Goal: Task Accomplishment & Management: Manage account settings

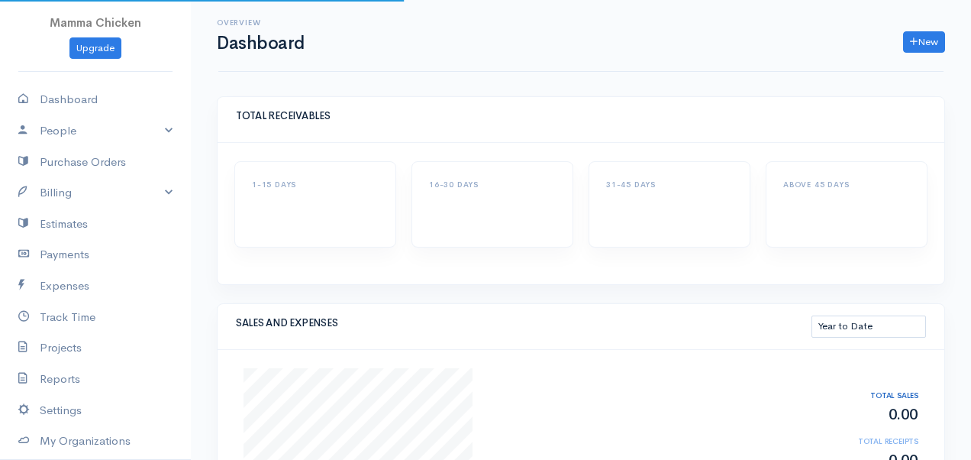
select select "thistoyear"
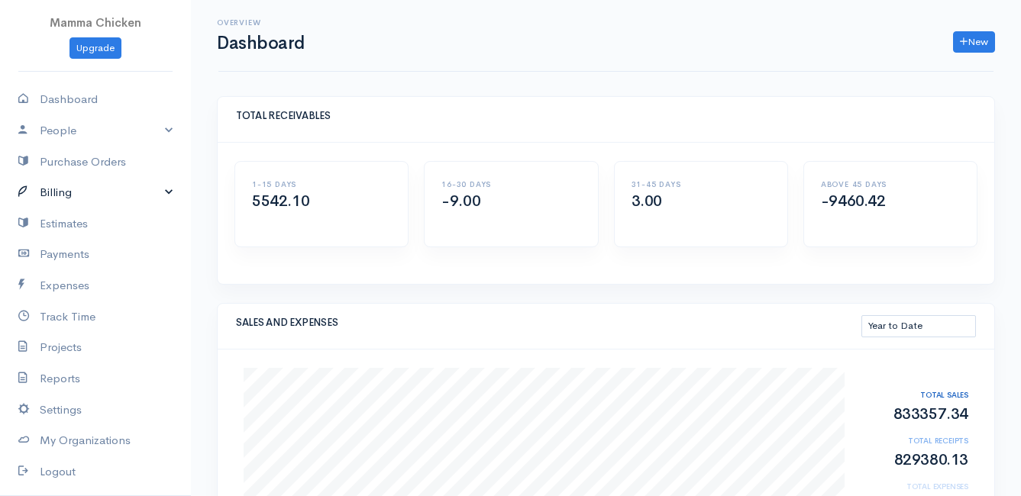
click at [79, 192] on link "Billing" at bounding box center [95, 192] width 191 height 31
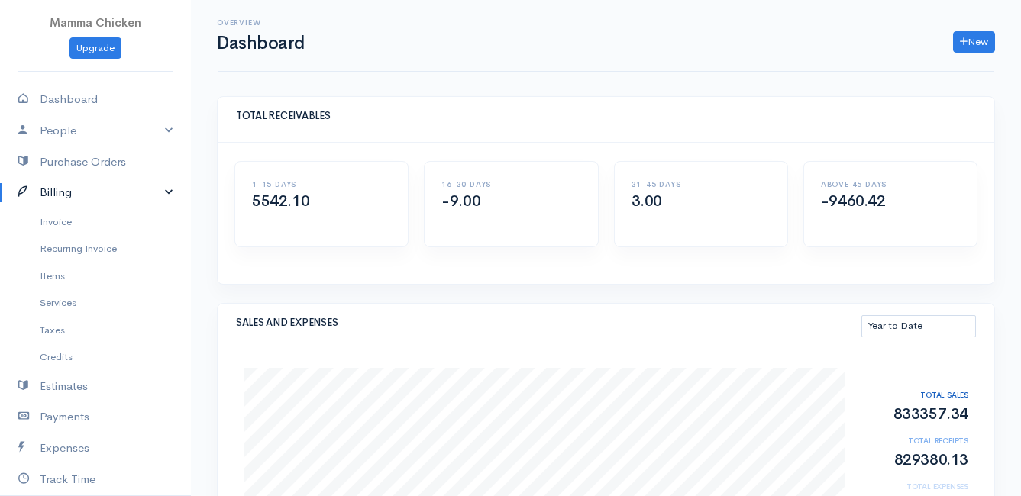
click at [76, 194] on link "Billing" at bounding box center [95, 192] width 191 height 31
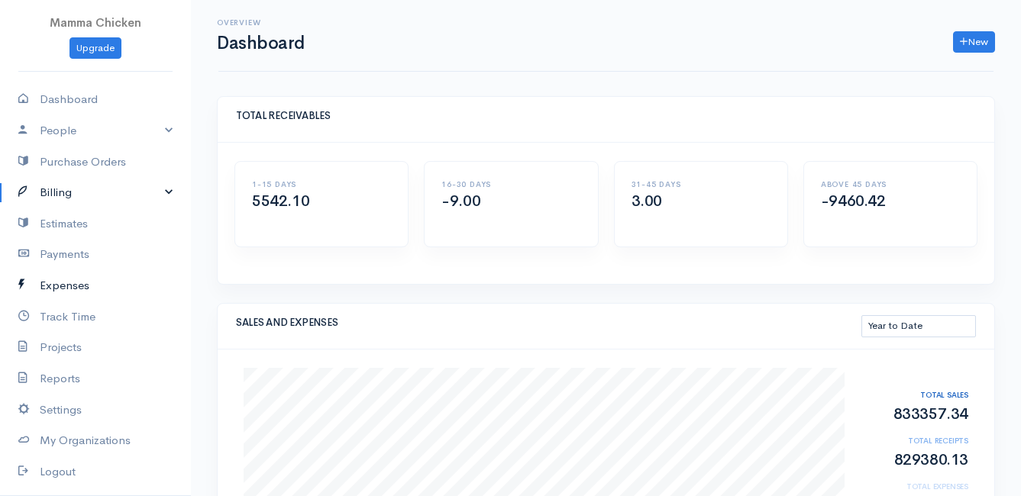
click at [73, 286] on link "Expenses" at bounding box center [95, 285] width 191 height 31
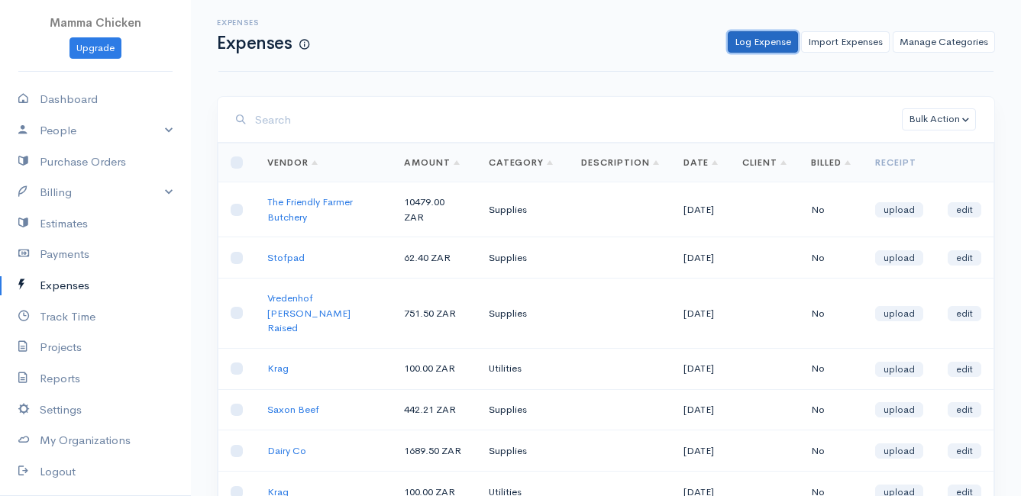
click at [776, 41] on link "Log Expense" at bounding box center [763, 42] width 70 height 22
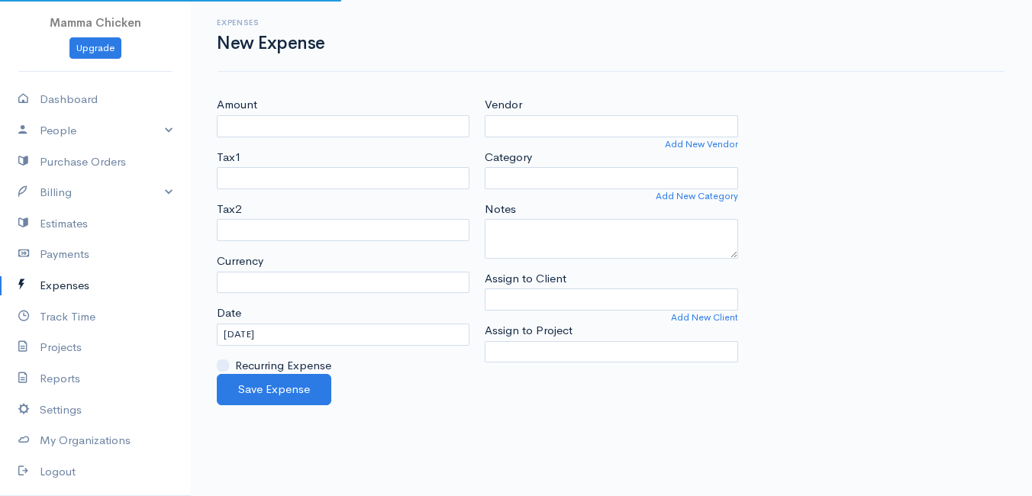
select select "ZAR"
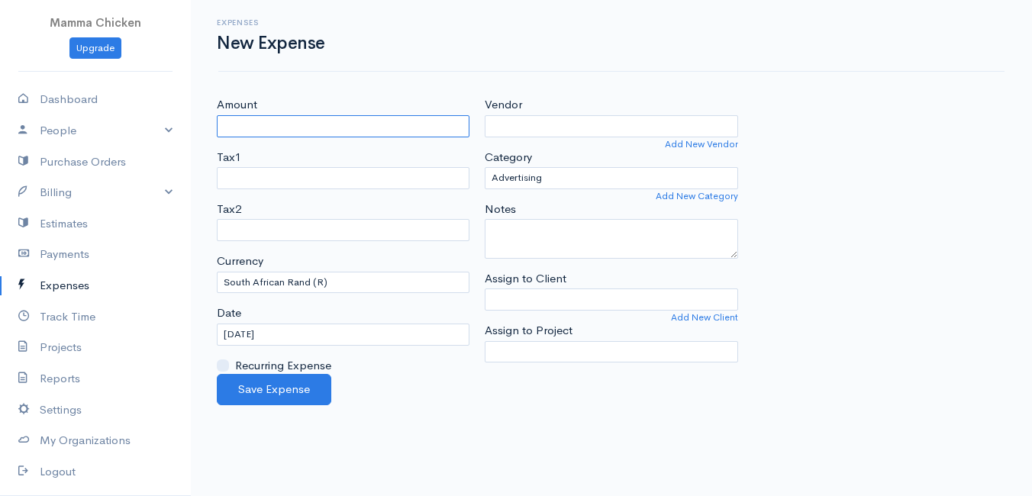
click at [261, 122] on input "Amount" at bounding box center [343, 126] width 253 height 22
type input "4551.87"
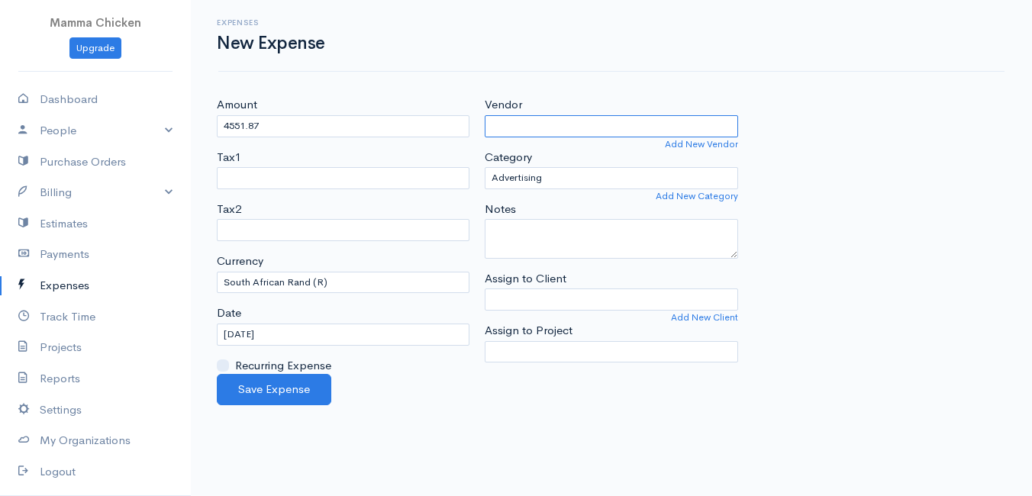
click at [601, 126] on input "Vendor" at bounding box center [611, 126] width 253 height 22
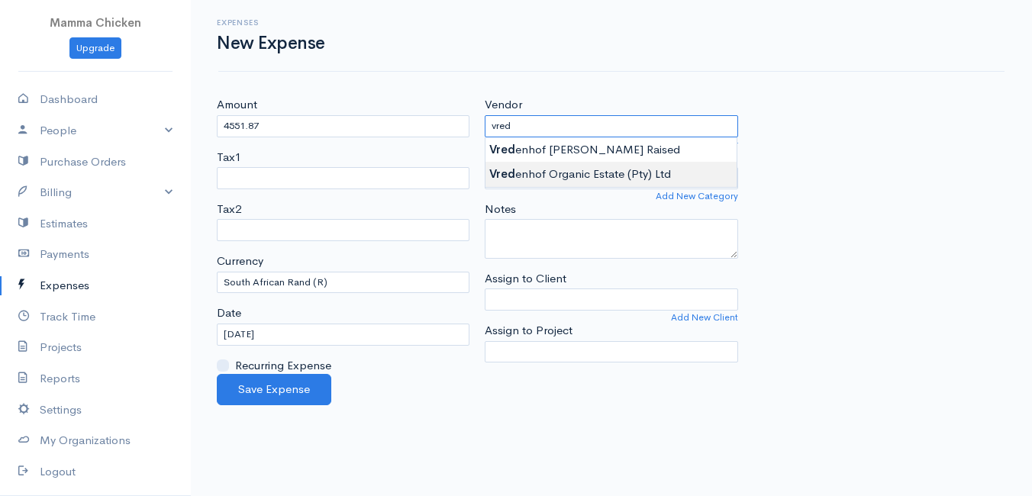
type input "Vredenhof Organic Estate (Pty) Ltd"
click at [601, 172] on body "Mamma Chicken Upgrade Dashboard People Clients Vendors Staff Users Purchase Ord…" at bounding box center [516, 248] width 1032 height 496
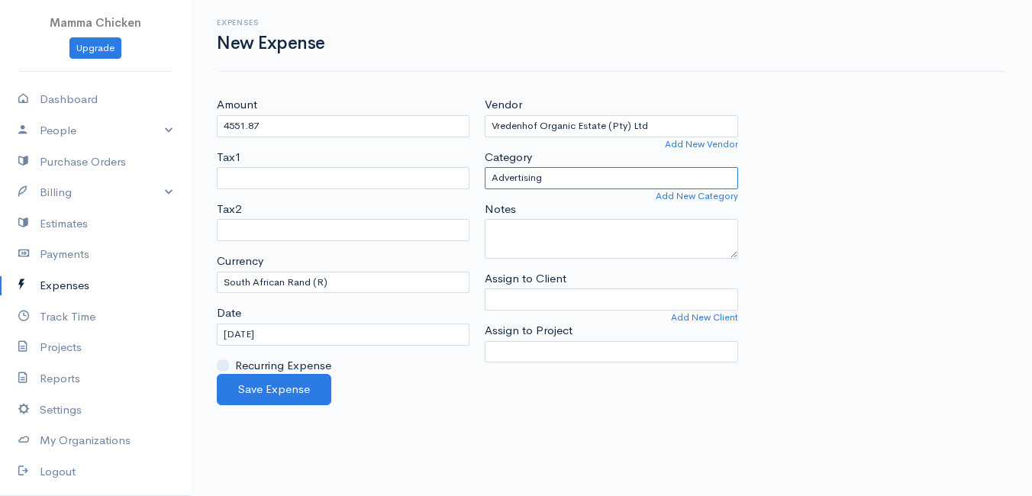
click at [601, 172] on select "Advertising Car & Truck Expenses Contractors Education Education and Training E…" at bounding box center [611, 178] width 253 height 22
select select "Supplies"
click at [485, 167] on select "Advertising Car & Truck Expenses Contractors Education Education and Training E…" at bounding box center [611, 178] width 253 height 22
click at [328, 332] on input "[DATE]" at bounding box center [343, 335] width 253 height 22
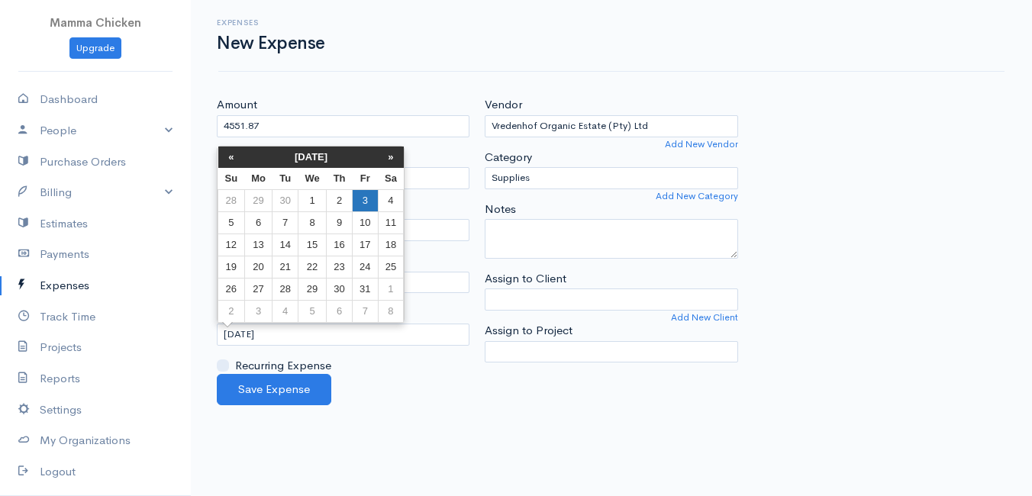
click at [364, 198] on td "3" at bounding box center [365, 200] width 25 height 22
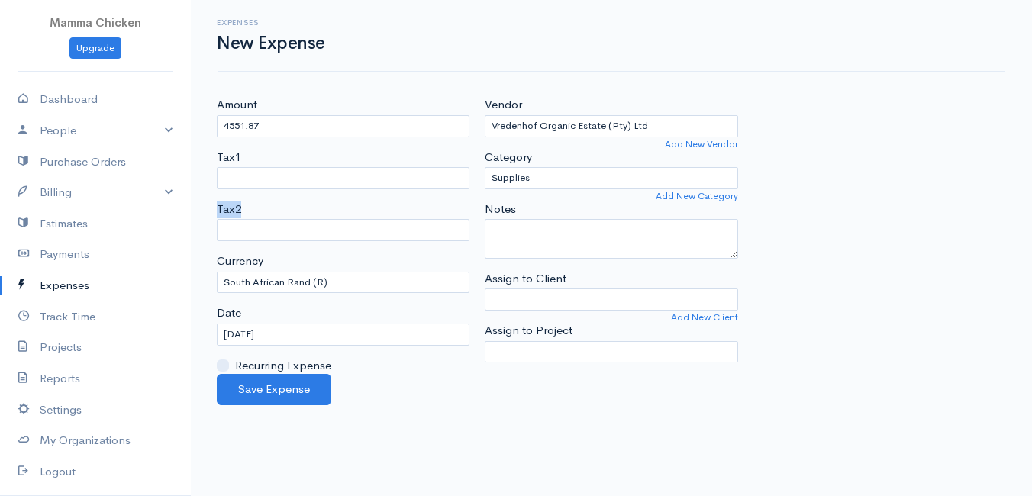
click at [364, 198] on div "Amount 4551.87 Tax1 Tax2 Currency U.S. Dollars ($) Canadian Dollars ($) British…" at bounding box center [343, 235] width 268 height 278
click at [334, 331] on input "[DATE]" at bounding box center [343, 335] width 253 height 22
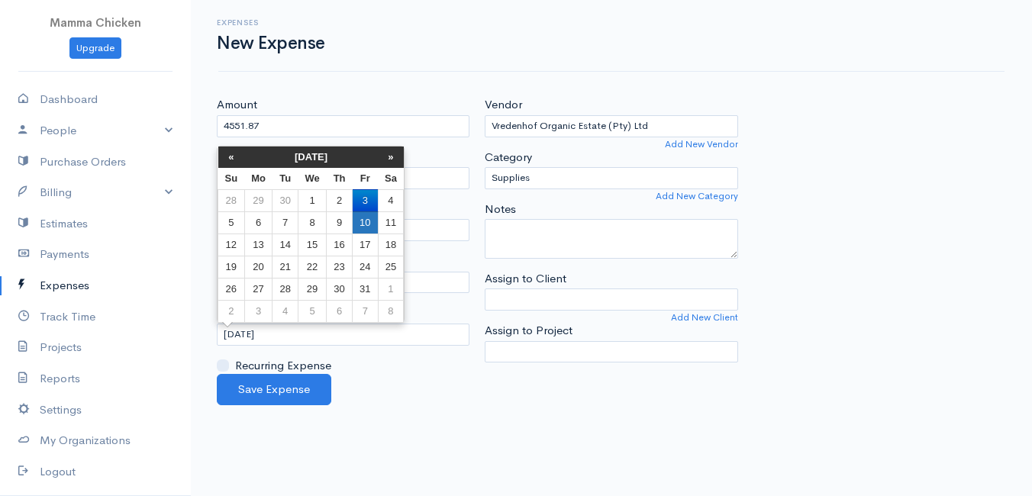
click at [367, 215] on td "10" at bounding box center [365, 223] width 25 height 22
type input "[DATE]"
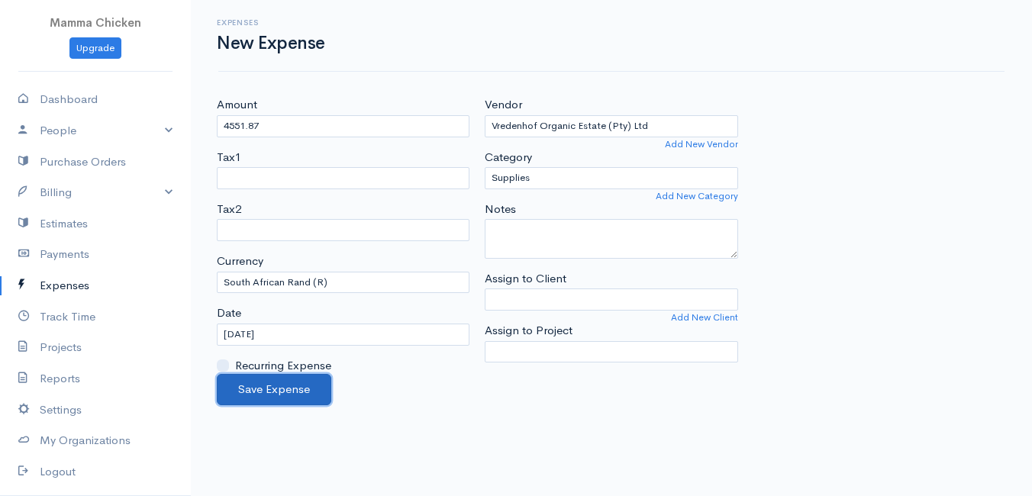
click at [270, 394] on button "Save Expense" at bounding box center [274, 389] width 115 height 31
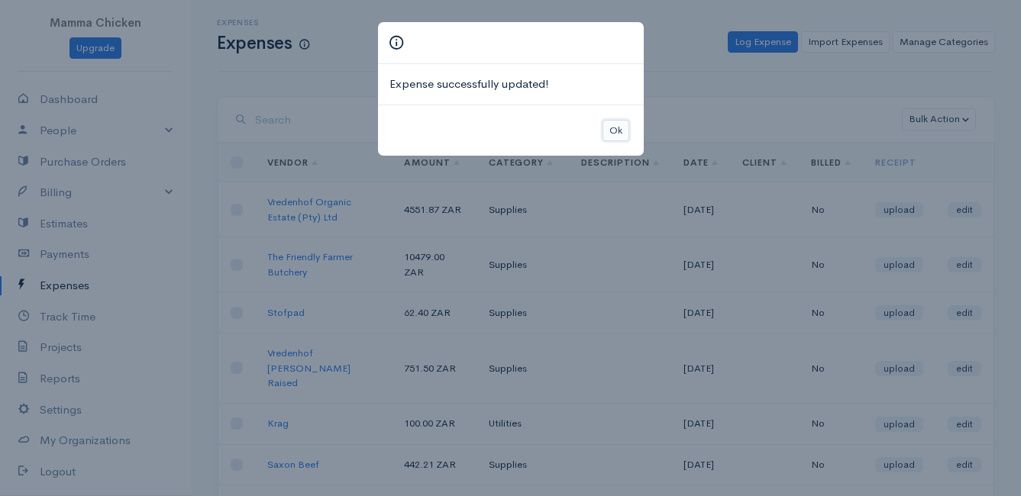
click at [613, 130] on button "Ok" at bounding box center [616, 131] width 27 height 22
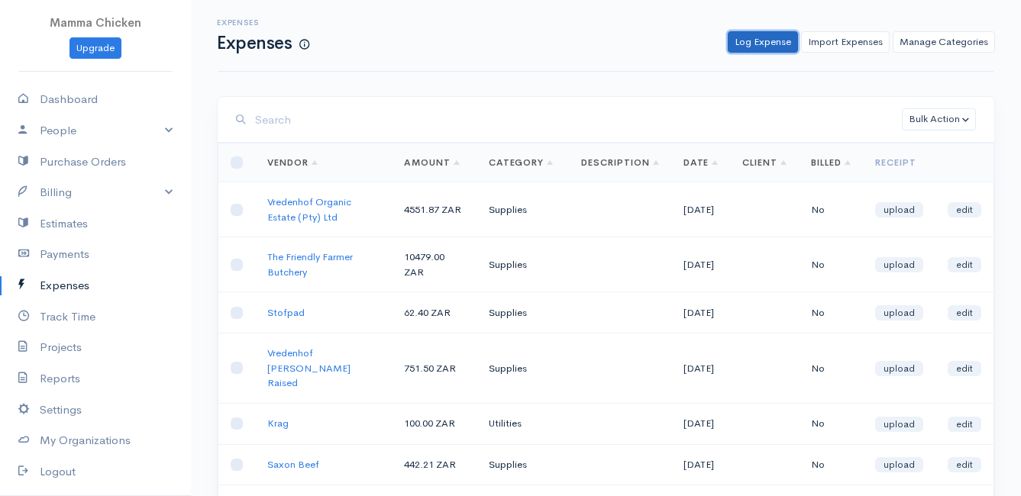
click at [771, 41] on link "Log Expense" at bounding box center [763, 42] width 70 height 22
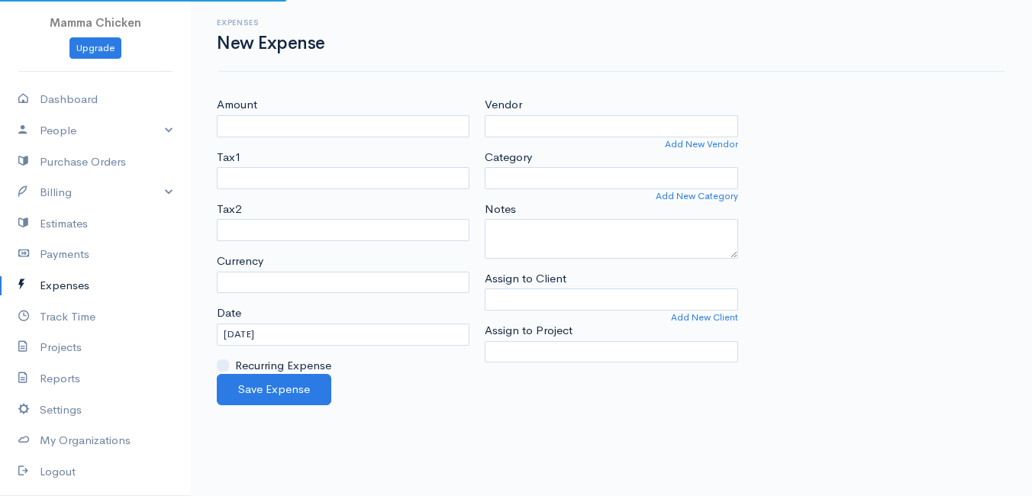
select select "ZAR"
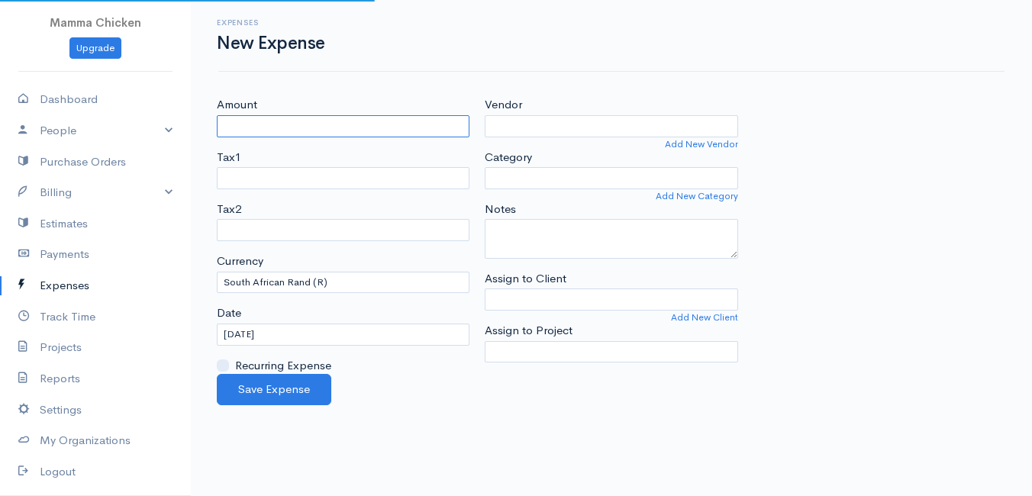
click at [325, 122] on input "Amount" at bounding box center [343, 126] width 253 height 22
type input "665"
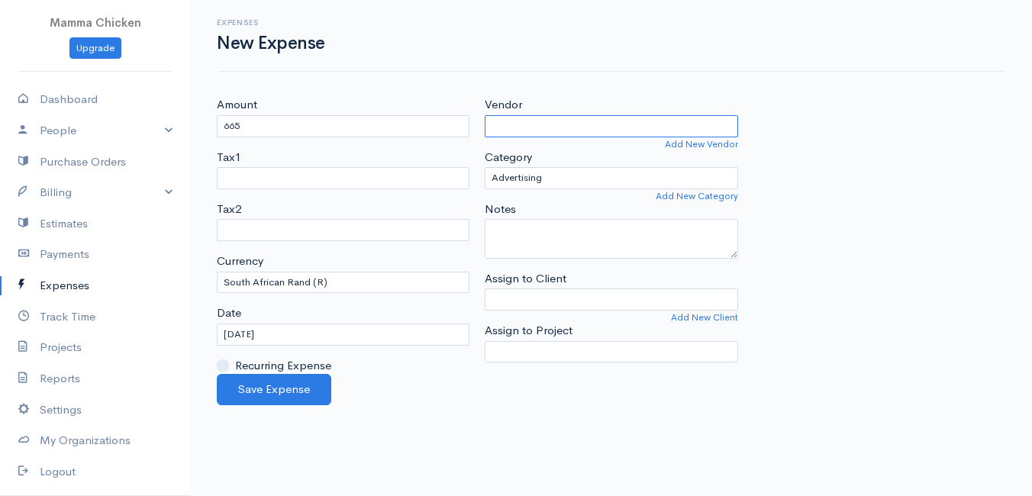
click at [570, 130] on input "Vendor" at bounding box center [611, 126] width 253 height 22
type input "Naturally Organic"
click at [583, 196] on body "Mamma Chicken Upgrade Dashboard People Clients Vendors Staff Users Purchase Ord…" at bounding box center [516, 248] width 1032 height 496
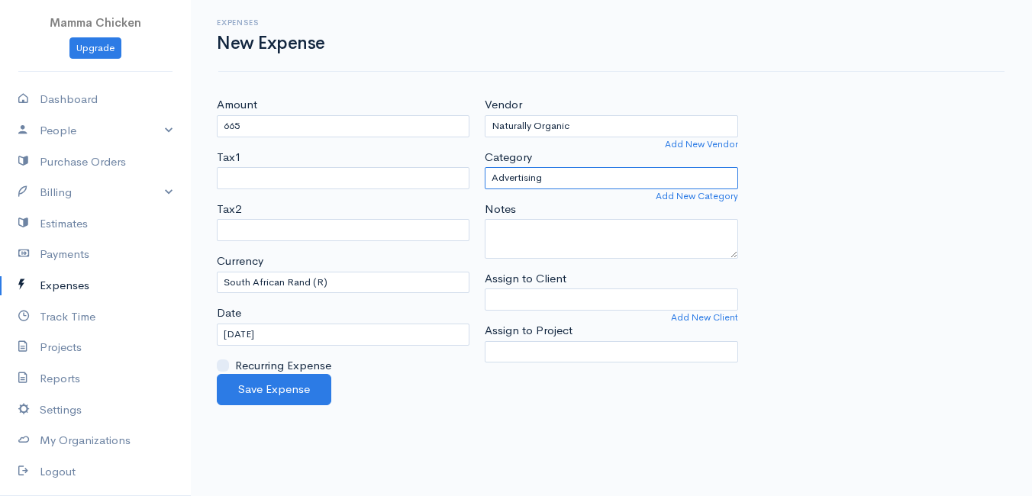
click at [580, 179] on select "Advertising Car & Truck Expenses Contractors Education Education and Training E…" at bounding box center [611, 178] width 253 height 22
select select "Supplies"
click at [485, 167] on select "Advertising Car & Truck Expenses Contractors Education Education and Training E…" at bounding box center [611, 178] width 253 height 22
click at [318, 338] on input "[DATE]" at bounding box center [343, 335] width 253 height 22
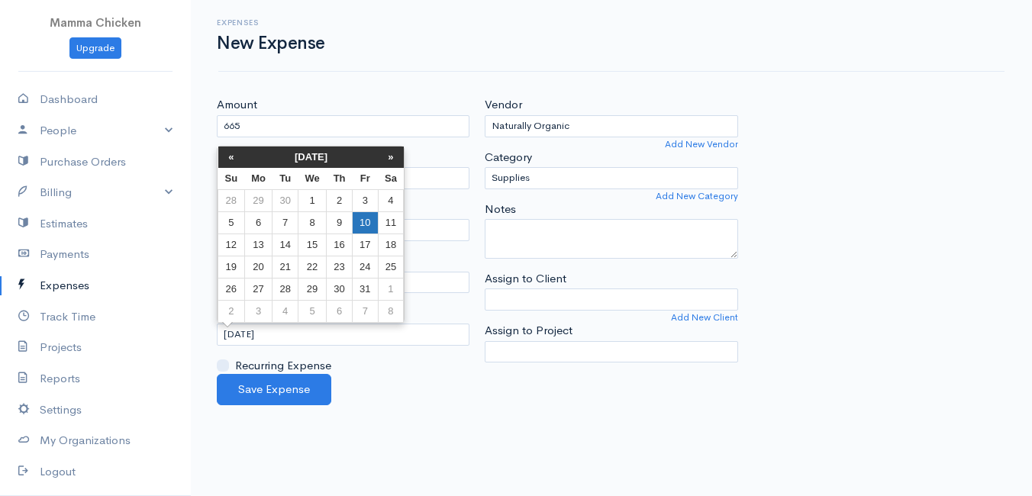
click at [364, 225] on td "10" at bounding box center [365, 223] width 25 height 22
type input "[DATE]"
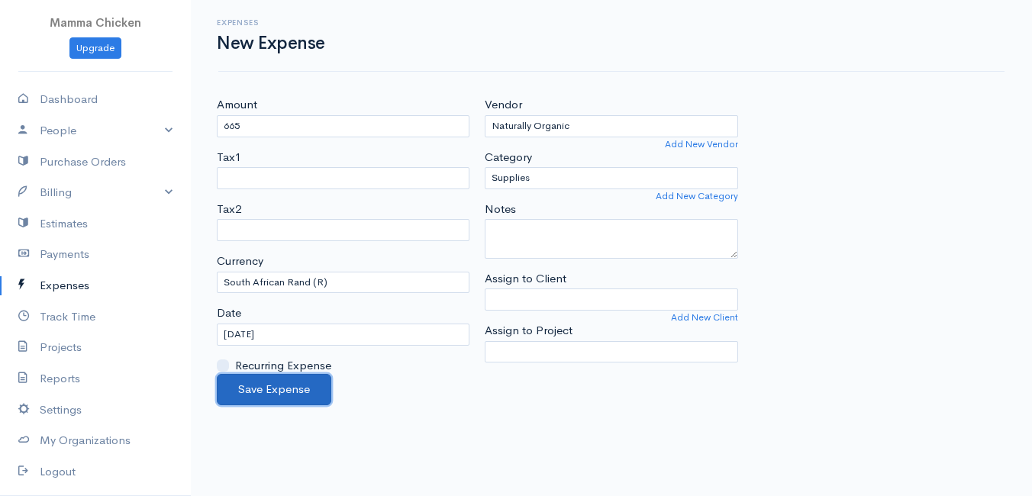
click at [267, 389] on button "Save Expense" at bounding box center [274, 389] width 115 height 31
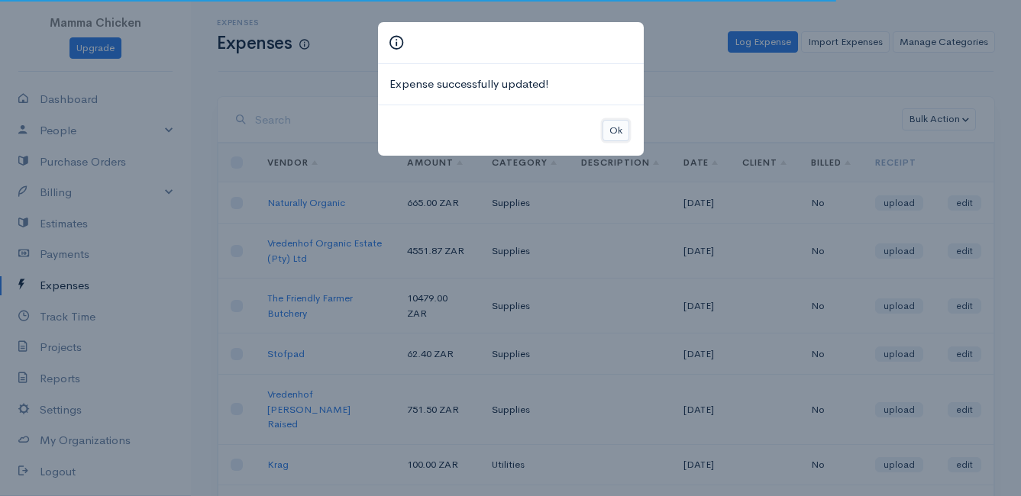
click at [611, 131] on button "Ok" at bounding box center [616, 131] width 27 height 22
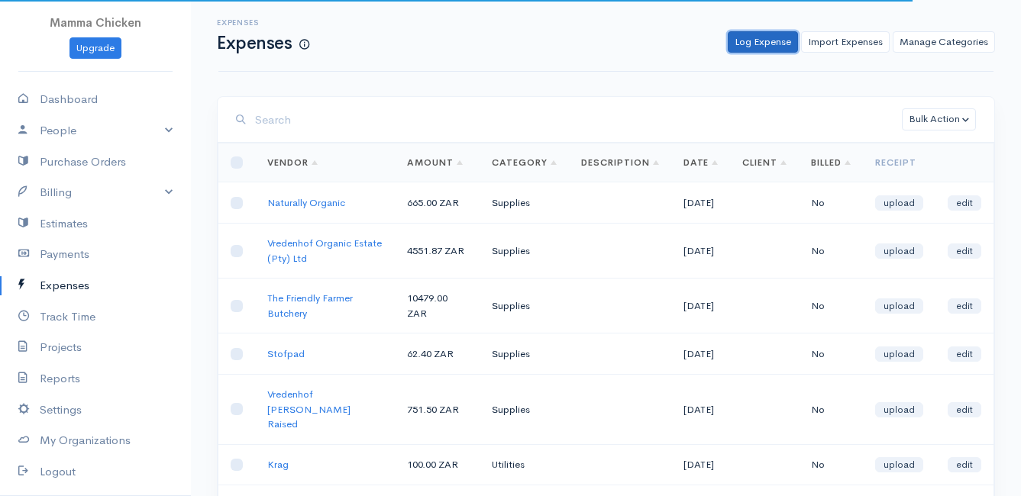
click at [781, 39] on link "Log Expense" at bounding box center [763, 42] width 70 height 22
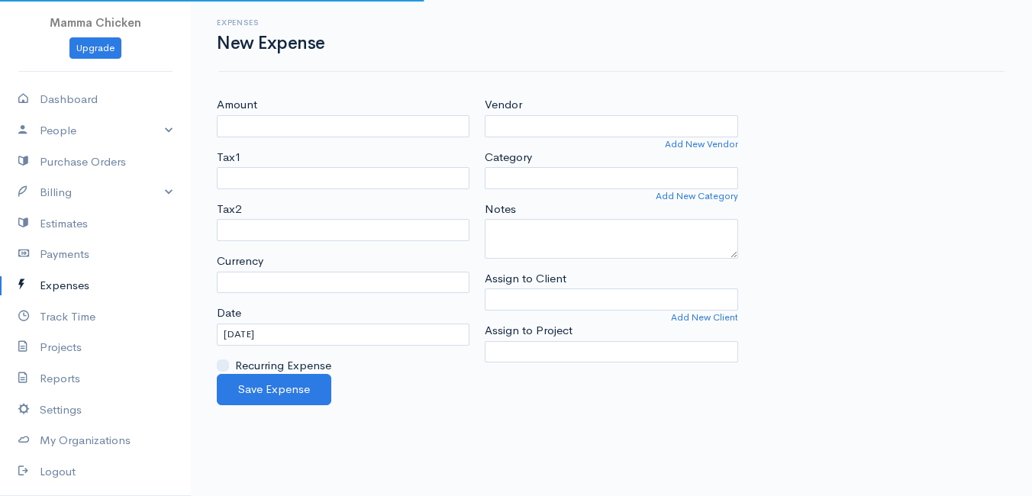
select select "ZAR"
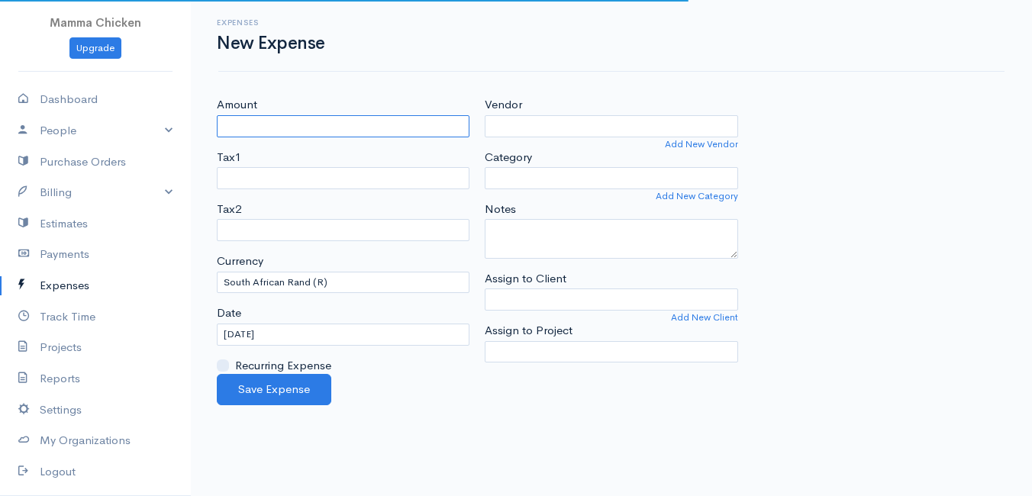
click at [428, 122] on input "Amount" at bounding box center [343, 126] width 253 height 22
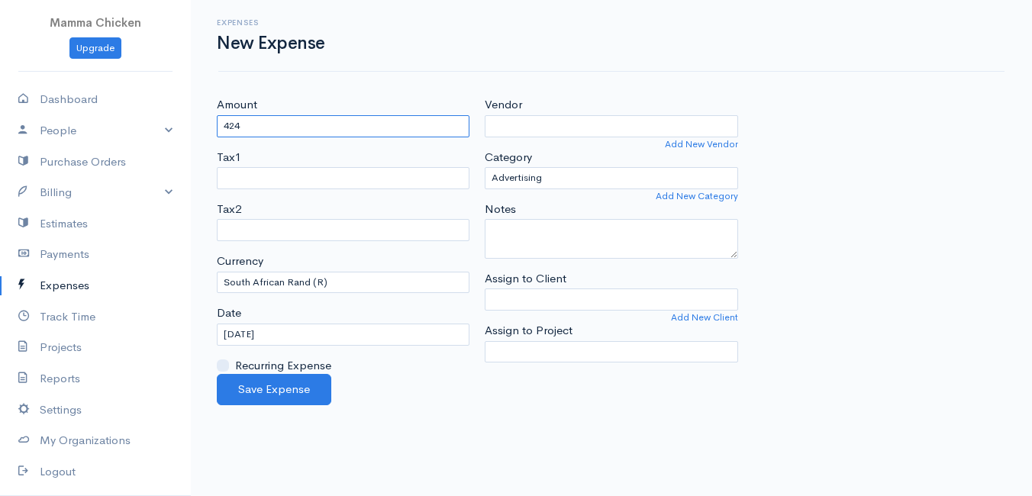
type input "424"
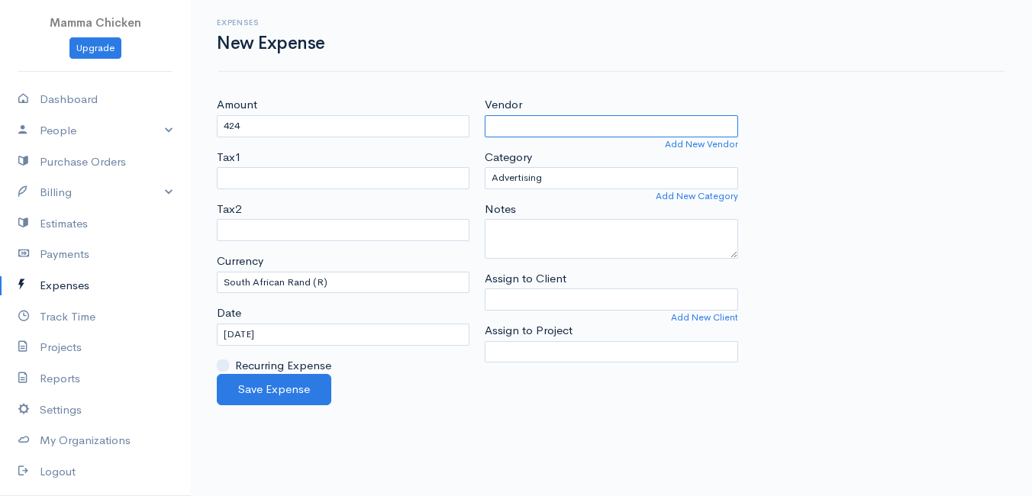
click at [607, 120] on input "Vendor" at bounding box center [611, 126] width 253 height 22
type input "Quick Crop Vegetable Farm"
click at [596, 170] on body "Mamma Chicken Upgrade Dashboard People Clients Vendors Staff Users Purchase Ord…" at bounding box center [516, 248] width 1032 height 496
click at [628, 130] on input "Quick Crop Vegetable Farm" at bounding box center [611, 126] width 253 height 22
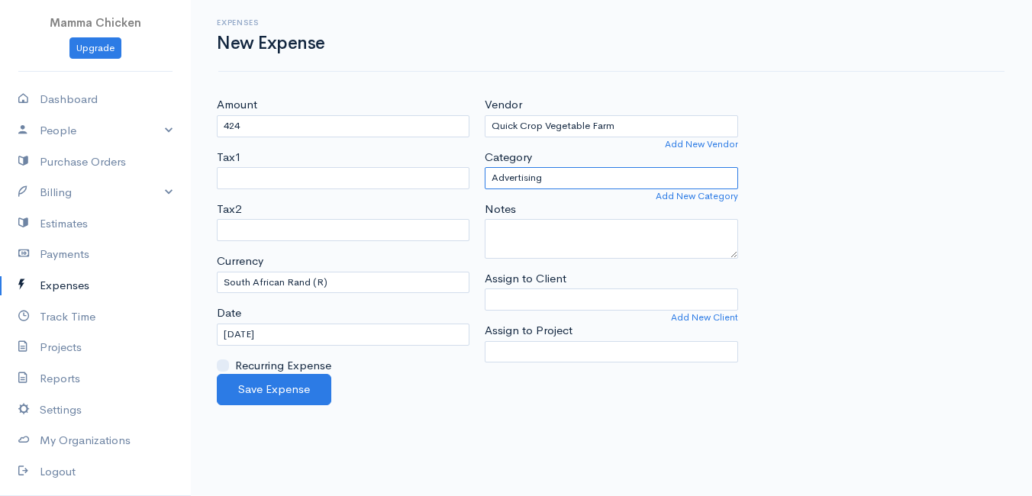
click at [581, 183] on select "Advertising Car & Truck Expenses Contractors Education Education and Training E…" at bounding box center [611, 178] width 253 height 22
select select "Supplies"
click at [485, 167] on select "Advertising Car & Truck Expenses Contractors Education Education and Training E…" at bounding box center [611, 178] width 253 height 22
click at [299, 333] on input "[DATE]" at bounding box center [343, 335] width 253 height 22
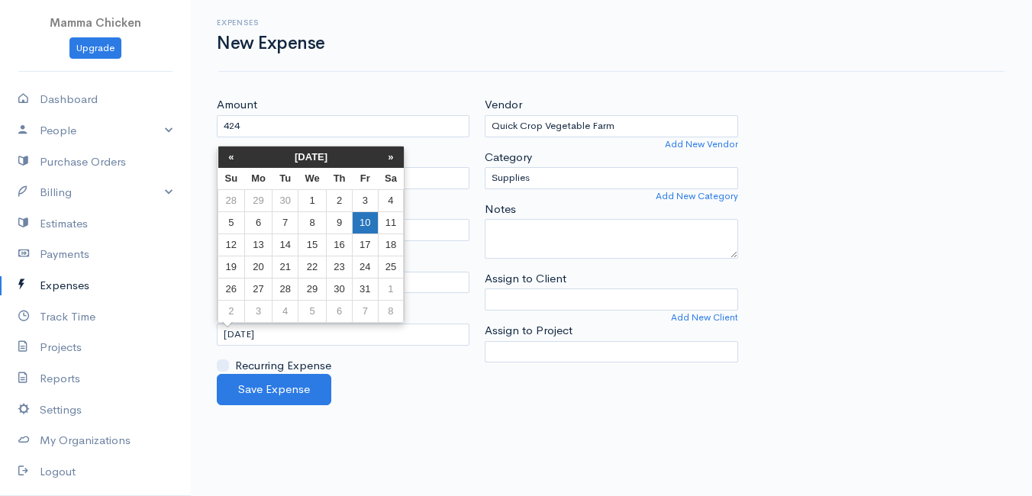
click at [367, 222] on td "10" at bounding box center [365, 223] width 25 height 22
type input "[DATE]"
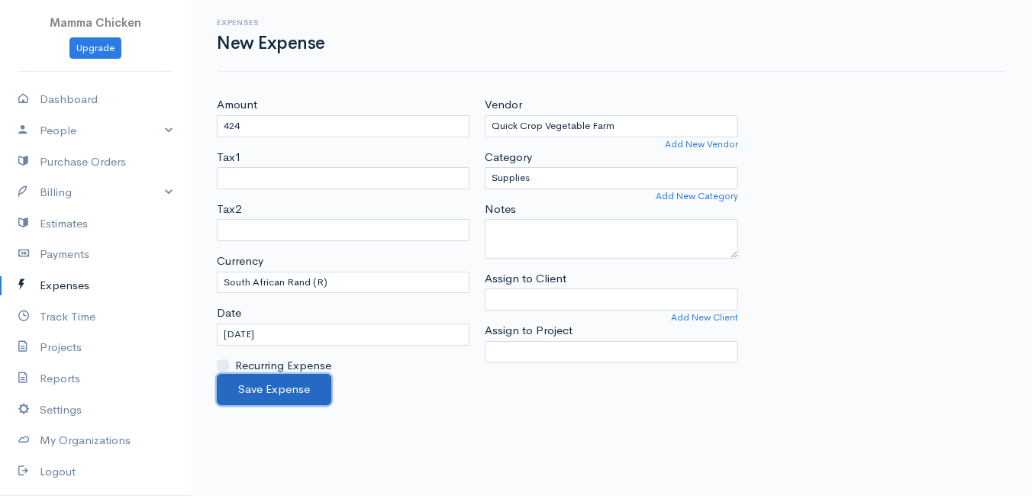
click at [244, 390] on button "Save Expense" at bounding box center [274, 389] width 115 height 31
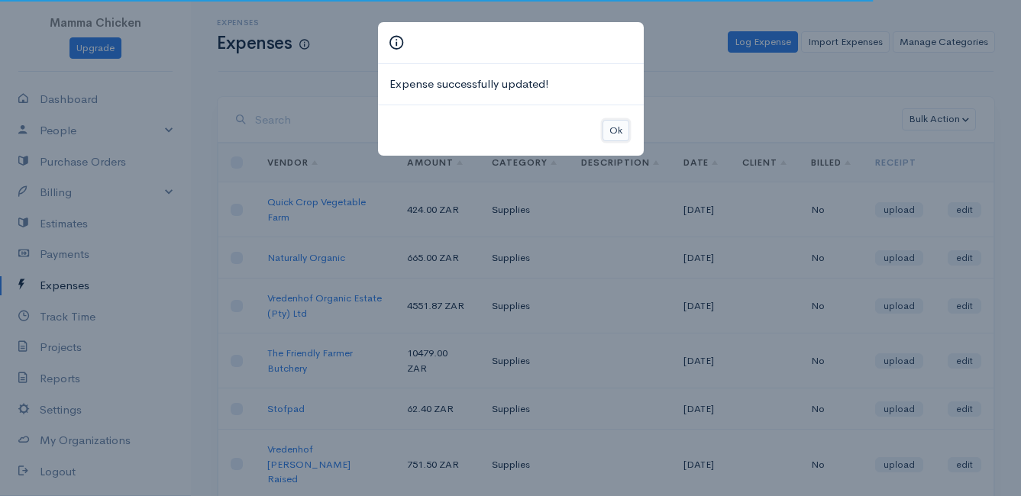
click at [622, 131] on button "Ok" at bounding box center [616, 131] width 27 height 22
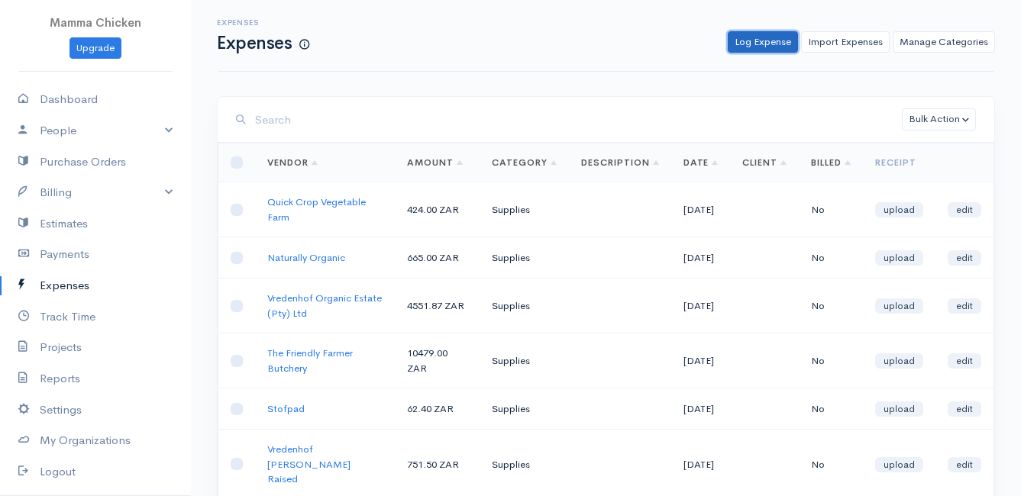
click at [769, 41] on link "Log Expense" at bounding box center [763, 42] width 70 height 22
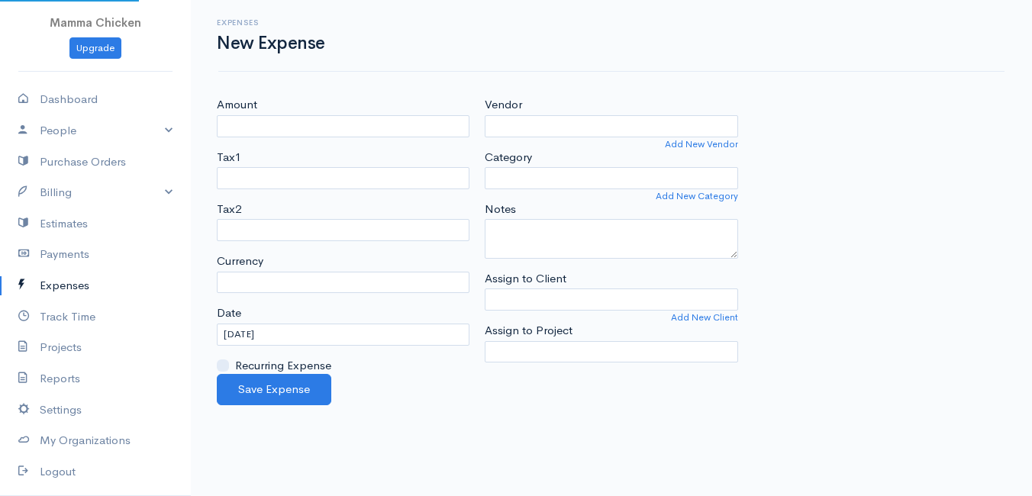
select select "ZAR"
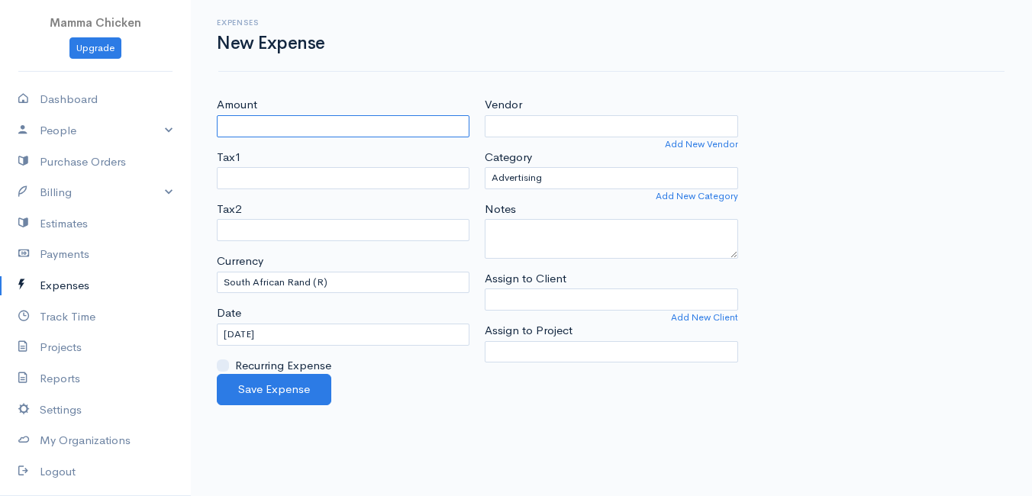
click at [352, 131] on input "Amount" at bounding box center [343, 126] width 253 height 22
type input "401.57"
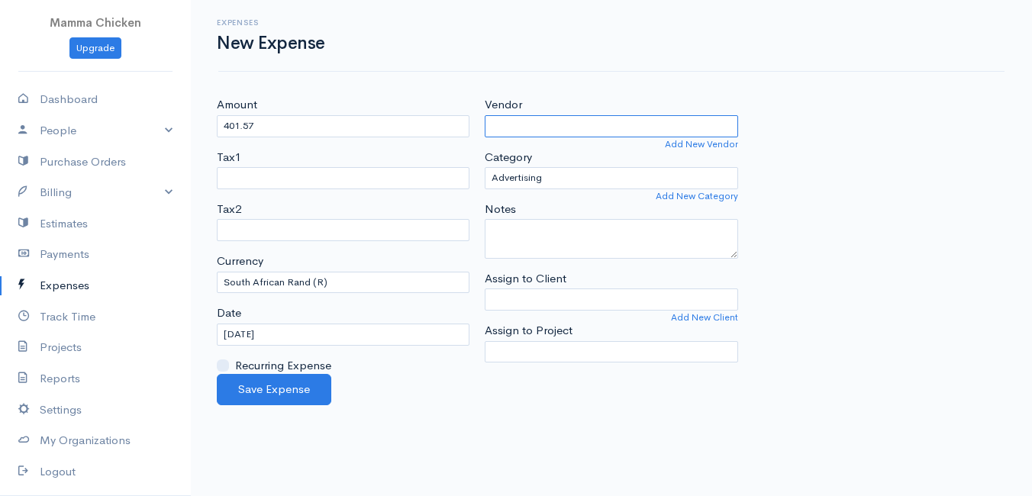
click at [548, 130] on input "Vendor" at bounding box center [611, 126] width 253 height 22
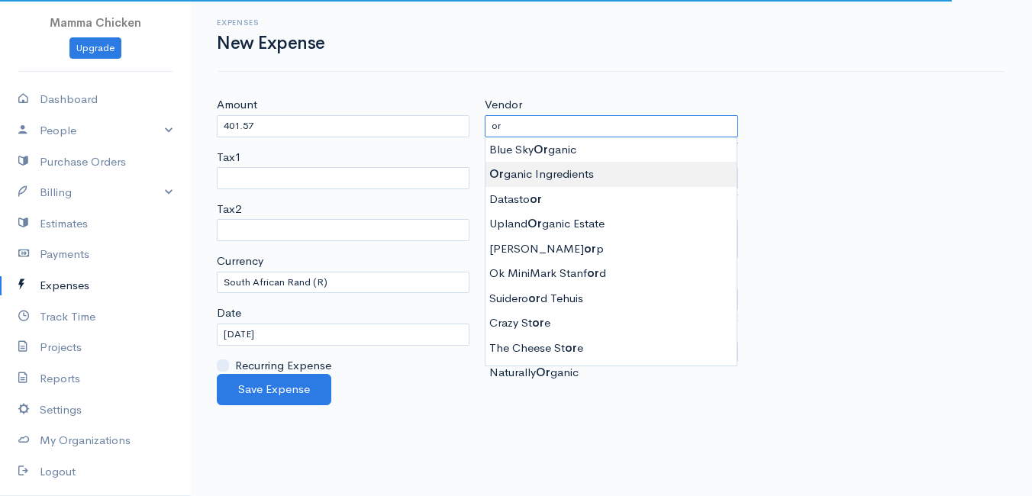
type input "Organic Ingredients"
click at [556, 170] on body "Mamma Chicken Upgrade Dashboard People Clients Vendors Staff Users Purchase Ord…" at bounding box center [516, 248] width 1032 height 496
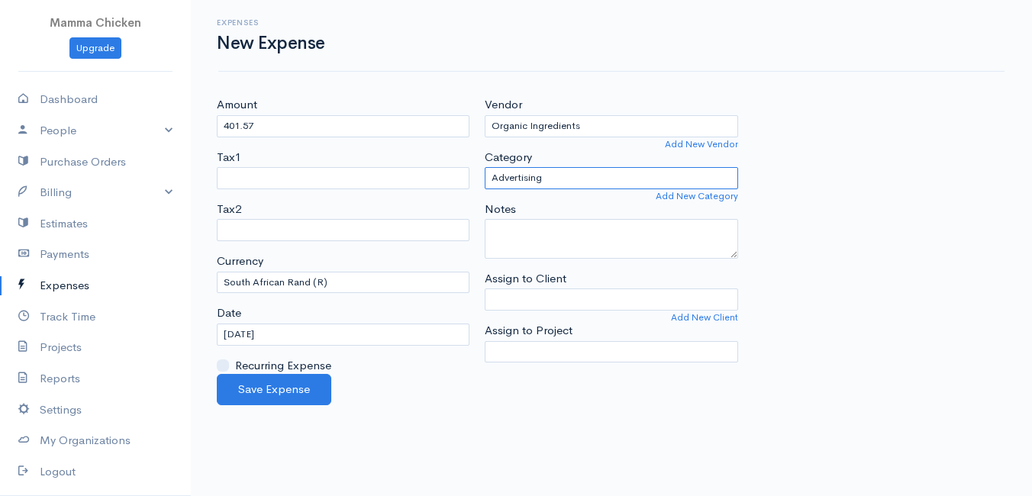
click at [556, 175] on select "Advertising Car & Truck Expenses Contractors Education Education and Training E…" at bounding box center [611, 178] width 253 height 22
select select "Supplies"
click at [485, 167] on select "Advertising Car & Truck Expenses Contractors Education Education and Training E…" at bounding box center [611, 178] width 253 height 22
click at [346, 333] on input "[DATE]" at bounding box center [343, 335] width 253 height 22
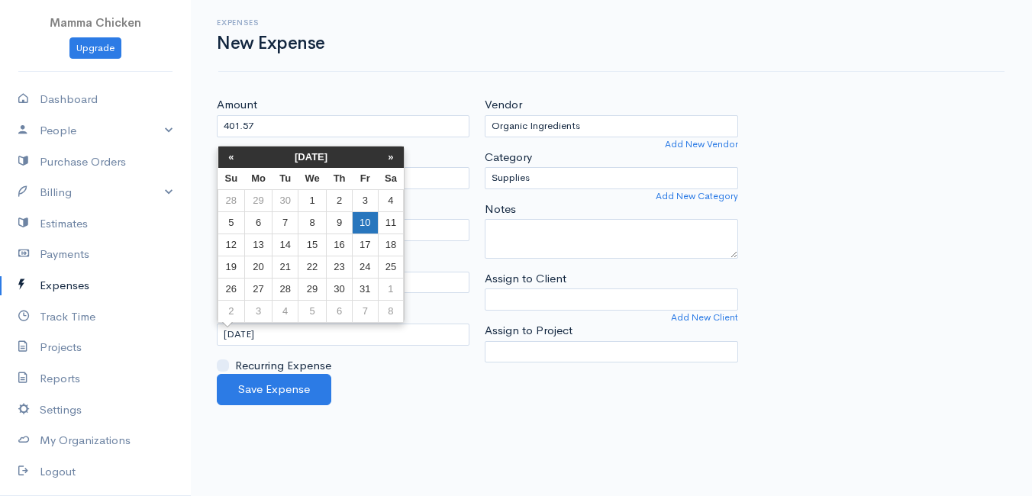
click at [371, 220] on td "10" at bounding box center [365, 223] width 25 height 22
type input "[DATE]"
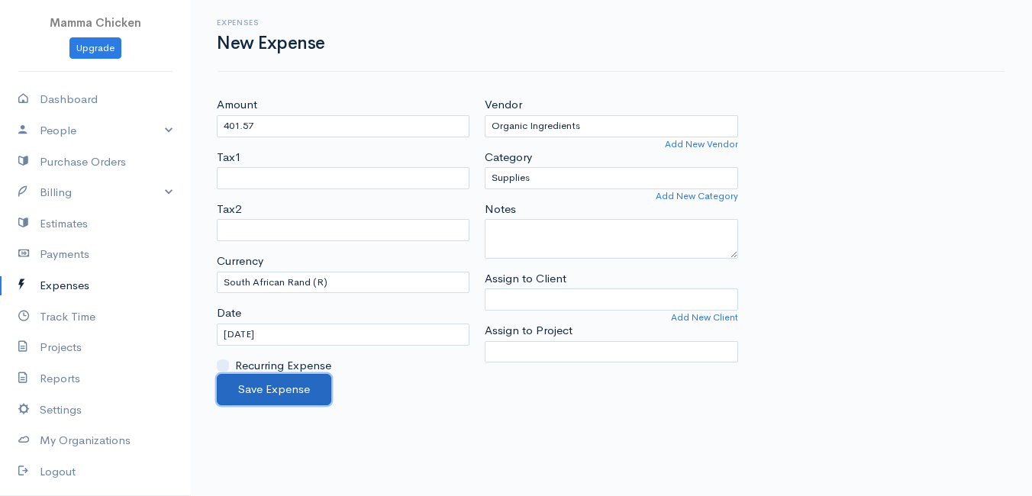
click at [254, 393] on button "Save Expense" at bounding box center [274, 389] width 115 height 31
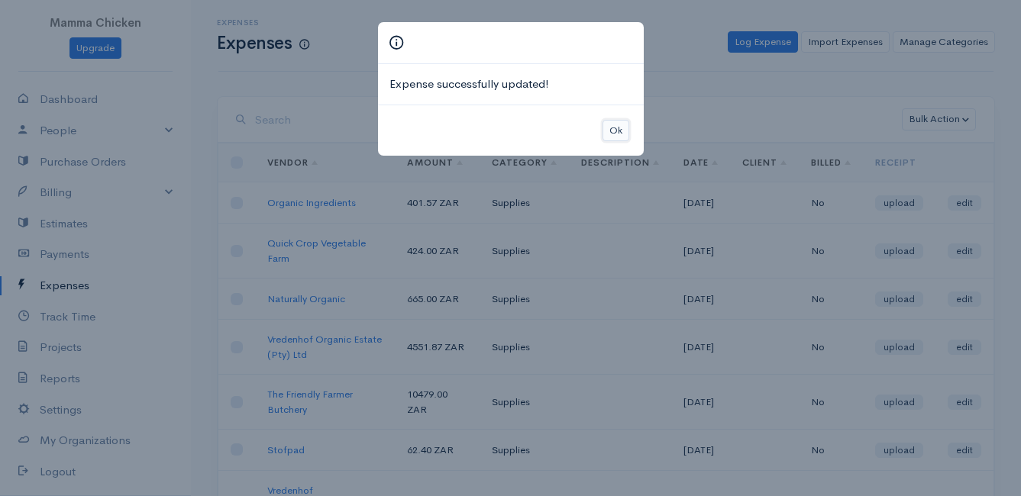
click at [611, 124] on button "Ok" at bounding box center [616, 131] width 27 height 22
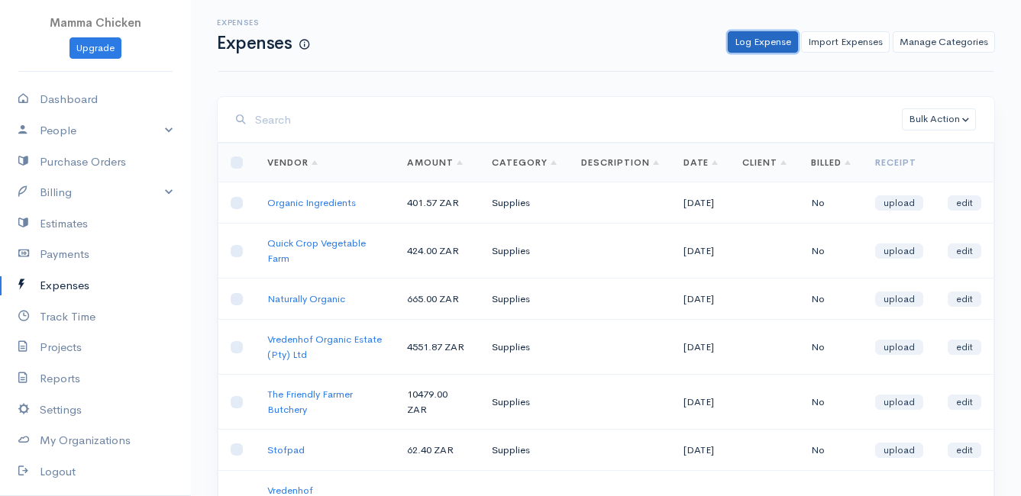
click at [774, 33] on link "Log Expense" at bounding box center [763, 42] width 70 height 22
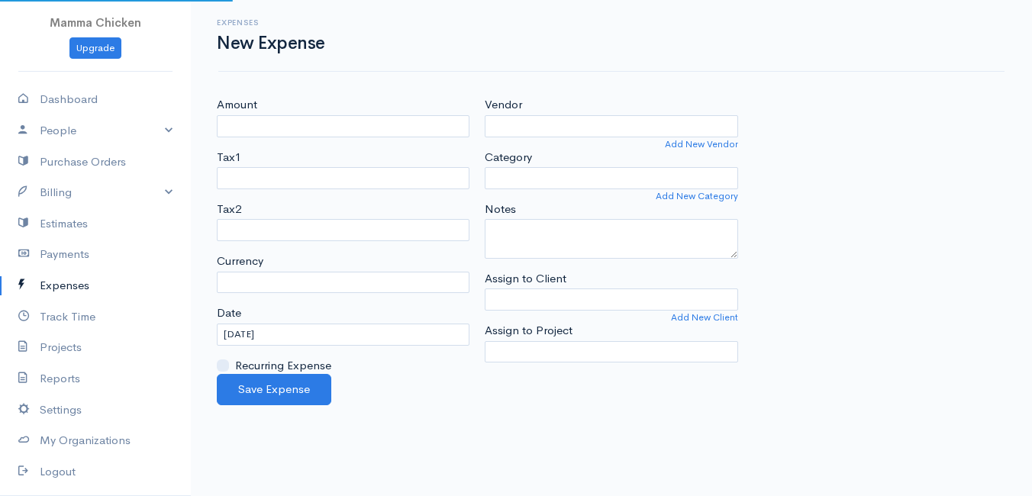
select select "ZAR"
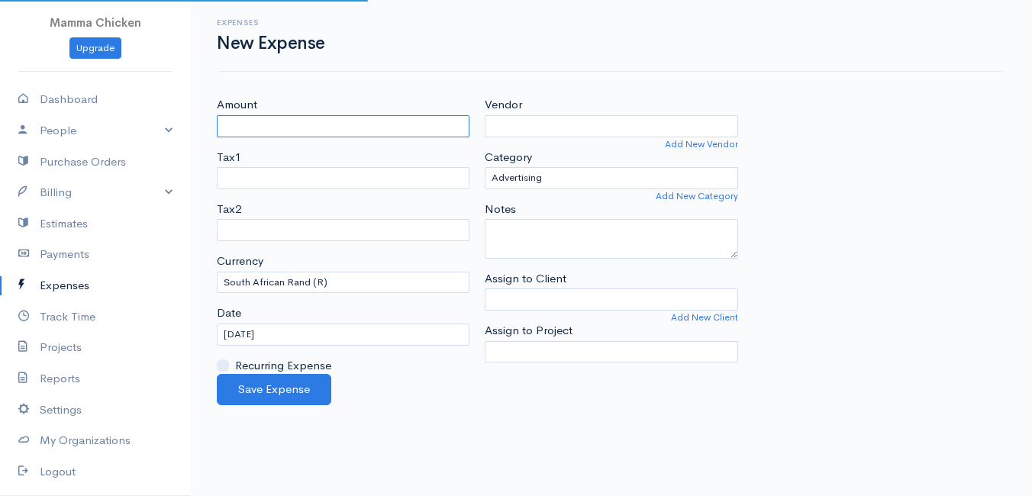
click at [243, 121] on input "Amount" at bounding box center [343, 126] width 253 height 22
type input "1703.65"
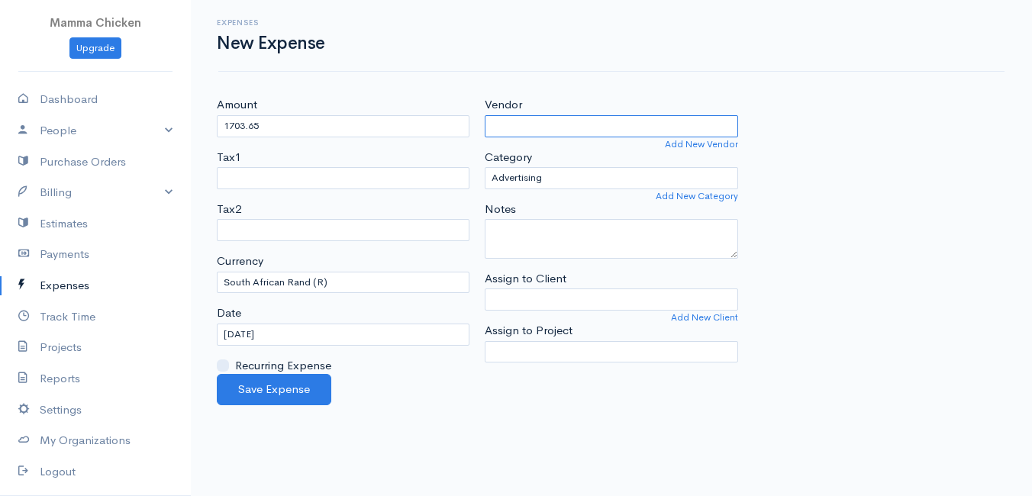
click at [500, 128] on input "Vendor" at bounding box center [611, 126] width 253 height 22
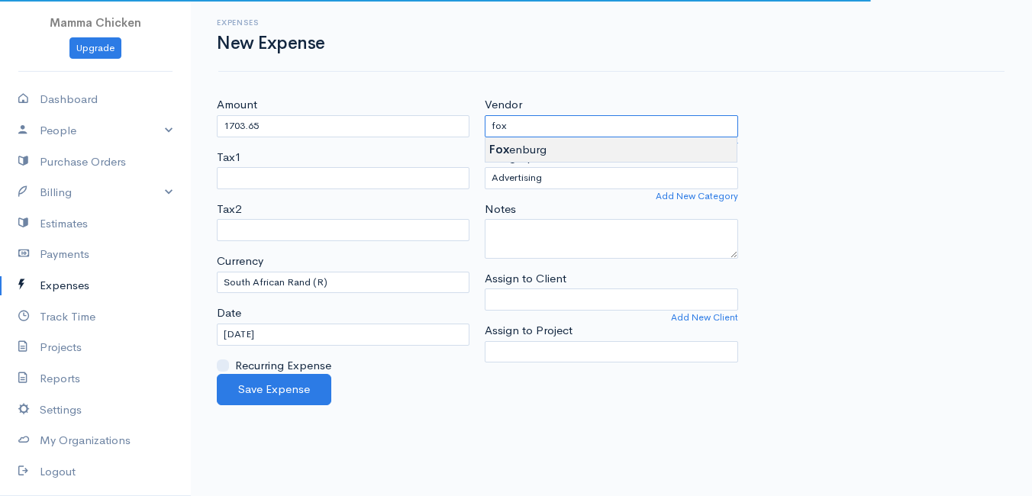
type input "Foxenburg"
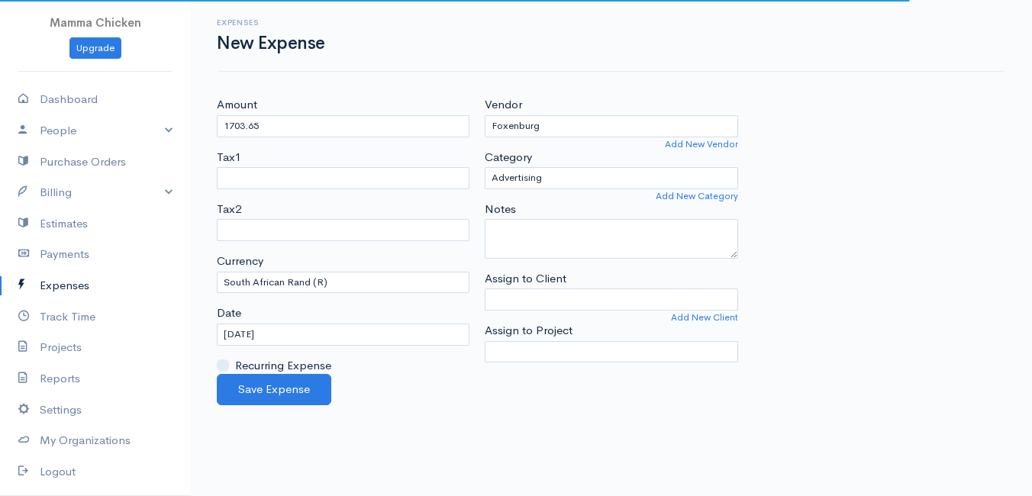
click at [519, 146] on body "Mamma Chicken Upgrade Dashboard People Clients Vendors Staff Users Purchase Ord…" at bounding box center [516, 248] width 1032 height 496
click at [551, 174] on select "Advertising Car & Truck Expenses Contractors Education Education and Training E…" at bounding box center [611, 178] width 253 height 22
select select "Supplies"
click at [485, 167] on select "Advertising Car & Truck Expenses Contractors Education Education and Training E…" at bounding box center [611, 178] width 253 height 22
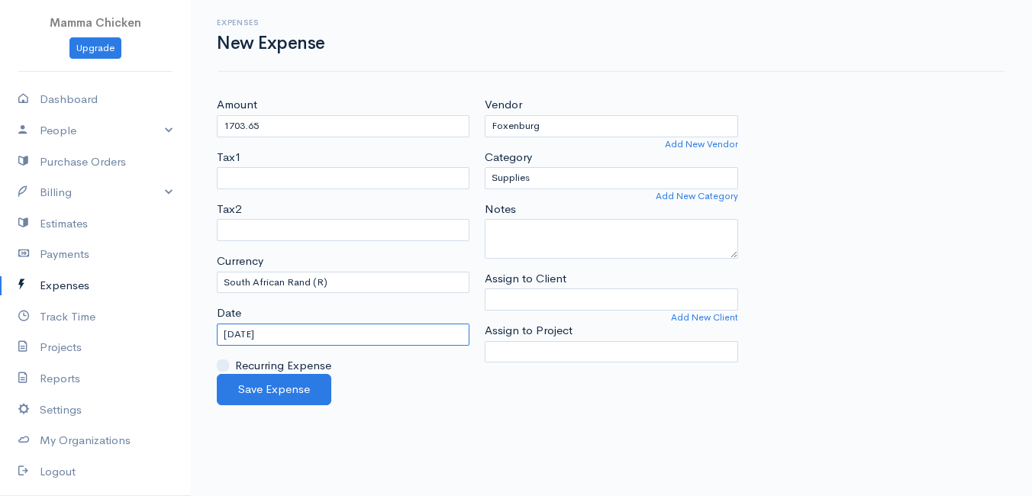
click at [314, 330] on input "[DATE]" at bounding box center [343, 335] width 253 height 22
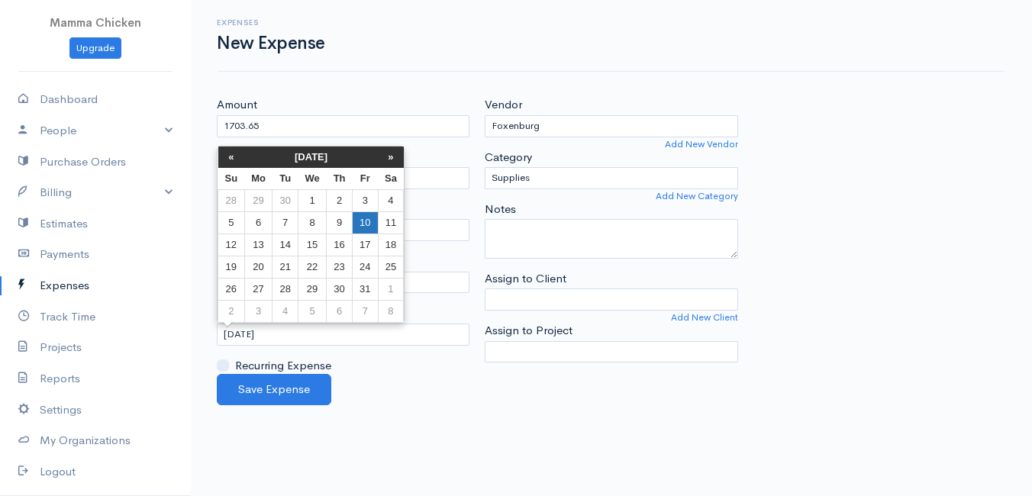
click at [369, 215] on td "10" at bounding box center [365, 223] width 25 height 22
type input "[DATE]"
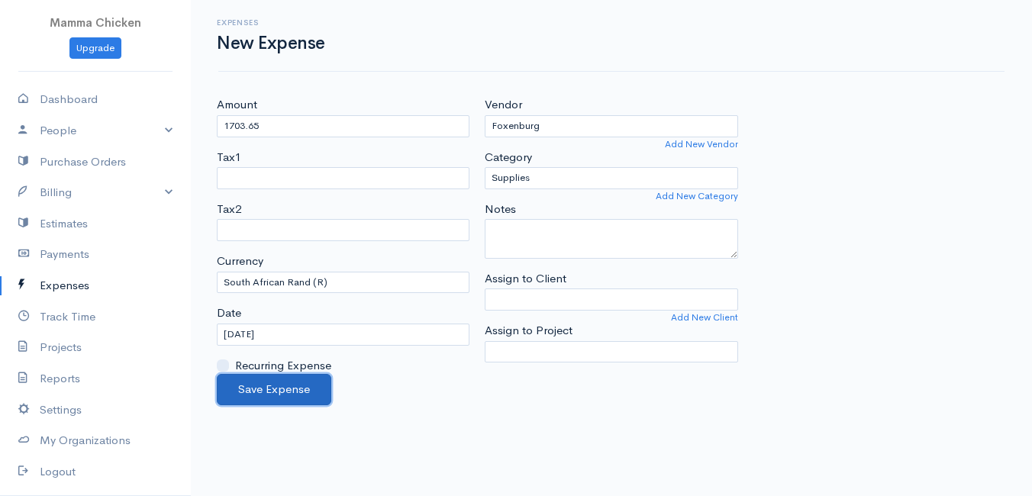
click at [276, 387] on button "Save Expense" at bounding box center [274, 389] width 115 height 31
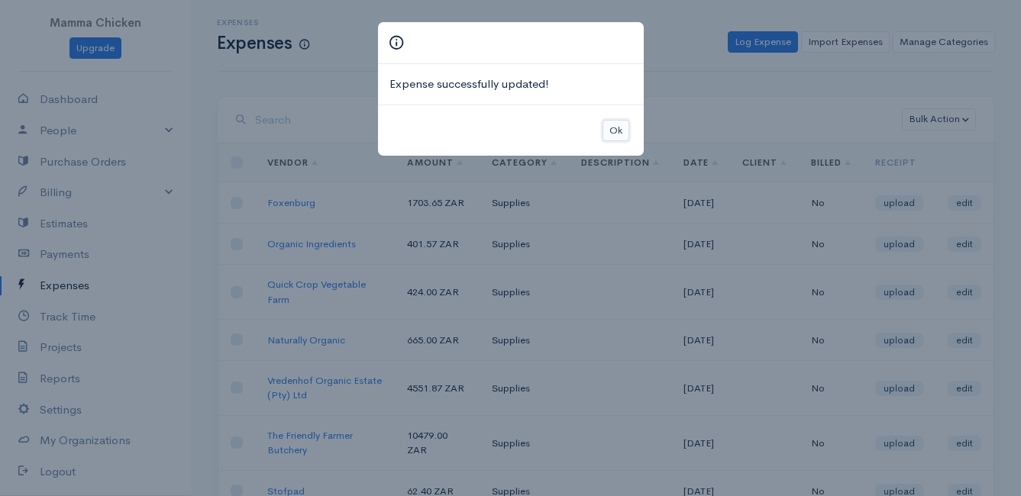
click at [614, 134] on button "Ok" at bounding box center [616, 131] width 27 height 22
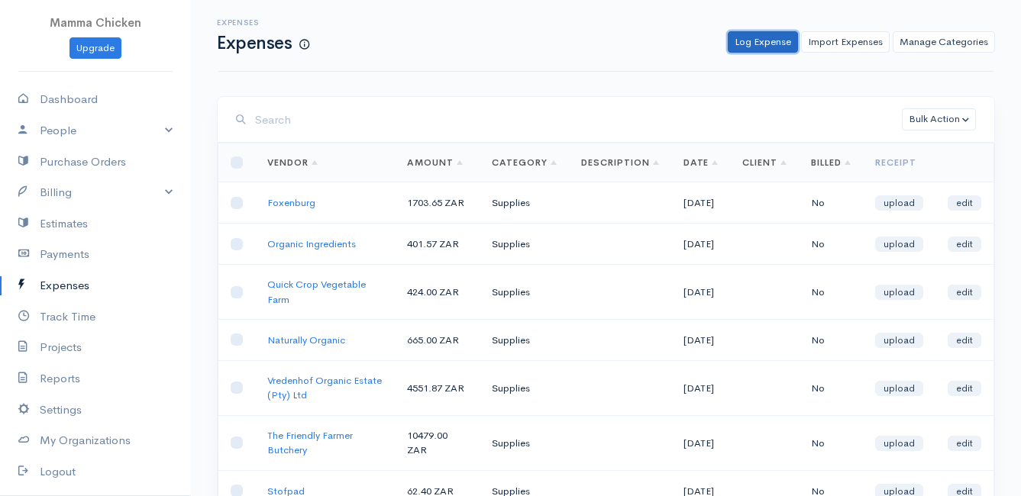
click at [766, 42] on link "Log Expense" at bounding box center [763, 42] width 70 height 22
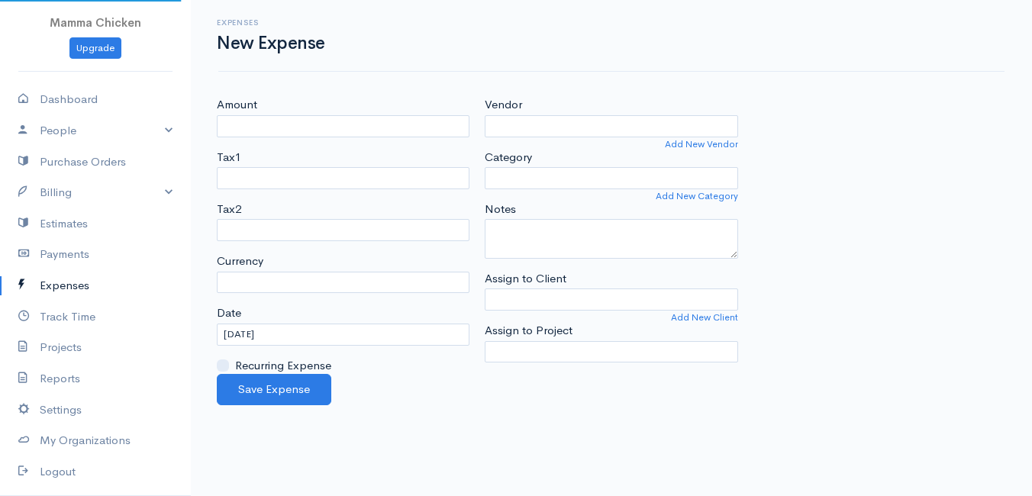
select select "ZAR"
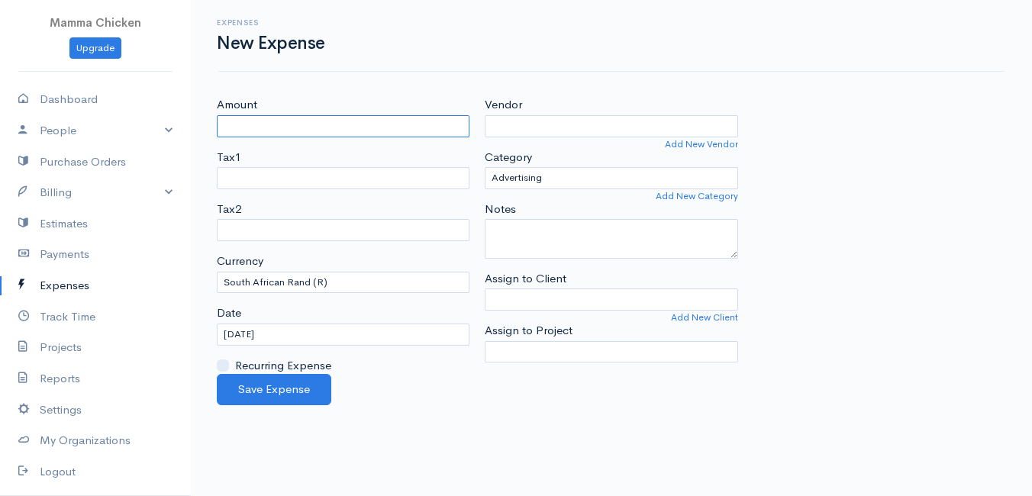
click at [370, 137] on input "Amount" at bounding box center [343, 126] width 253 height 22
type input "1435"
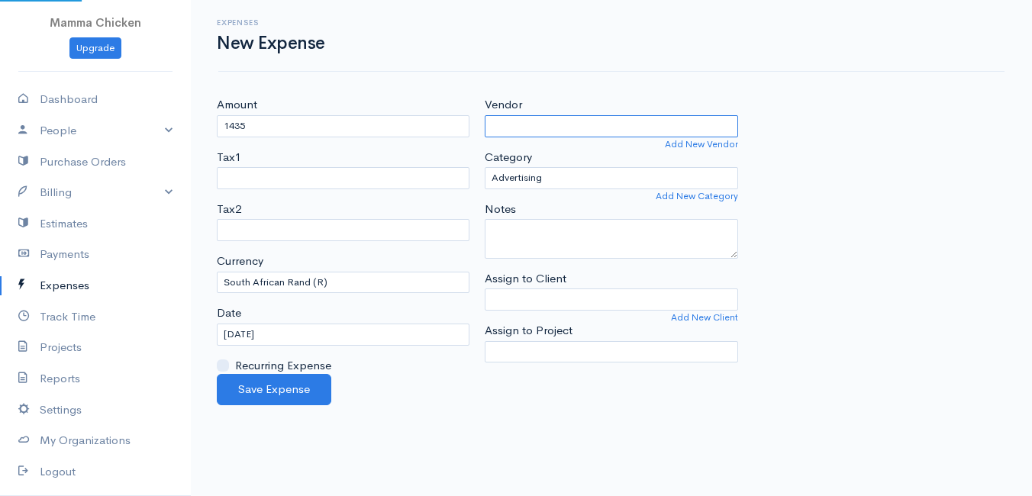
click at [516, 131] on input "Vendor" at bounding box center [611, 126] width 253 height 22
type input "Cream of the Crop"
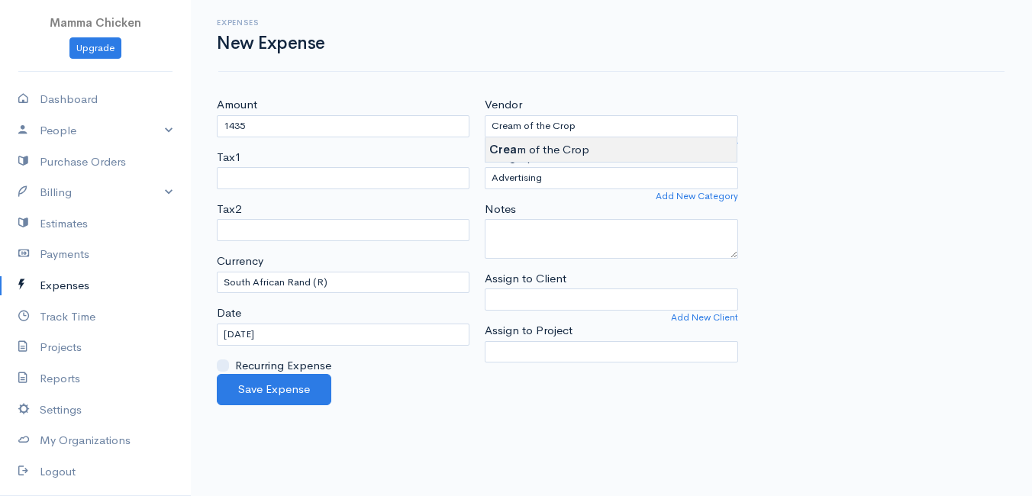
click at [527, 142] on body "Mamma Chicken Upgrade Dashboard People Clients Vendors Staff Users Purchase Ord…" at bounding box center [516, 248] width 1032 height 496
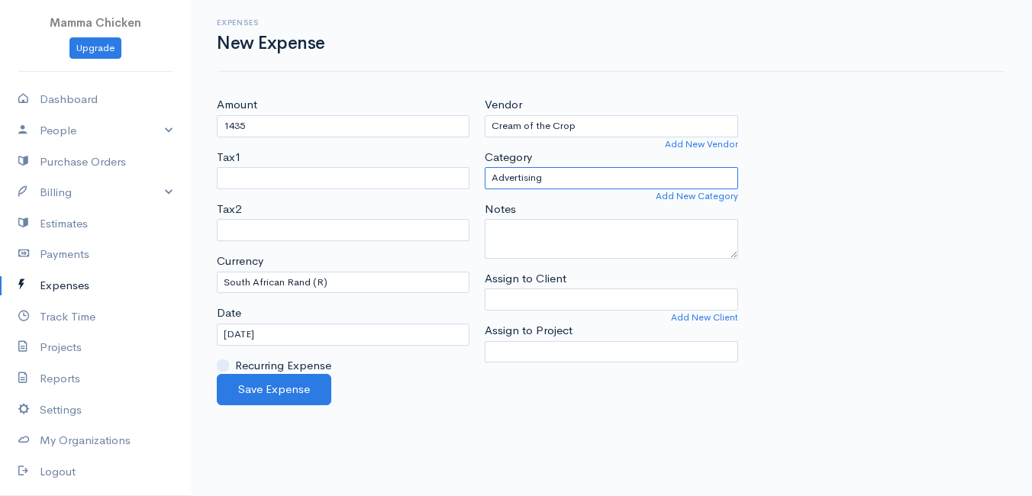
click at [545, 178] on select "Advertising Car & Truck Expenses Contractors Education Education and Training E…" at bounding box center [611, 178] width 253 height 22
select select "Supplies"
click at [485, 167] on select "Advertising Car & Truck Expenses Contractors Education Education and Training E…" at bounding box center [611, 178] width 253 height 22
click at [333, 338] on input "[DATE]" at bounding box center [343, 335] width 253 height 22
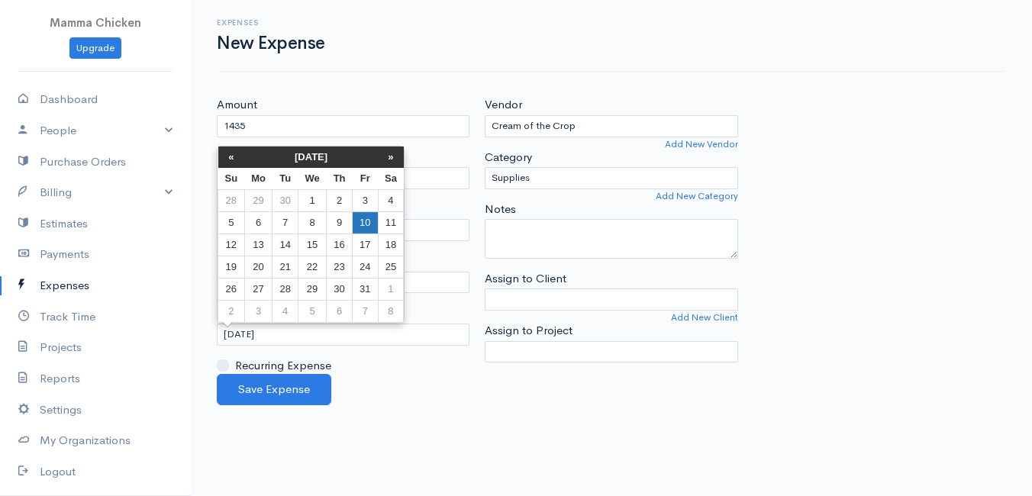
click at [366, 223] on td "10" at bounding box center [365, 223] width 25 height 22
type input "[DATE]"
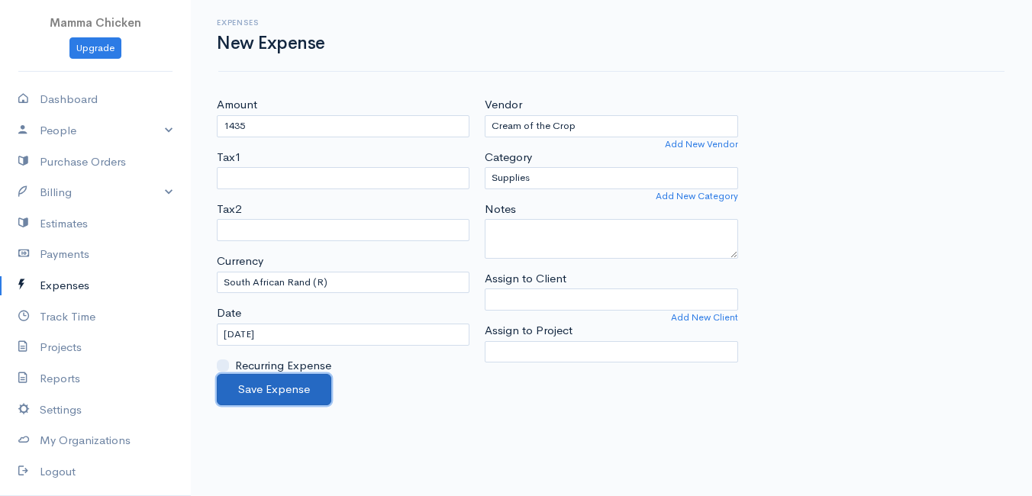
click at [273, 392] on button "Save Expense" at bounding box center [274, 389] width 115 height 31
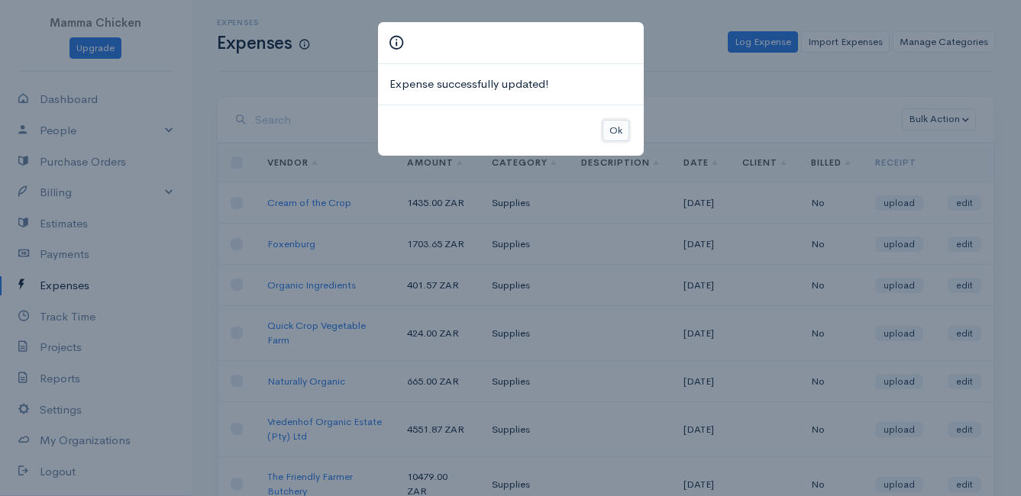
click at [618, 131] on button "Ok" at bounding box center [616, 131] width 27 height 22
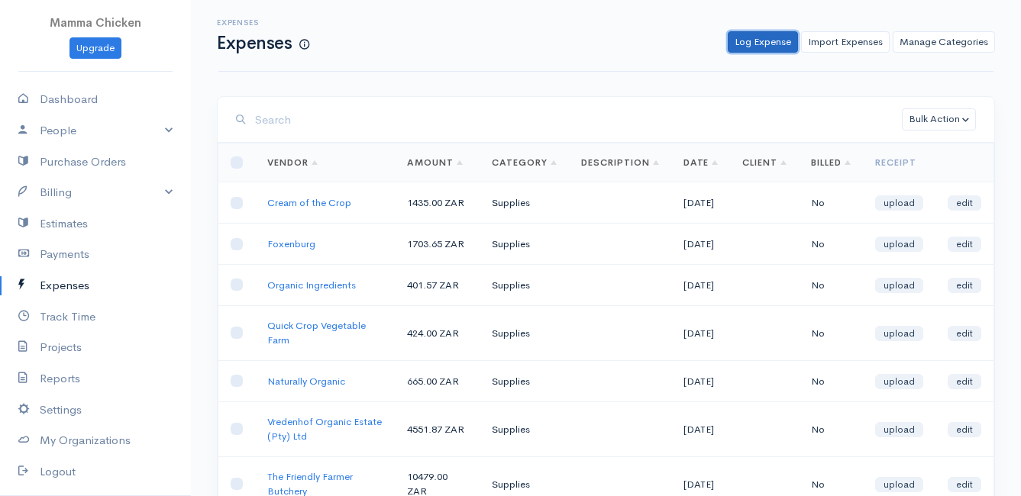
click at [772, 40] on link "Log Expense" at bounding box center [763, 42] width 70 height 22
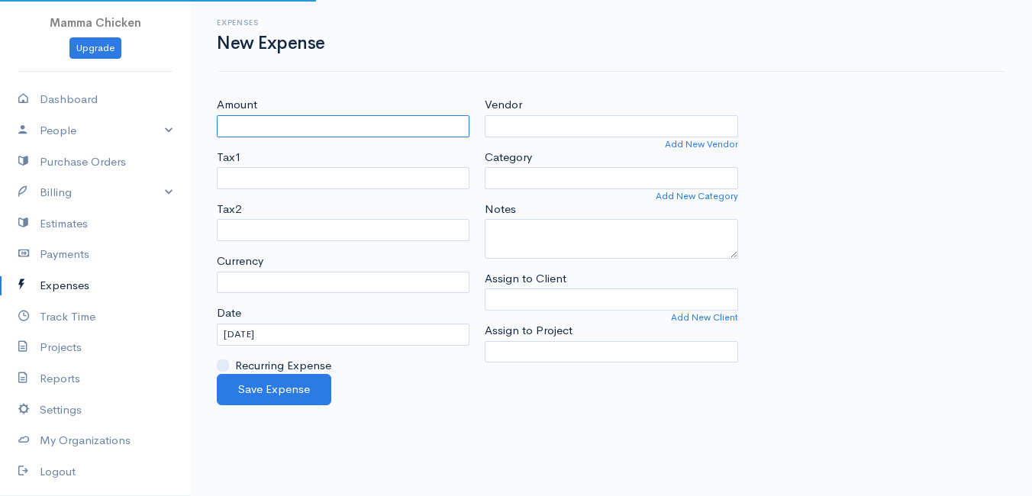
click at [283, 131] on input "Amount" at bounding box center [343, 126] width 253 height 22
select select "ZAR"
type input "680.45"
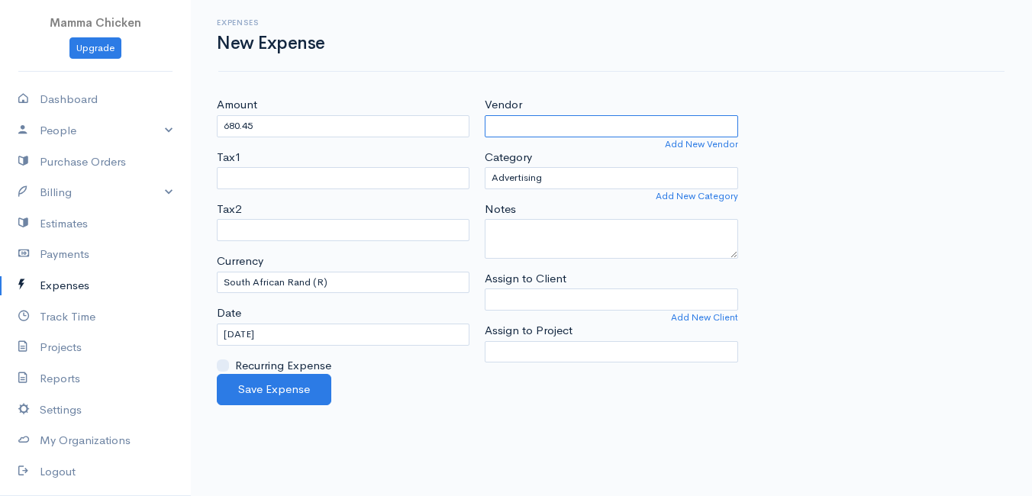
click at [508, 122] on input "Vendor" at bounding box center [611, 126] width 253 height 22
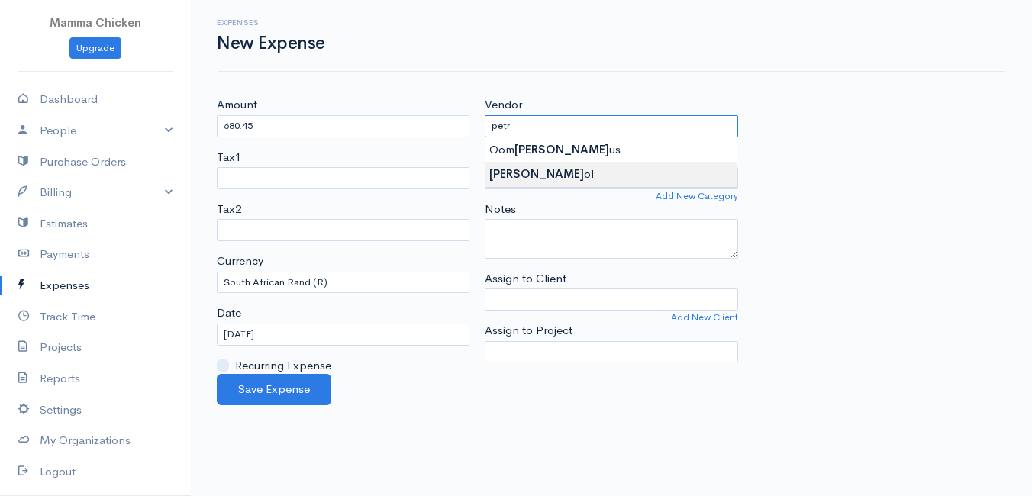
type input "Petrol"
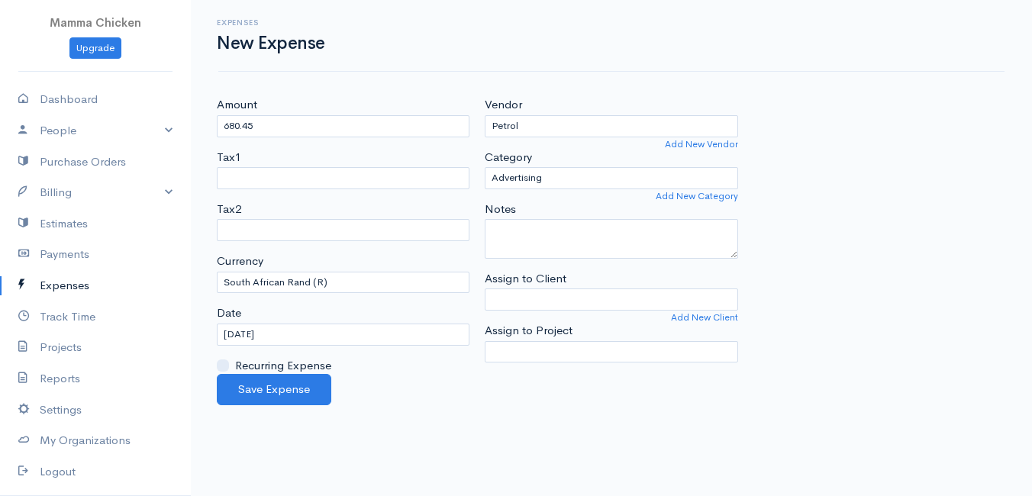
click at [533, 181] on body "Mamma Chicken Upgrade Dashboard People Clients Vendors Staff Users Purchase Ord…" at bounding box center [516, 248] width 1032 height 496
click at [543, 176] on select "Advertising Car & Truck Expenses Contractors Education Education and Training E…" at bounding box center [611, 178] width 253 height 22
select select "Travel"
click at [485, 167] on select "Advertising Car & Truck Expenses Contractors Education Education and Training E…" at bounding box center [611, 178] width 253 height 22
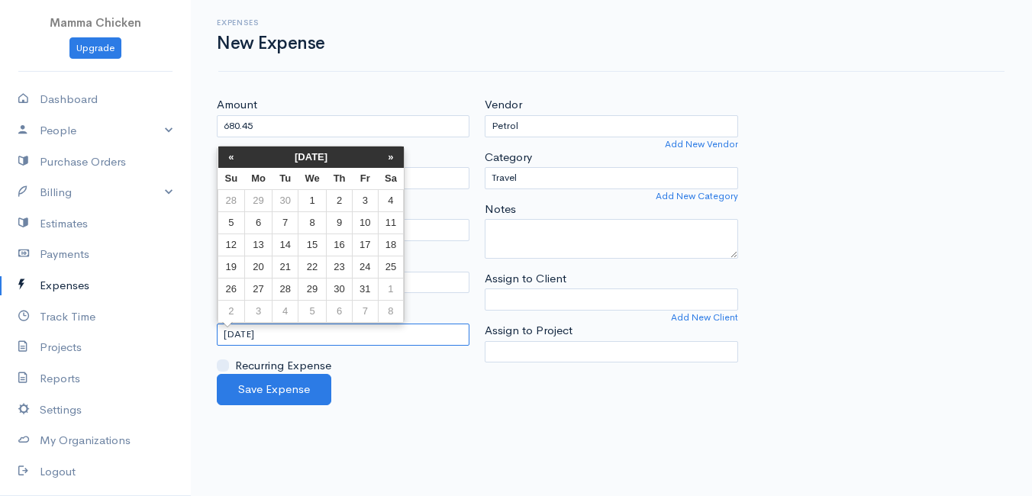
click at [305, 328] on input "[DATE]" at bounding box center [343, 335] width 253 height 22
click at [364, 215] on td "10" at bounding box center [365, 223] width 25 height 22
type input "[DATE]"
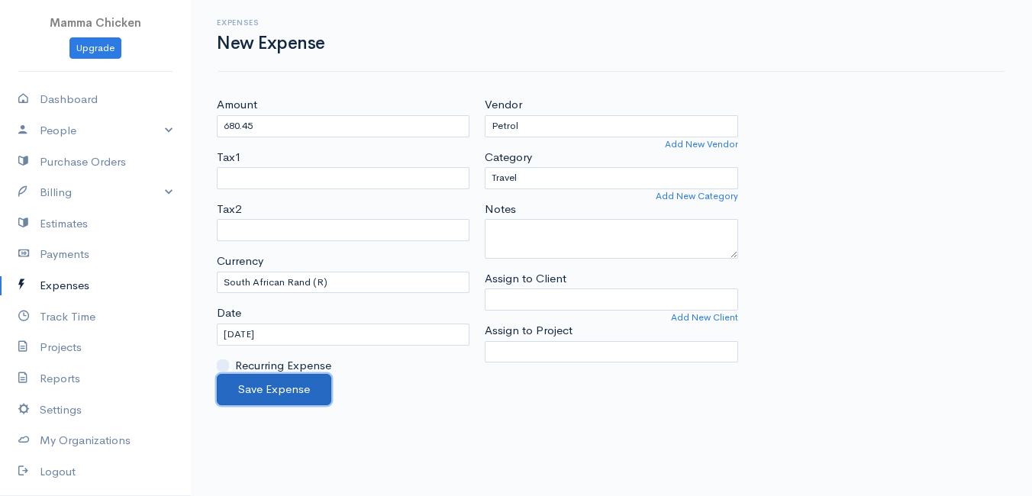
click at [270, 379] on button "Save Expense" at bounding box center [274, 389] width 115 height 31
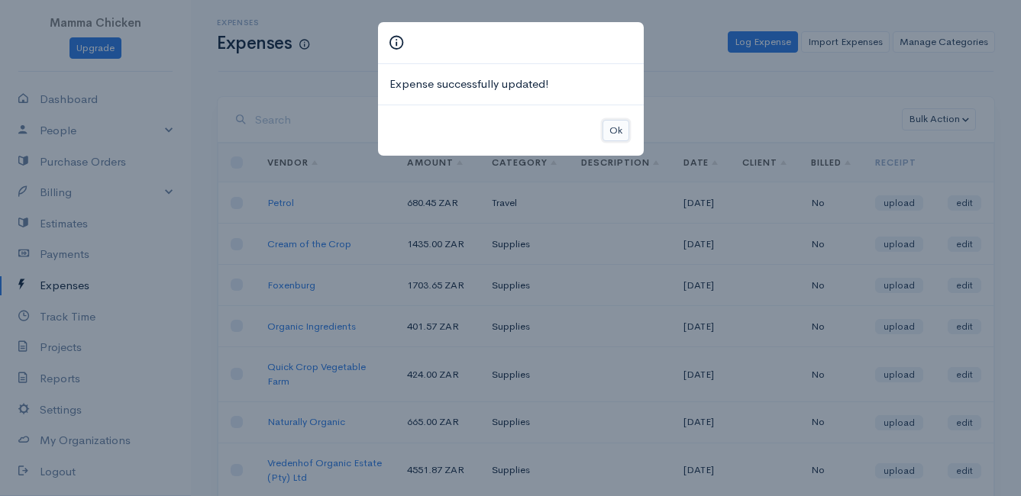
click at [622, 130] on button "Ok" at bounding box center [616, 131] width 27 height 22
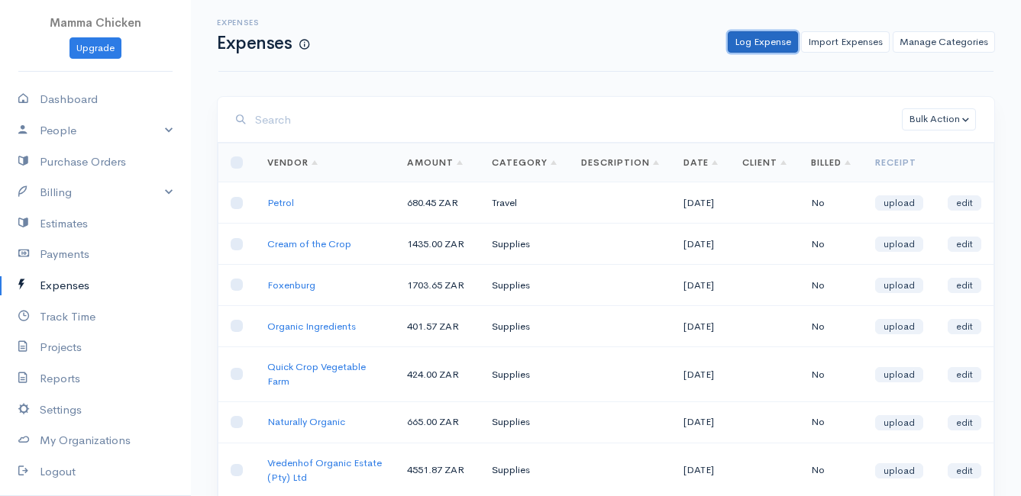
click at [768, 37] on link "Log Expense" at bounding box center [763, 42] width 70 height 22
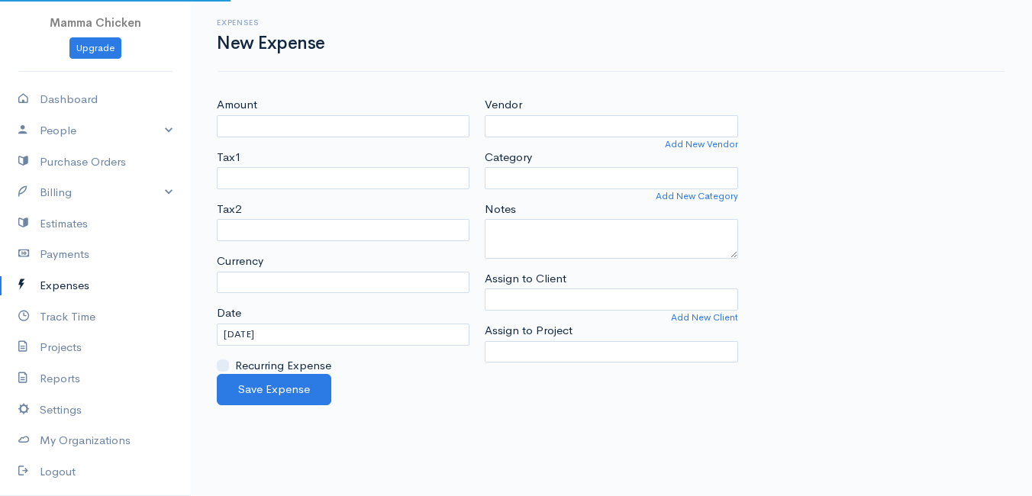
select select "ZAR"
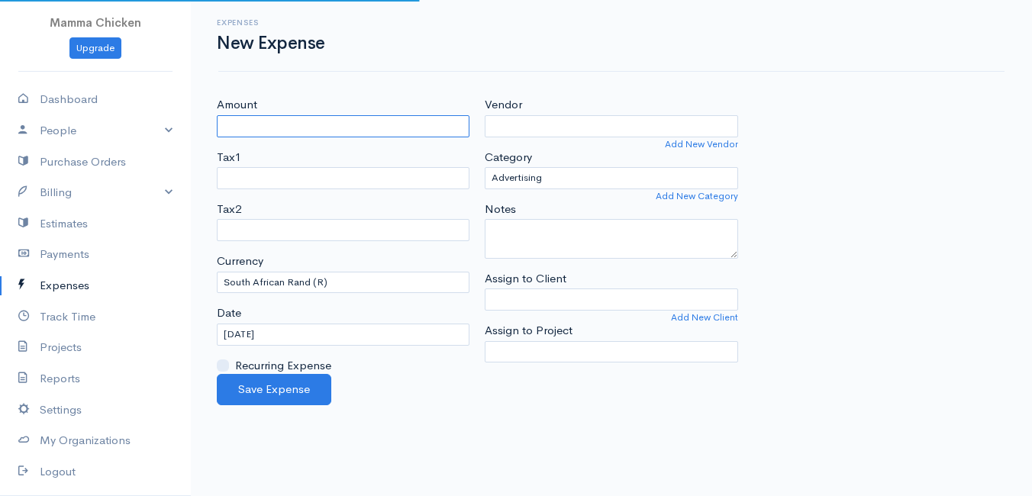
click at [315, 128] on input "Amount" at bounding box center [343, 126] width 253 height 22
type input "100"
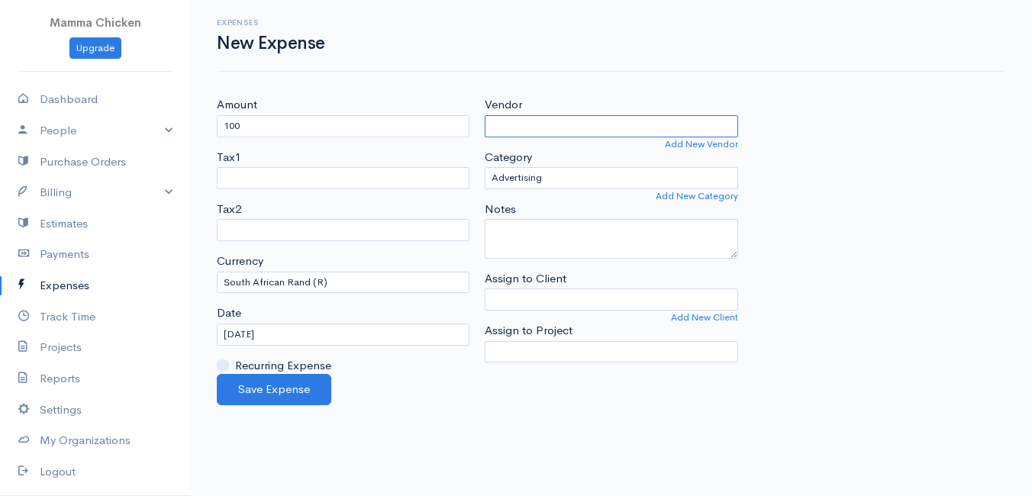
click at [595, 129] on input "Vendor" at bounding box center [611, 126] width 253 height 22
type input "Krag"
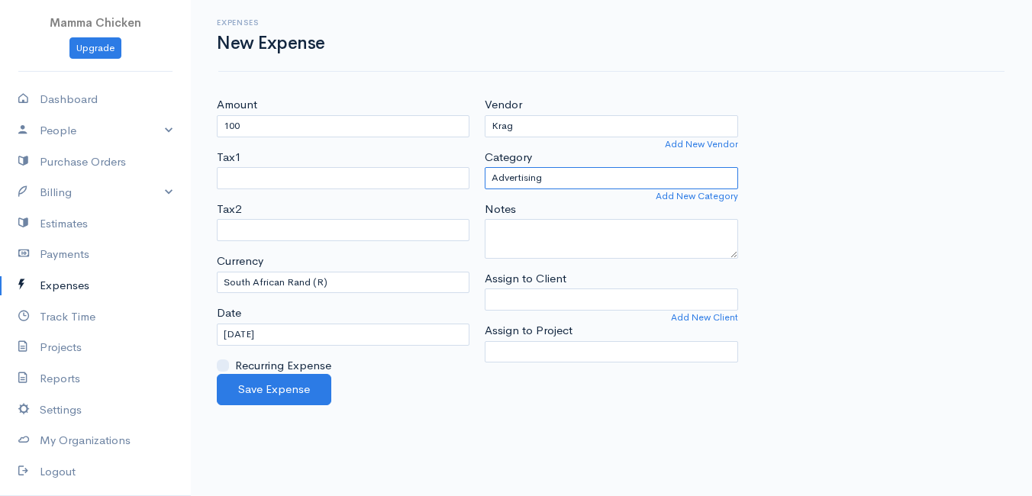
click at [594, 174] on select "Advertising Car & Truck Expenses Contractors Education Education and Training E…" at bounding box center [611, 178] width 253 height 22
select select "Utilities"
click at [485, 167] on select "Advertising Car & Truck Expenses Contractors Education Education and Training E…" at bounding box center [611, 178] width 253 height 22
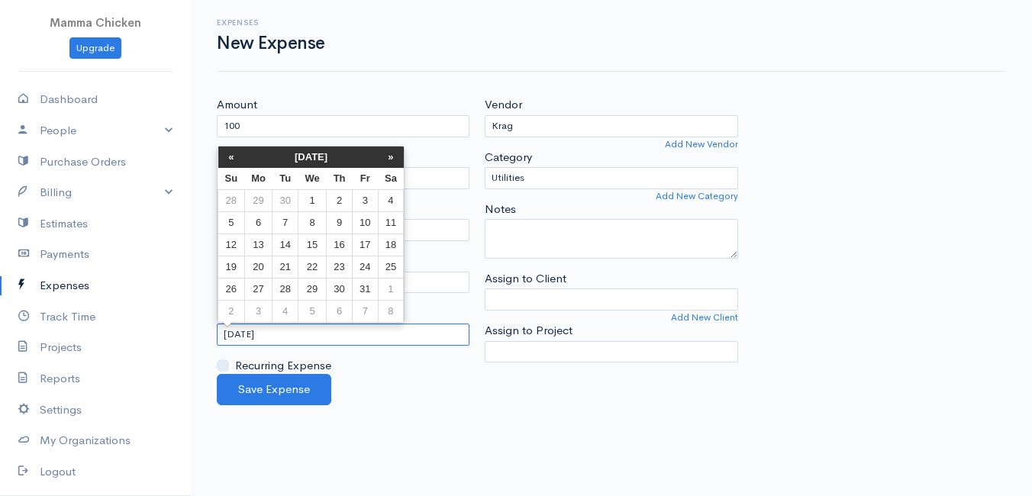
click at [298, 328] on input "[DATE]" at bounding box center [343, 335] width 253 height 22
click at [387, 223] on td "11" at bounding box center [391, 223] width 26 height 22
type input "[DATE]"
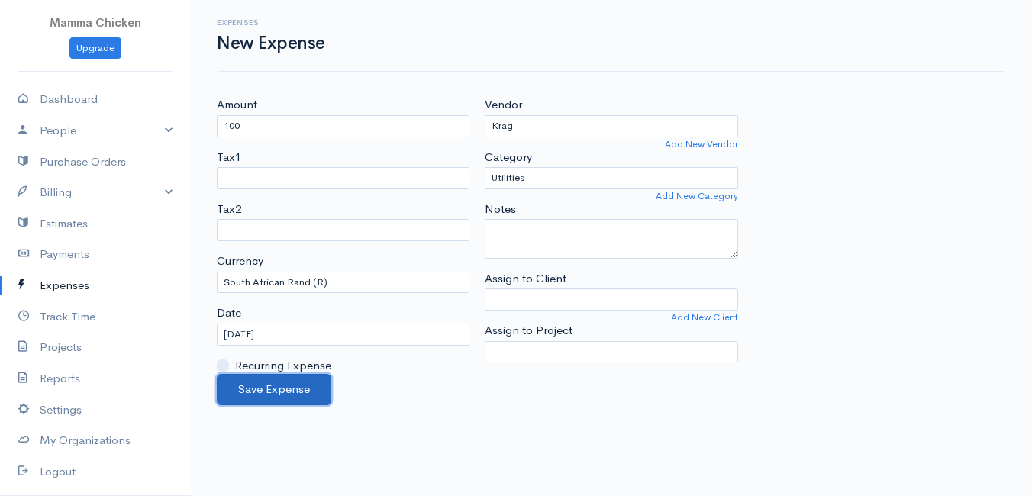
click at [271, 389] on button "Save Expense" at bounding box center [274, 389] width 115 height 31
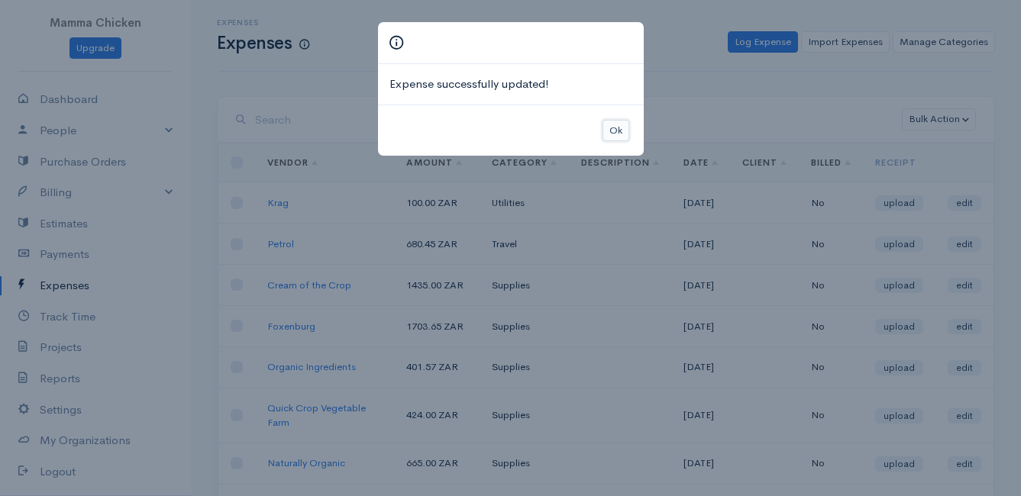
click at [618, 124] on button "Ok" at bounding box center [616, 131] width 27 height 22
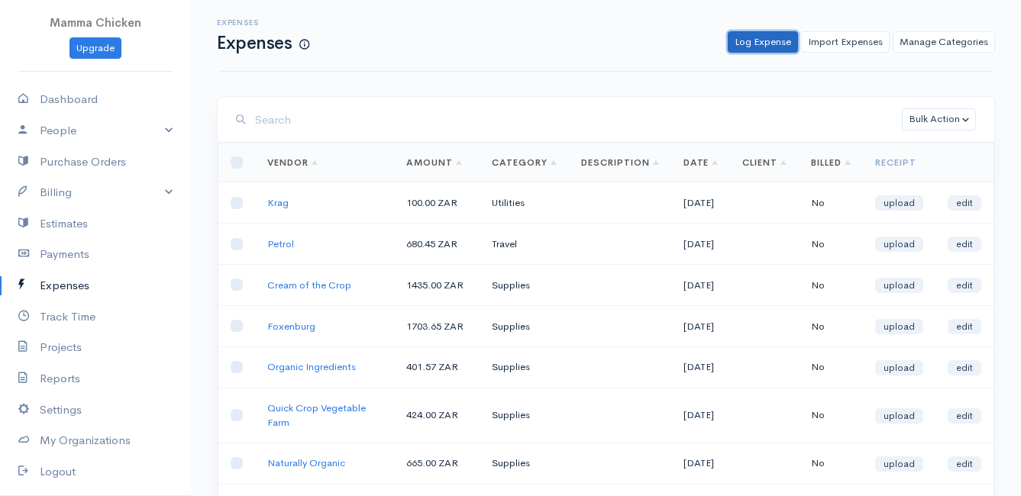
click at [757, 41] on link "Log Expense" at bounding box center [763, 42] width 70 height 22
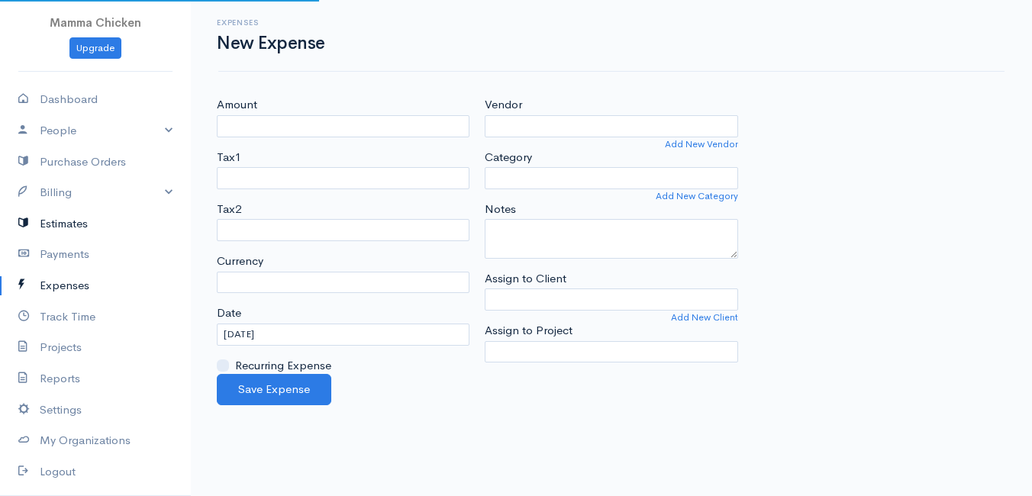
select select "ZAR"
click at [65, 280] on link "Expenses" at bounding box center [95, 285] width 191 height 31
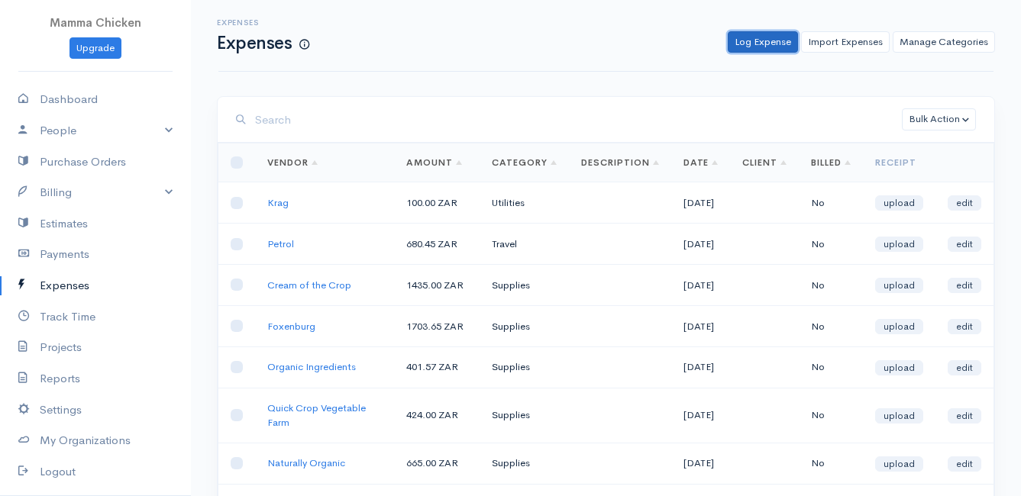
click at [745, 44] on link "Log Expense" at bounding box center [763, 42] width 70 height 22
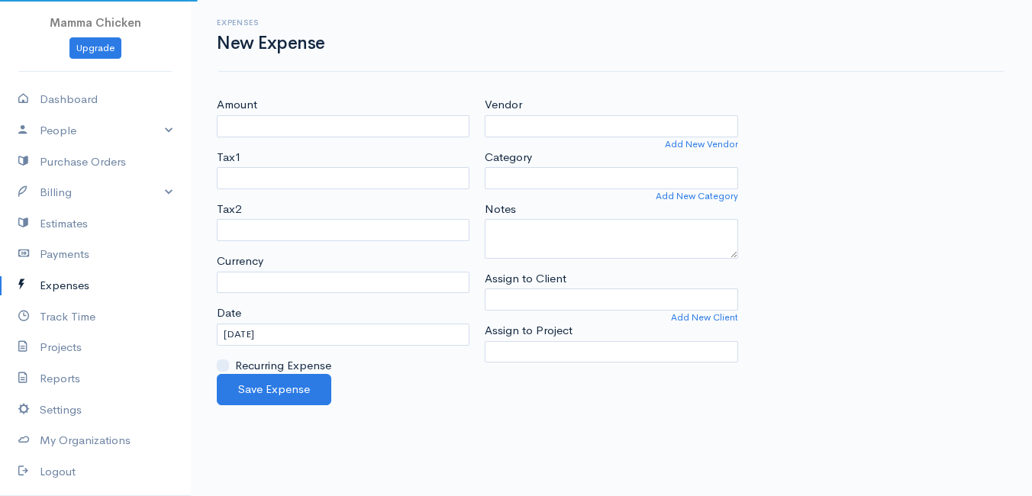
select select "ZAR"
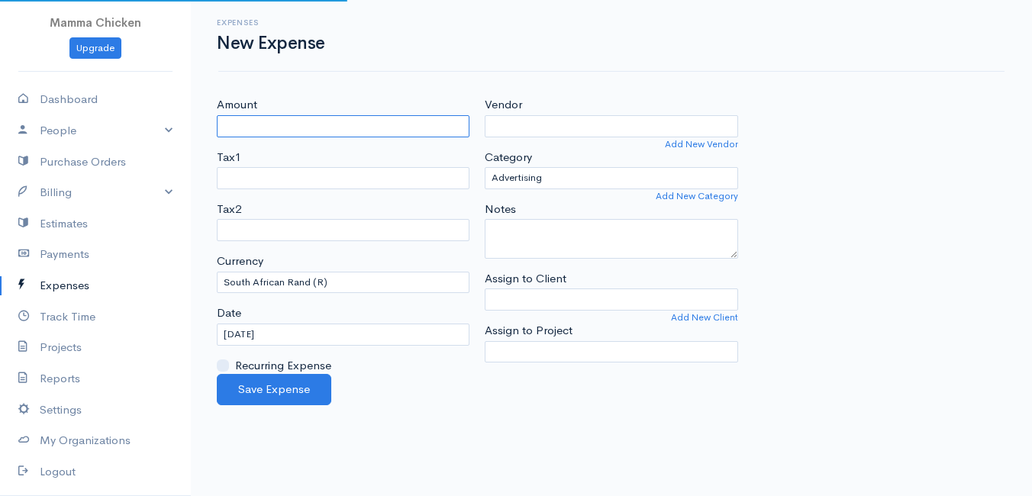
click at [398, 129] on input "Amount" at bounding box center [343, 126] width 253 height 22
type input "2500"
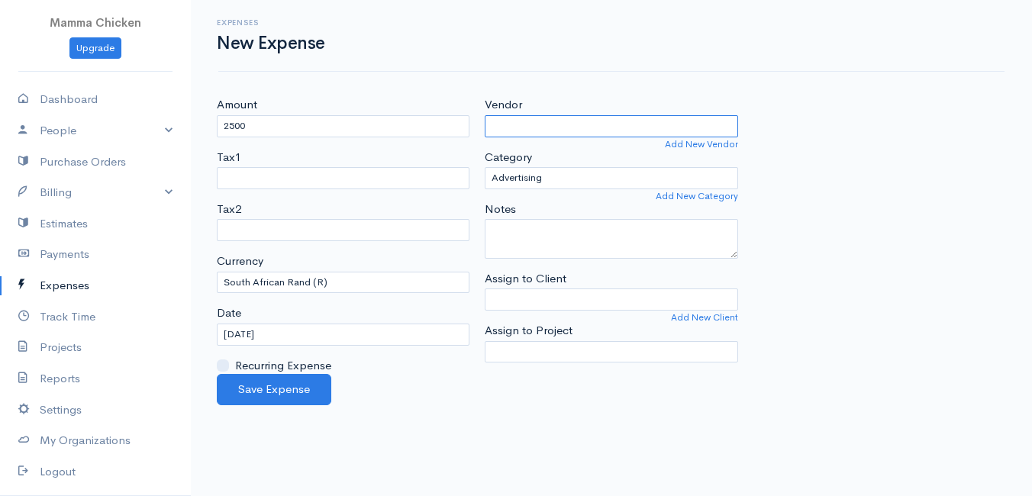
click at [551, 132] on input "Vendor" at bounding box center [611, 126] width 253 height 22
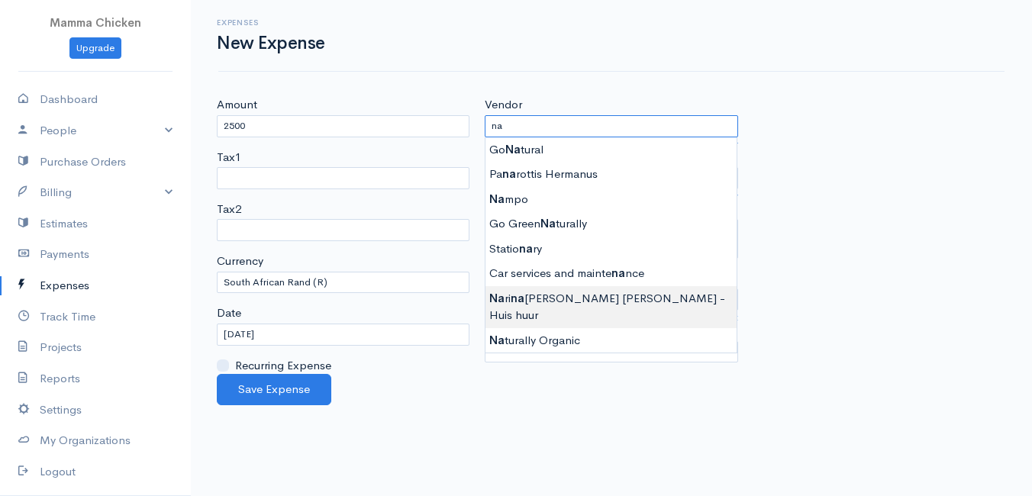
type input "[PERSON_NAME] [PERSON_NAME] - Huis huur"
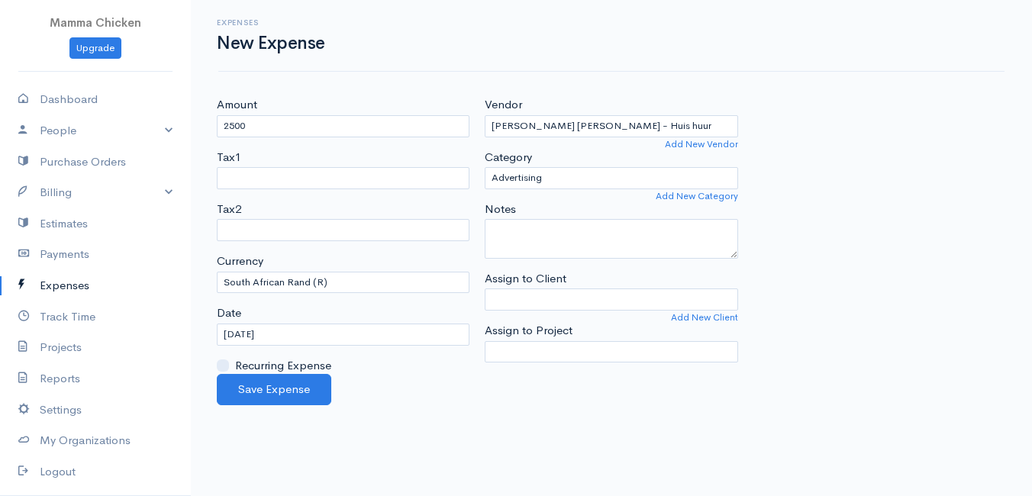
click at [614, 296] on body "Mamma Chicken Upgrade Dashboard People Clients Vendors Staff Users Purchase Ord…" at bounding box center [516, 248] width 1032 height 496
click at [571, 181] on select "Advertising Car & Truck Expenses Contractors Education Education and Training E…" at bounding box center [611, 178] width 253 height 22
select select "Rent or Lease"
click at [485, 167] on select "Advertising Car & Truck Expenses Contractors Education Education and Training E…" at bounding box center [611, 178] width 253 height 22
click at [299, 330] on input "[DATE]" at bounding box center [343, 335] width 253 height 22
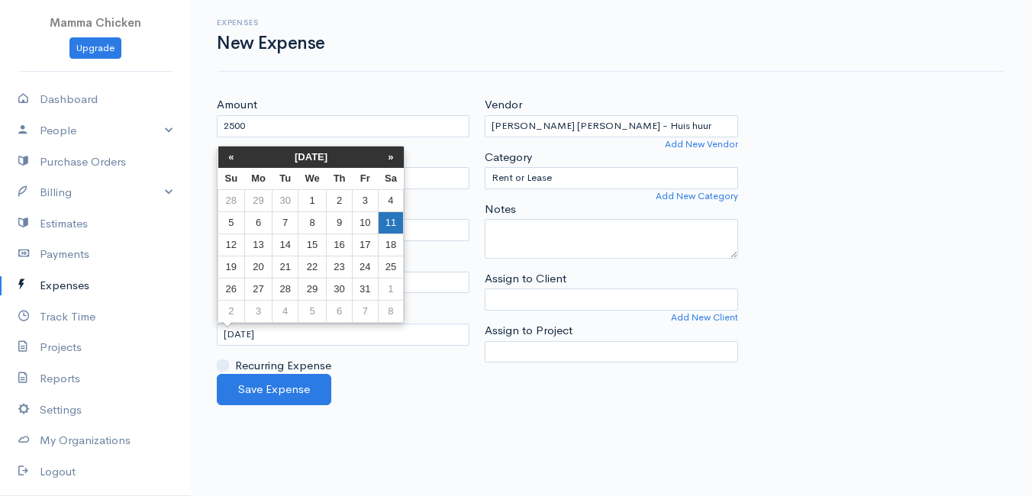
click at [388, 222] on td "11" at bounding box center [391, 223] width 26 height 22
type input "[DATE]"
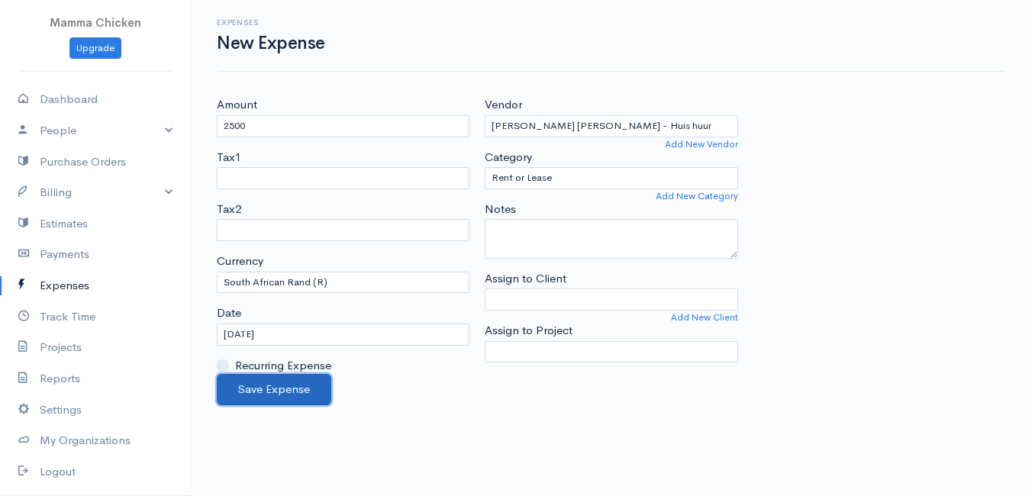
click at [280, 389] on button "Save Expense" at bounding box center [274, 389] width 115 height 31
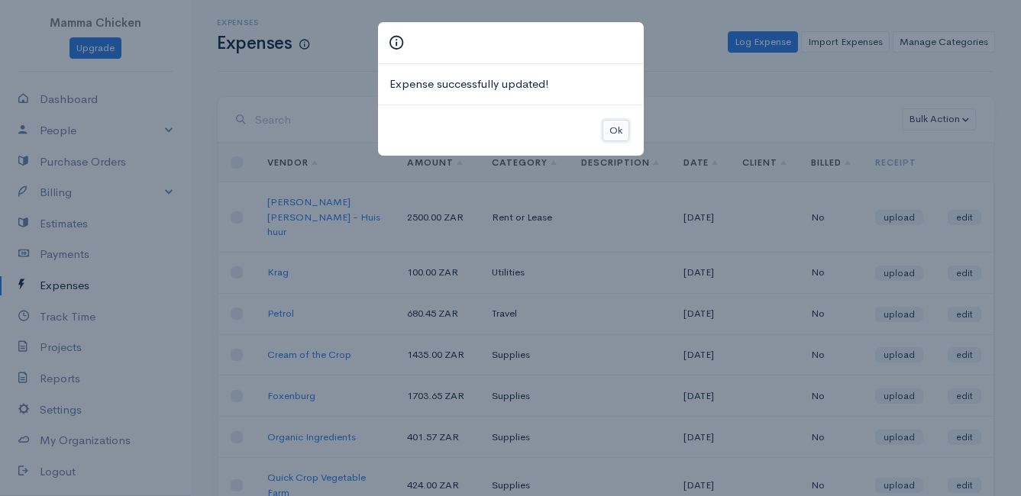
click at [612, 130] on button "Ok" at bounding box center [616, 131] width 27 height 22
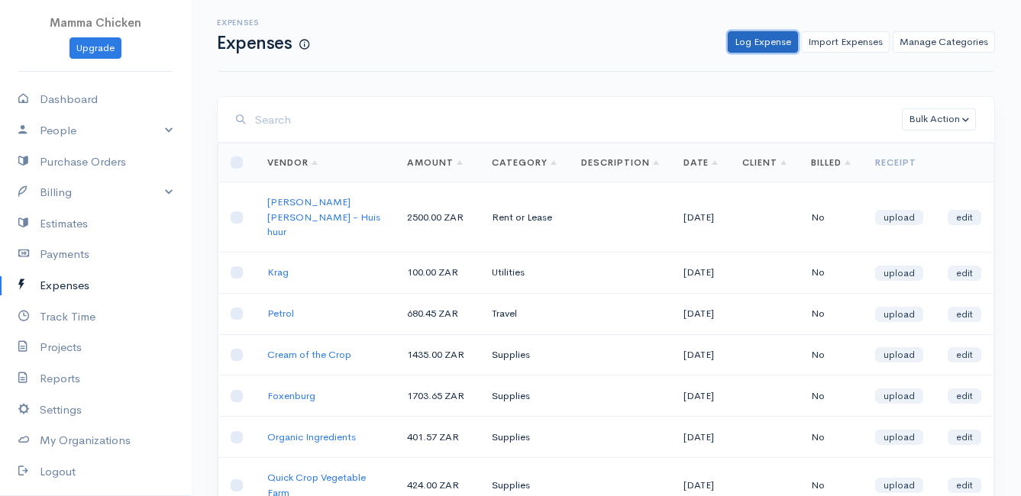
click at [764, 37] on link "Log Expense" at bounding box center [763, 42] width 70 height 22
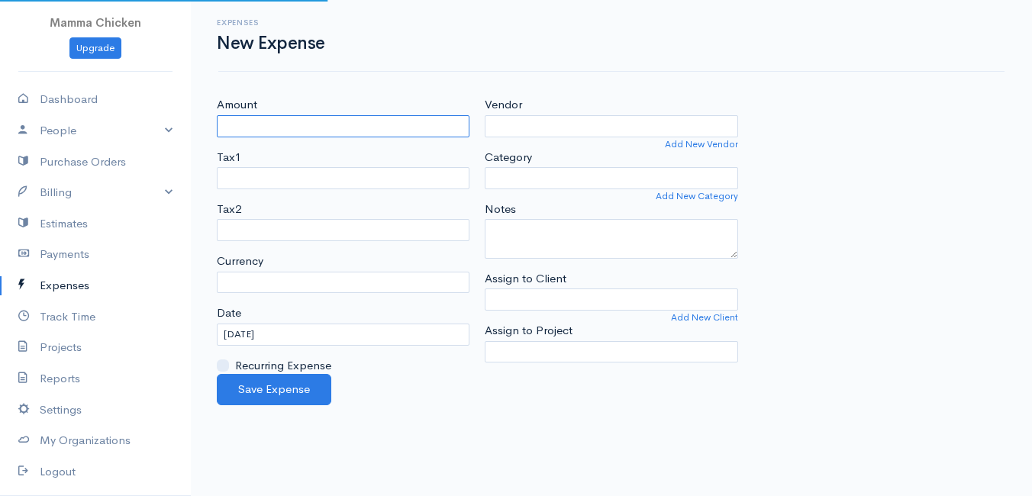
click at [244, 126] on input "Amount" at bounding box center [343, 126] width 253 height 22
select select "ZAR"
type input "211"
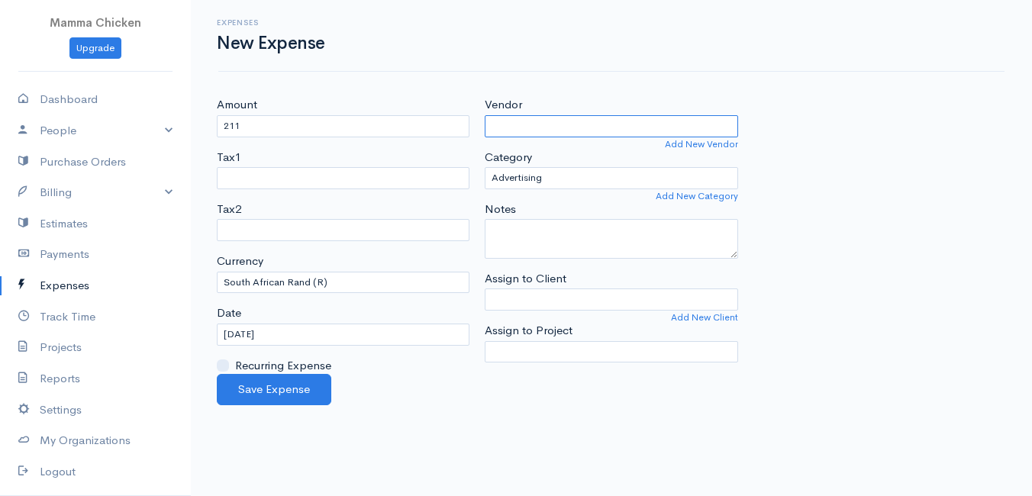
click at [548, 123] on input "Vendor" at bounding box center [611, 126] width 253 height 22
type input "Stofpad"
click at [538, 154] on body "Mamma Chicken Upgrade Dashboard People Clients Vendors Staff Users Purchase Ord…" at bounding box center [516, 248] width 1032 height 496
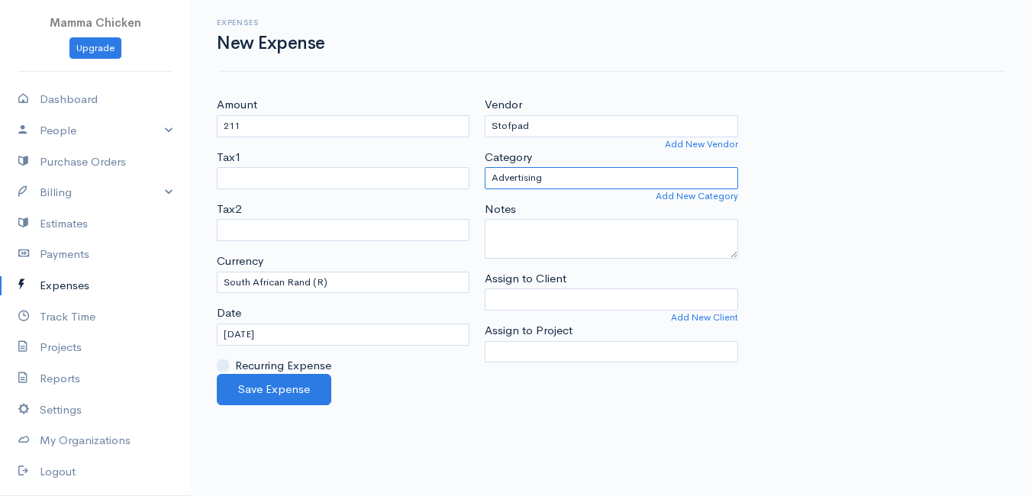
click at [562, 178] on select "Advertising Car & Truck Expenses Contractors Education Education and Training E…" at bounding box center [611, 178] width 253 height 22
select select "Supplies"
click at [485, 167] on select "Advertising Car & Truck Expenses Contractors Education Education and Training E…" at bounding box center [611, 178] width 253 height 22
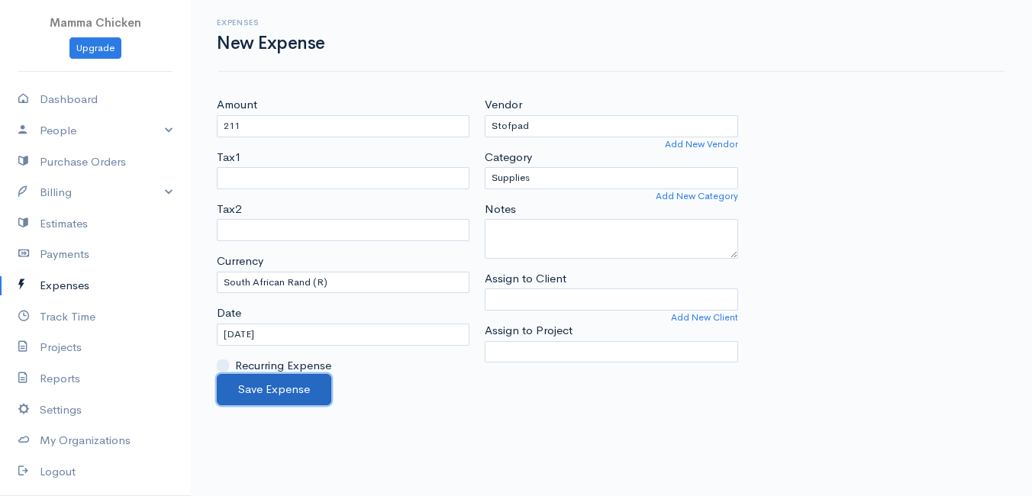
click at [266, 389] on button "Save Expense" at bounding box center [274, 389] width 115 height 31
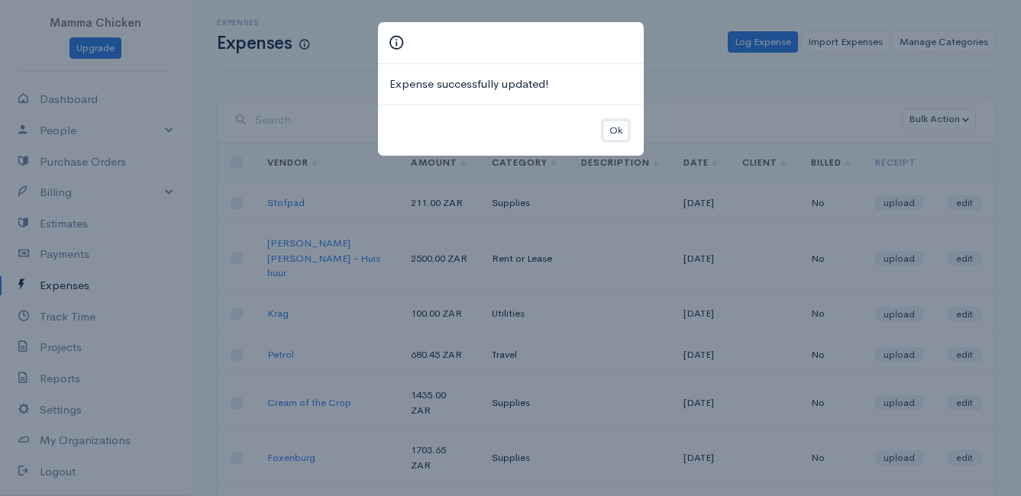
click at [625, 130] on button "Ok" at bounding box center [616, 131] width 27 height 22
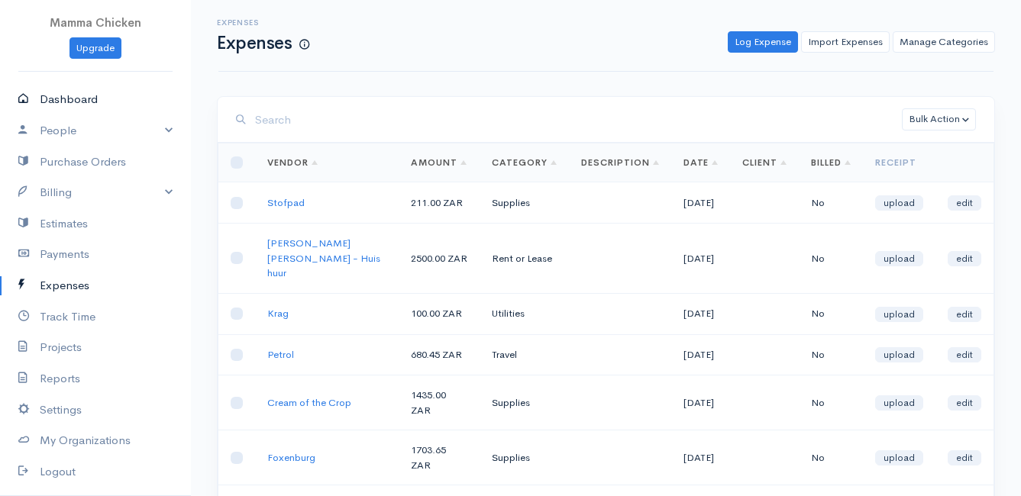
click at [47, 94] on link "Dashboard" at bounding box center [95, 99] width 191 height 31
select select "thistoyear"
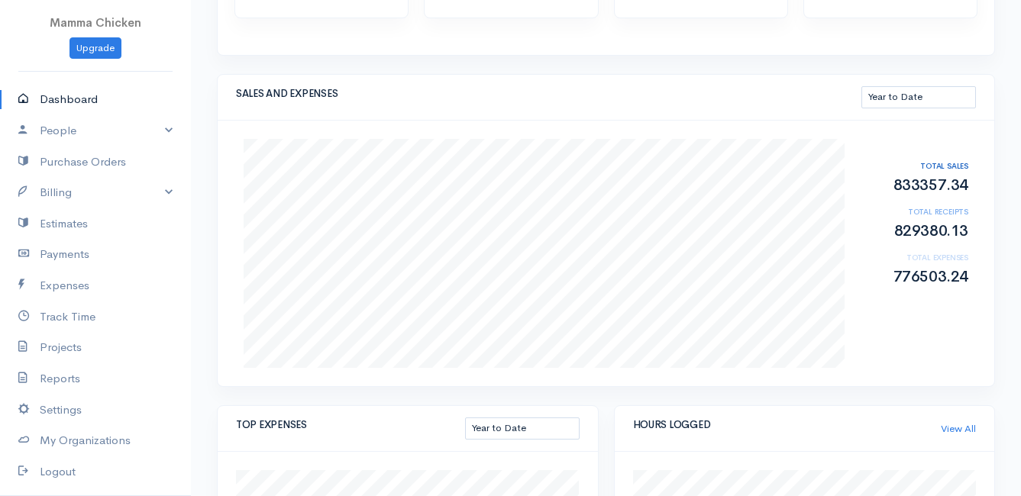
scroll to position [76, 0]
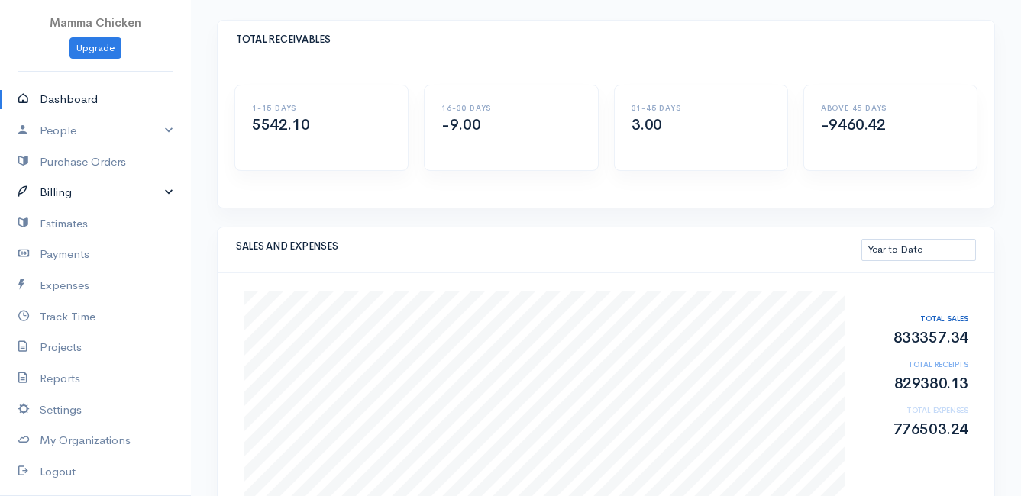
click at [59, 189] on link "Billing" at bounding box center [95, 192] width 191 height 31
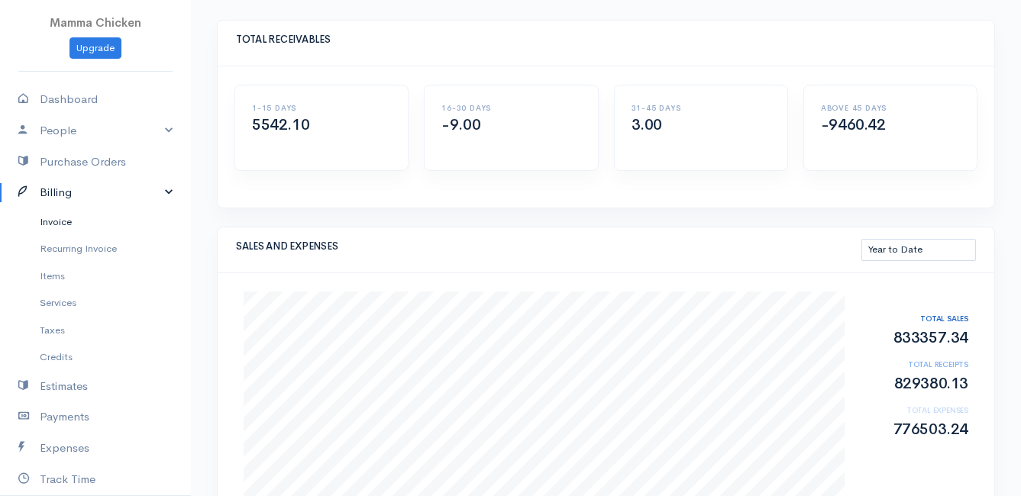
click at [62, 221] on link "Invoice" at bounding box center [95, 221] width 191 height 27
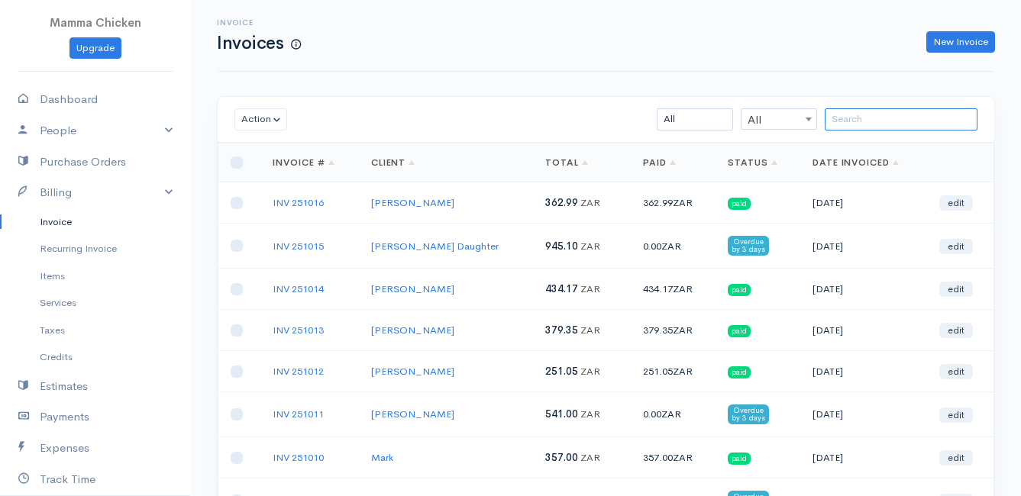
click at [875, 120] on input "search" at bounding box center [901, 119] width 153 height 22
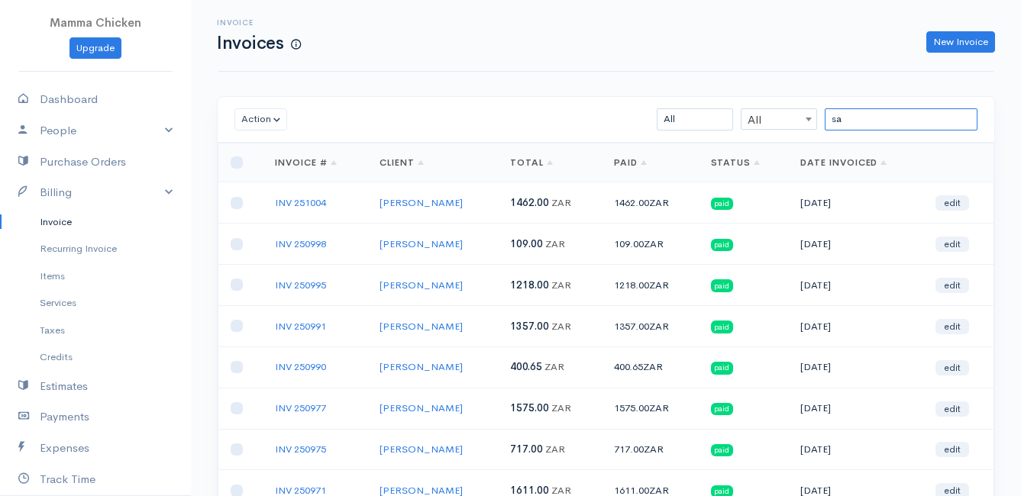
type input "s"
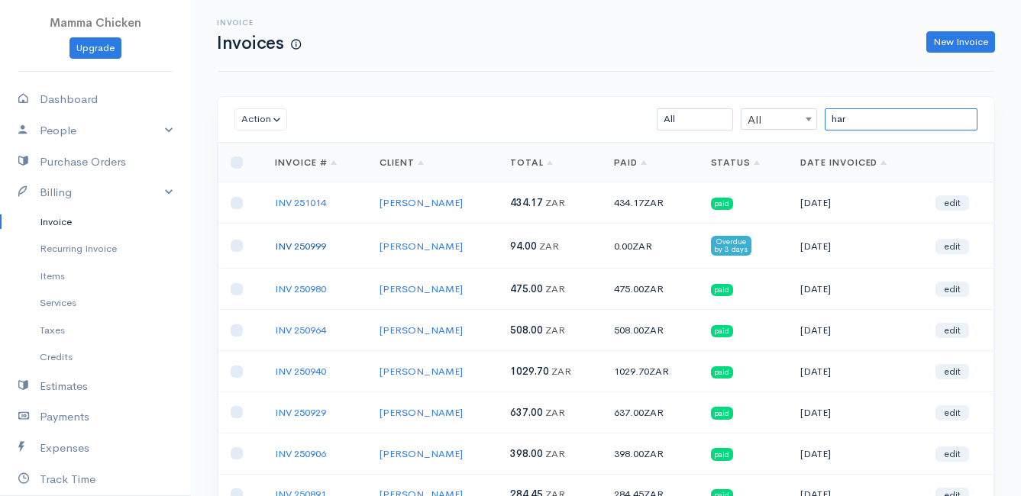
type input "har"
click at [294, 243] on link "INV 250999" at bounding box center [300, 246] width 51 height 13
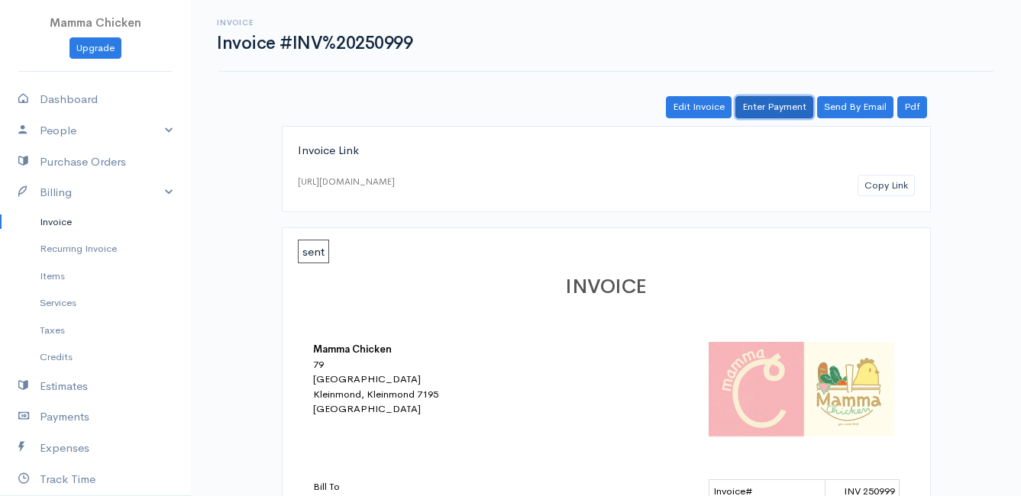
click at [777, 107] on link "Enter Payment" at bounding box center [774, 107] width 78 height 22
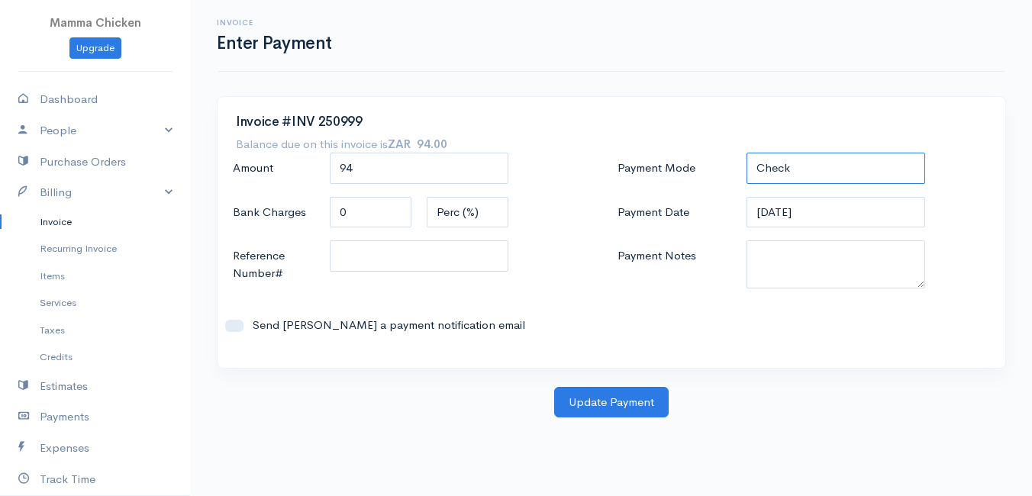
click at [794, 162] on select "Check Bank Transfer Credit Cash Debit ACH VISA MASTERCARD AMEX DISCOVER DINERS …" at bounding box center [836, 168] width 179 height 31
select select "Bank Transfer"
click at [747, 153] on select "Check Bank Transfer Credit Cash Debit ACH VISA MASTERCARD AMEX DISCOVER DINERS …" at bounding box center [836, 168] width 179 height 31
click at [837, 212] on input "[DATE]" at bounding box center [836, 212] width 179 height 31
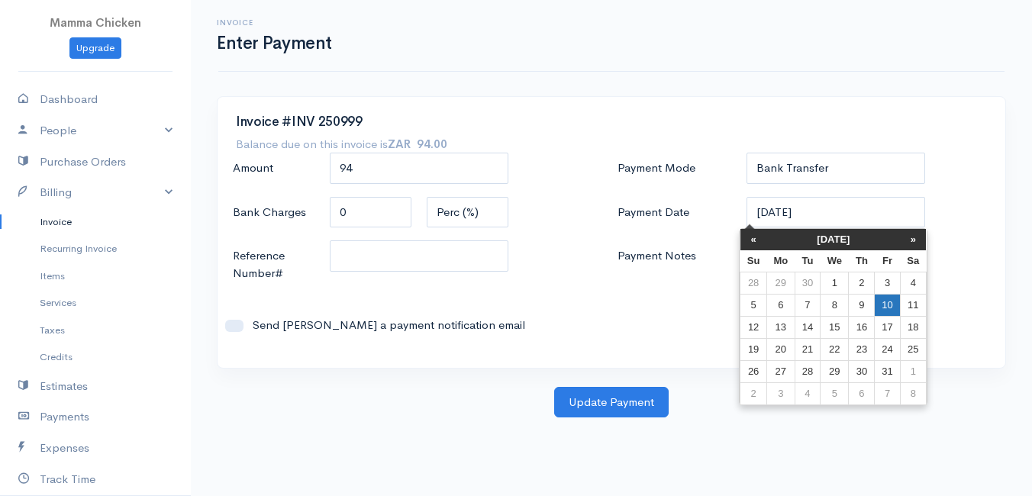
click at [893, 302] on td "10" at bounding box center [887, 305] width 25 height 22
type input "[DATE]"
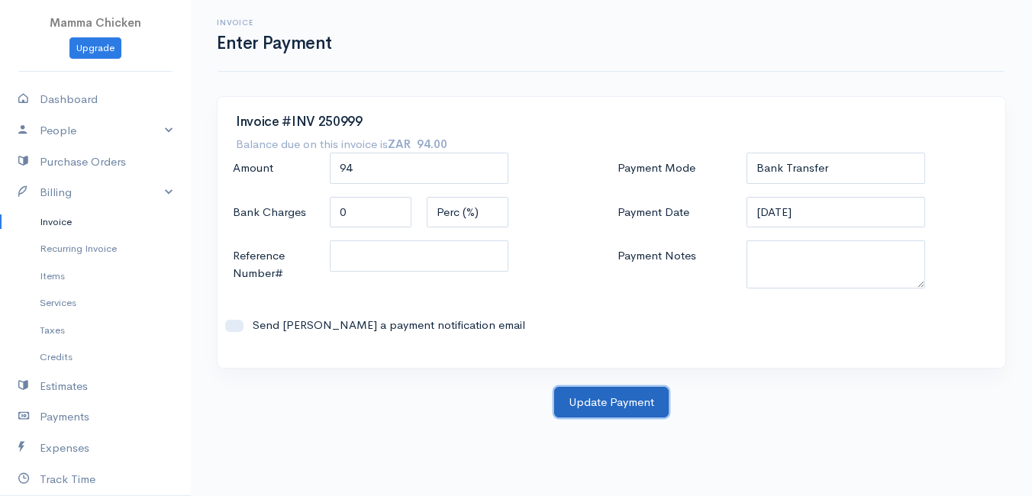
click at [621, 402] on button "Update Payment" at bounding box center [611, 402] width 115 height 31
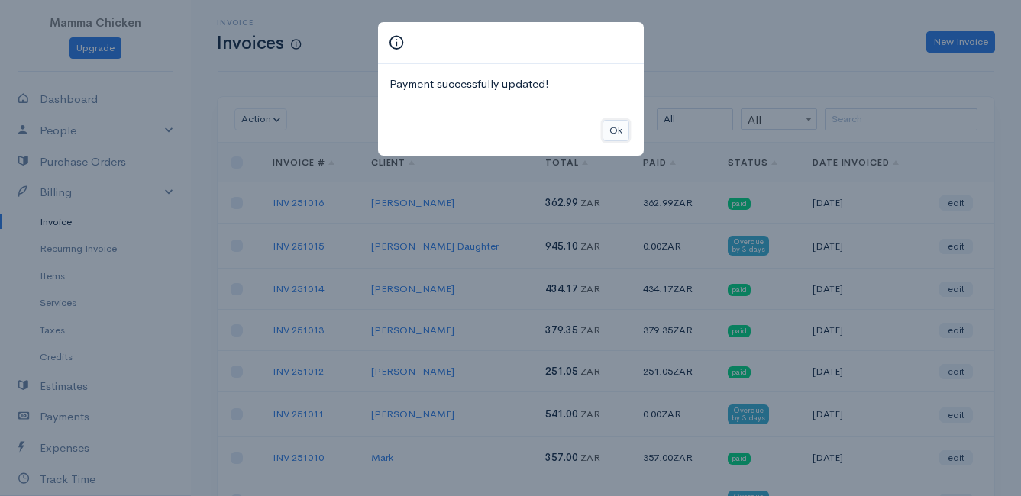
click at [622, 128] on button "Ok" at bounding box center [616, 131] width 27 height 22
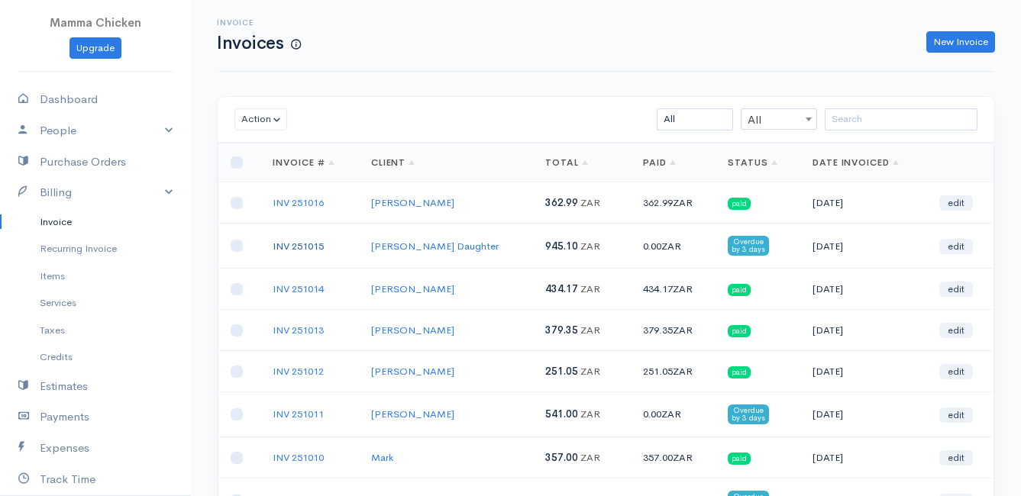
click at [294, 248] on link "INV 251015" at bounding box center [298, 246] width 51 height 13
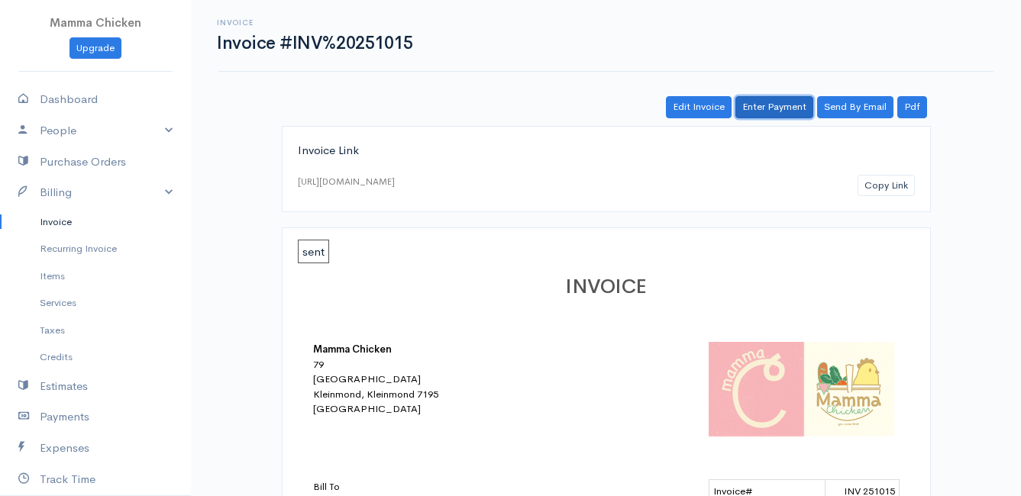
click at [770, 109] on link "Enter Payment" at bounding box center [774, 107] width 78 height 22
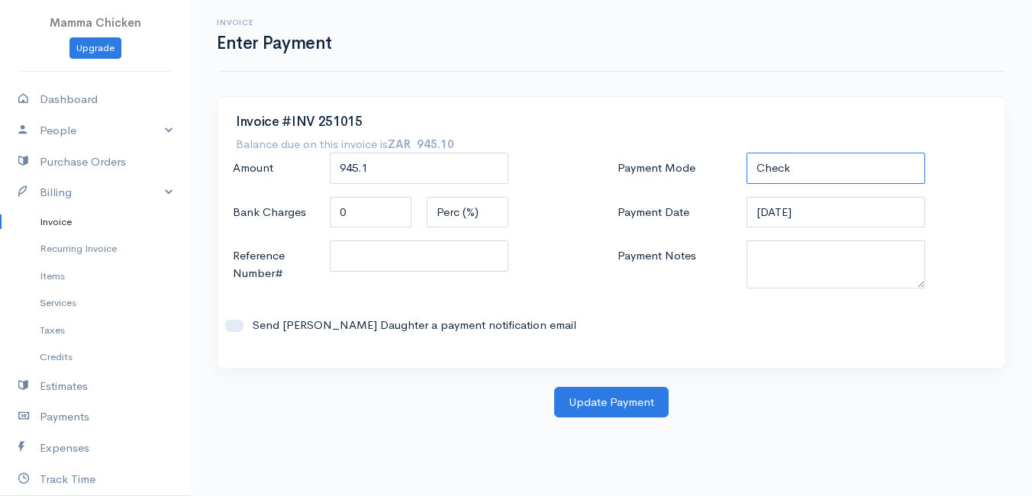
click at [840, 165] on select "Check Bank Transfer Credit Cash Debit ACH VISA MASTERCARD AMEX DISCOVER DINERS …" at bounding box center [836, 168] width 179 height 31
select select "Bank Transfer"
click at [747, 153] on select "Check Bank Transfer Credit Cash Debit ACH VISA MASTERCARD AMEX DISCOVER DINERS …" at bounding box center [836, 168] width 179 height 31
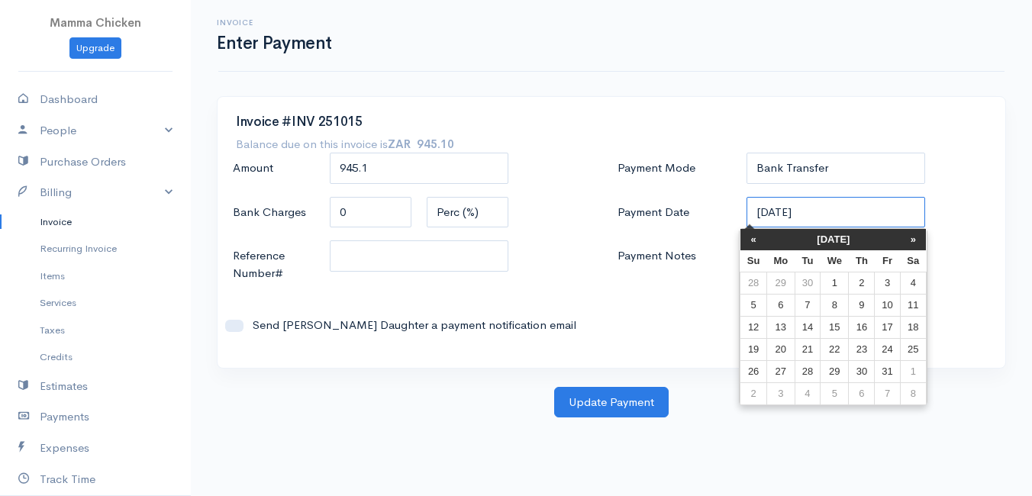
click at [839, 210] on input "[DATE]" at bounding box center [836, 212] width 179 height 31
click at [888, 303] on td "10" at bounding box center [887, 305] width 25 height 22
type input "[DATE]"
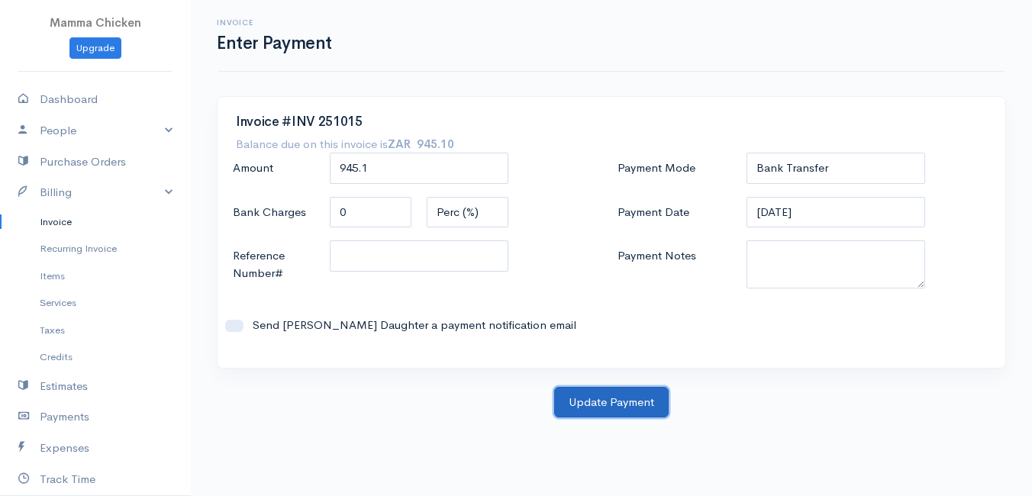
click at [612, 401] on button "Update Payment" at bounding box center [611, 402] width 115 height 31
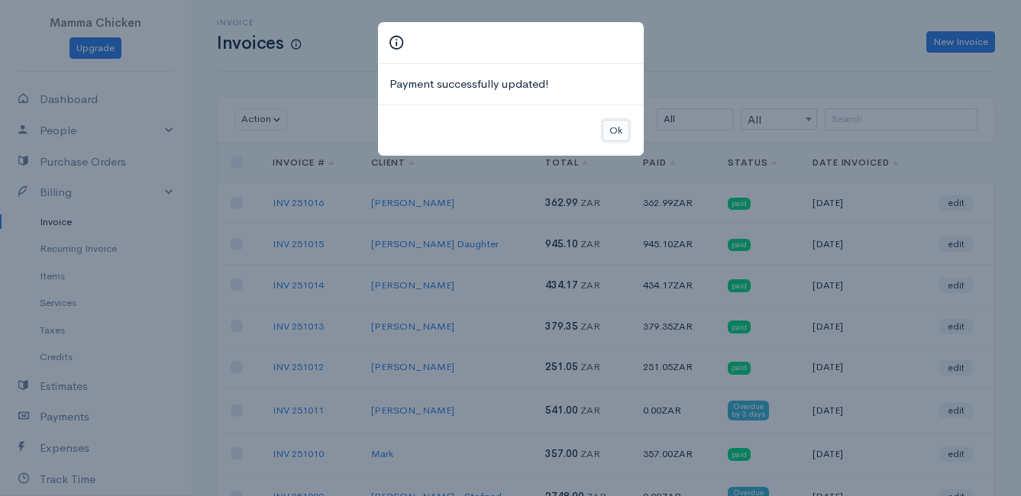
click at [616, 125] on button "Ok" at bounding box center [616, 131] width 27 height 22
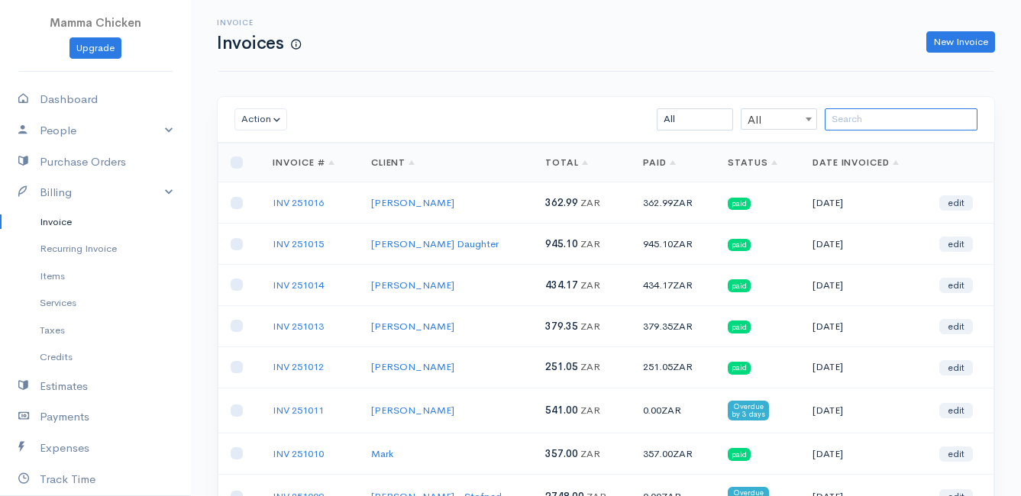
click at [886, 114] on input "search" at bounding box center [901, 119] width 153 height 22
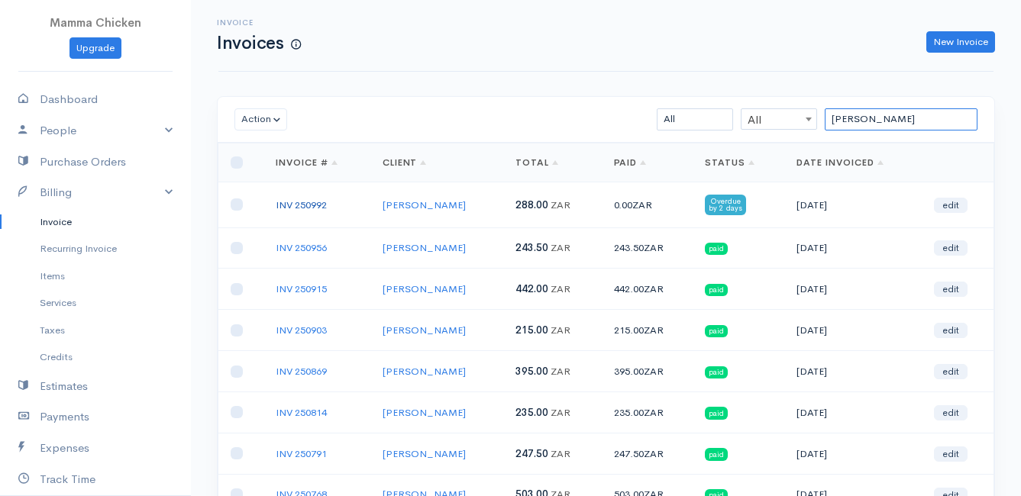
type input "[PERSON_NAME]"
click at [310, 202] on link "INV 250992" at bounding box center [301, 205] width 51 height 13
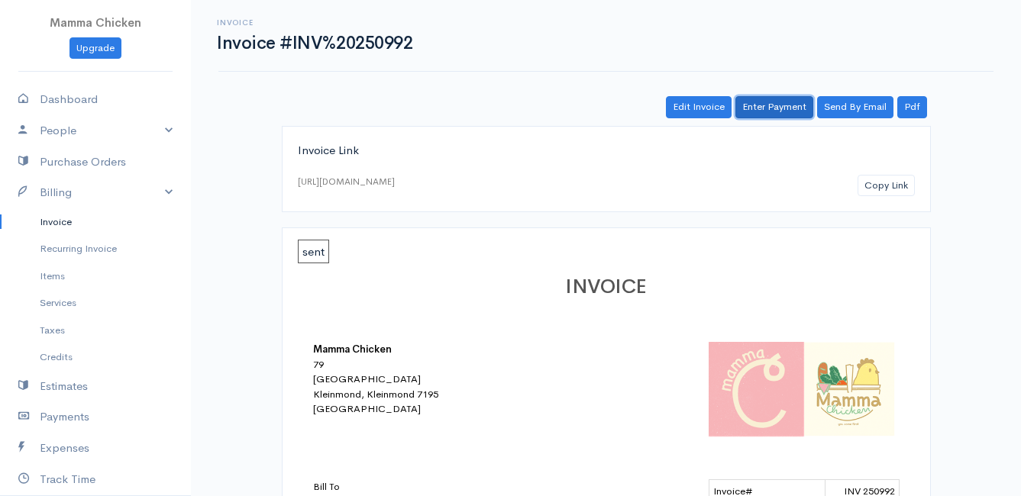
click at [771, 110] on link "Enter Payment" at bounding box center [774, 107] width 78 height 22
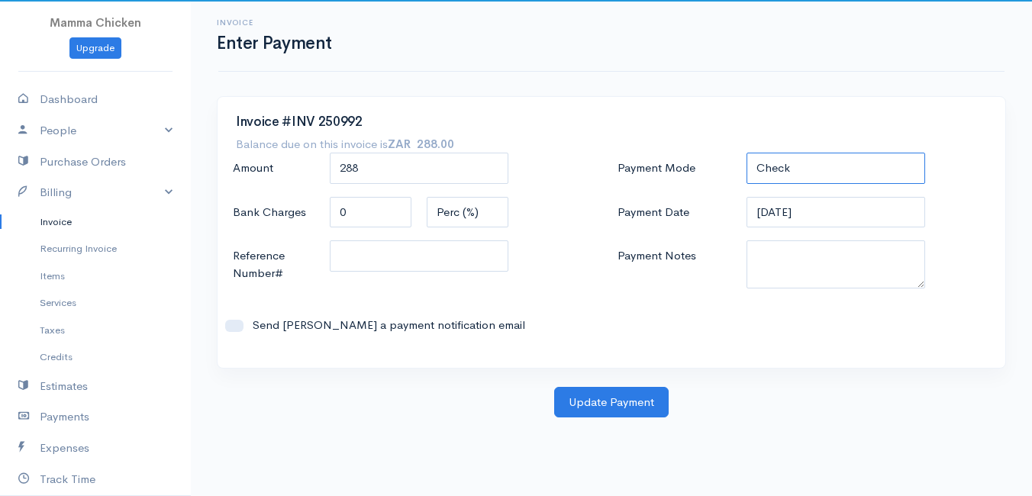
click at [791, 164] on select "Check Bank Transfer Credit Cash Debit ACH VISA MASTERCARD AMEX DISCOVER DINERS …" at bounding box center [836, 168] width 179 height 31
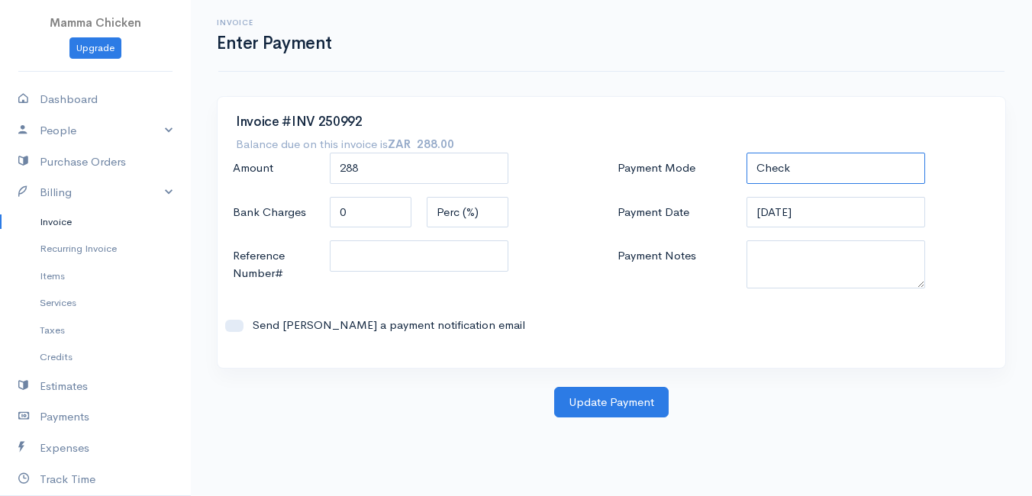
select select "Bank Transfer"
click at [747, 153] on select "Check Bank Transfer Credit Cash Debit ACH VISA MASTERCARD AMEX DISCOVER DINERS …" at bounding box center [836, 168] width 179 height 31
click at [843, 208] on input "[DATE]" at bounding box center [836, 212] width 179 height 31
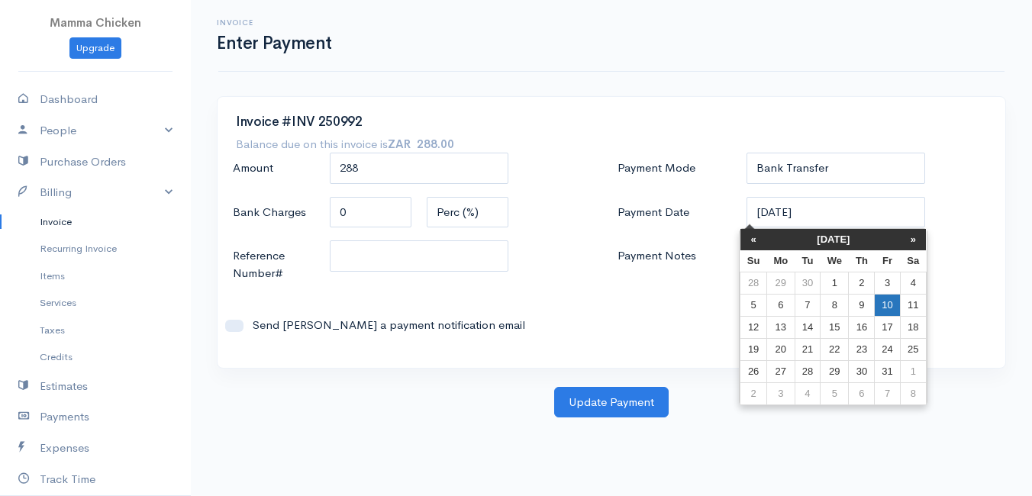
click at [884, 306] on td "10" at bounding box center [887, 305] width 25 height 22
type input "[DATE]"
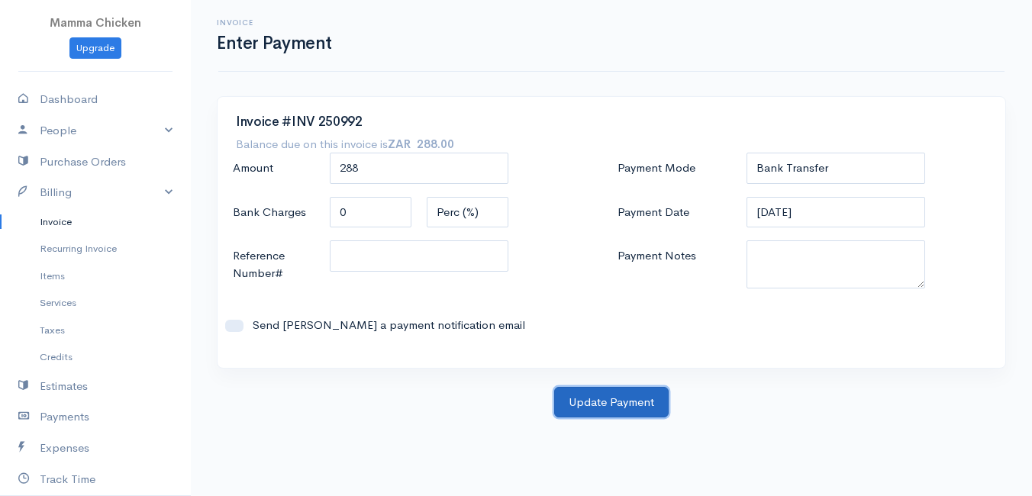
click at [630, 400] on button "Update Payment" at bounding box center [611, 402] width 115 height 31
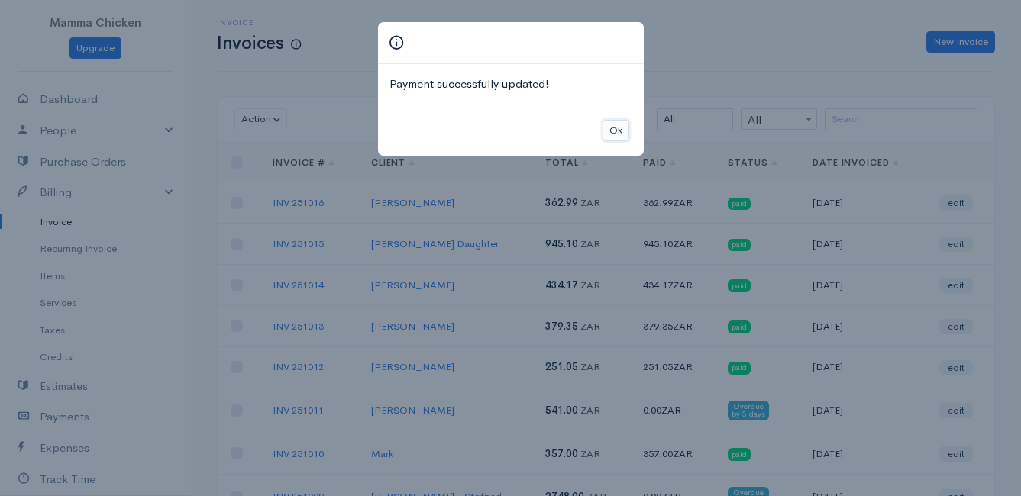
click at [616, 126] on button "Ok" at bounding box center [616, 131] width 27 height 22
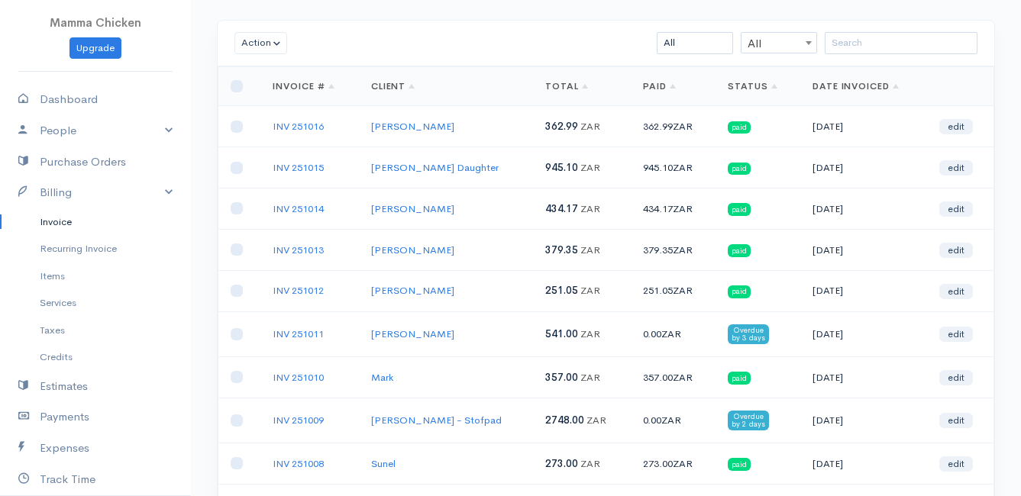
scroll to position [153, 0]
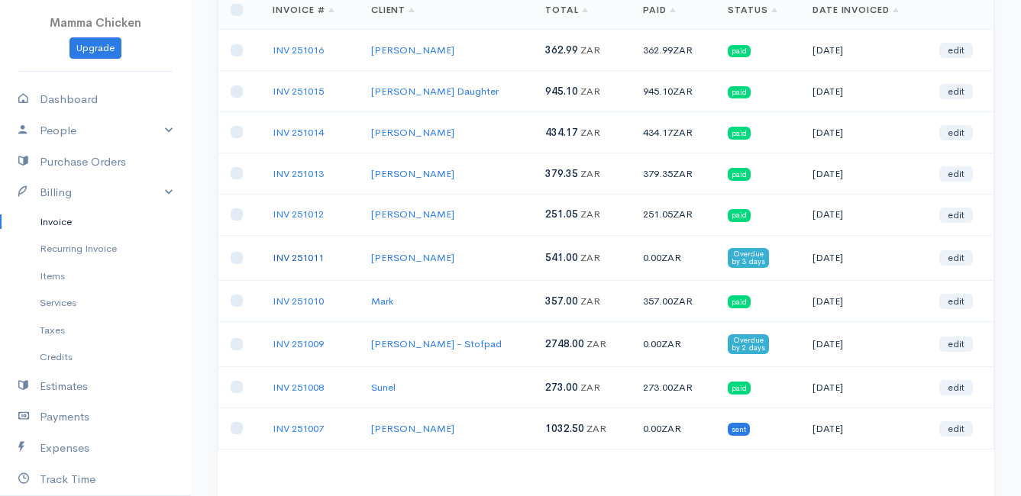
click at [289, 257] on link "INV 251011" at bounding box center [298, 257] width 51 height 13
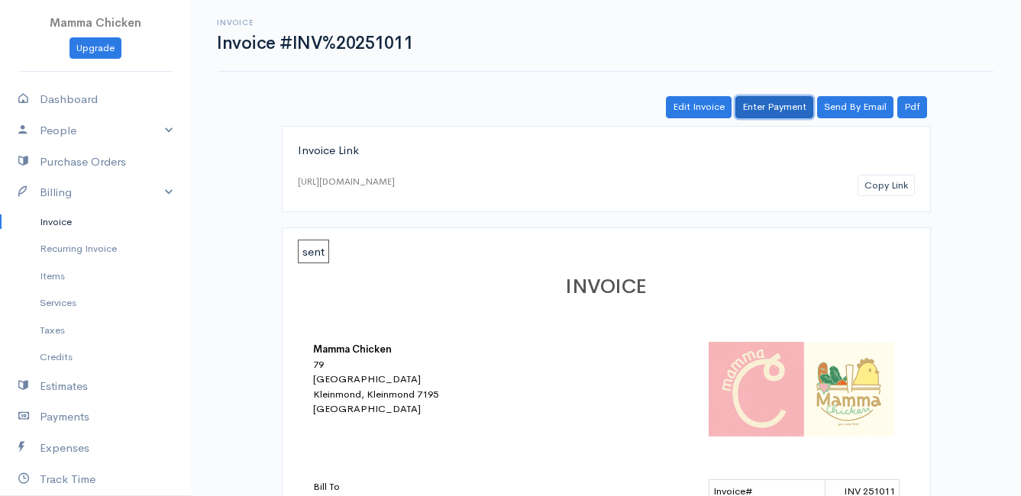
click at [789, 101] on link "Enter Payment" at bounding box center [774, 107] width 78 height 22
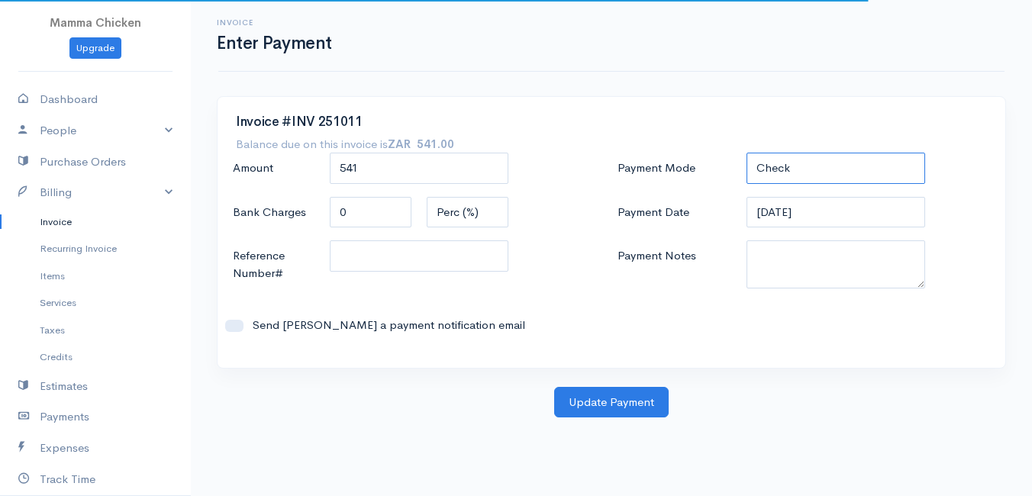
click at [807, 169] on select "Check Bank Transfer Credit Cash Debit ACH VISA MASTERCARD AMEX DISCOVER DINERS …" at bounding box center [836, 168] width 179 height 31
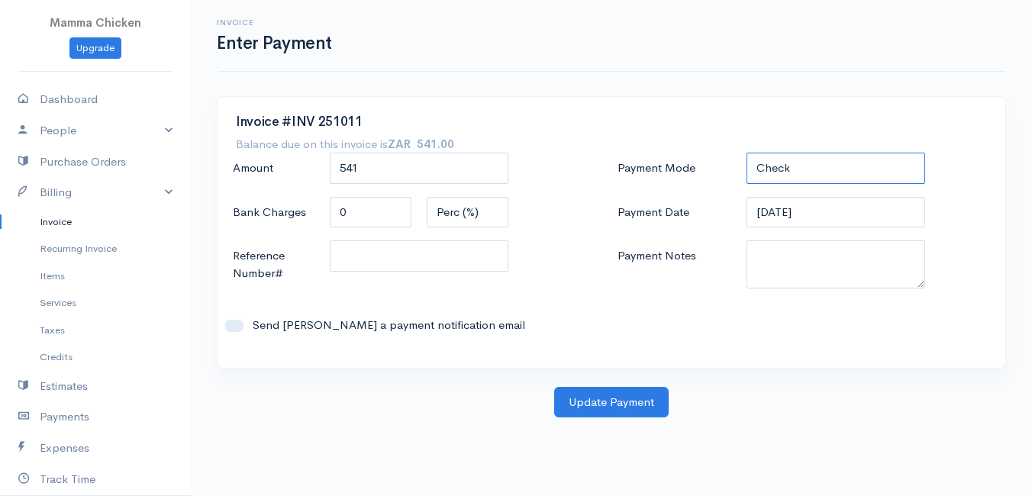
select select "Bank Transfer"
click at [747, 153] on select "Check Bank Transfer Credit Cash Debit ACH VISA MASTERCARD AMEX DISCOVER DINERS …" at bounding box center [836, 168] width 179 height 31
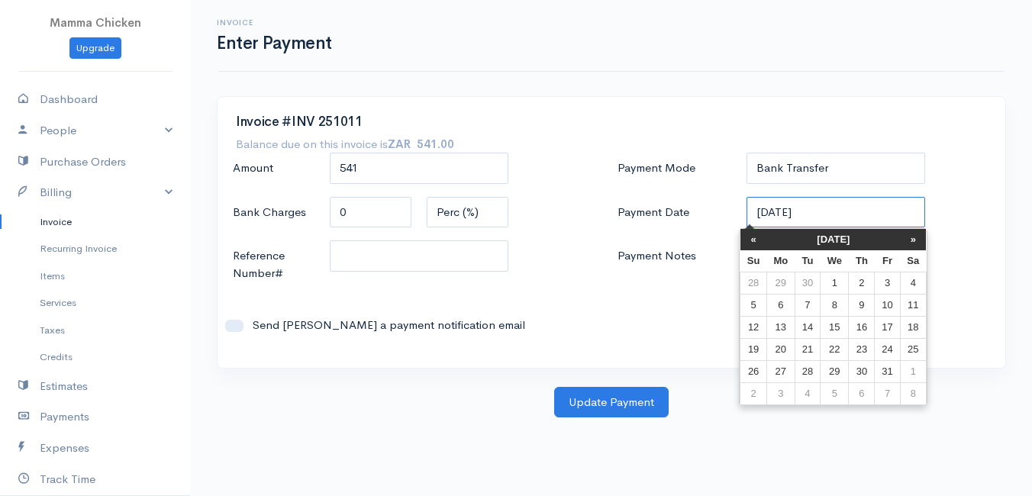
click at [840, 215] on input "[DATE]" at bounding box center [836, 212] width 179 height 31
click at [890, 301] on td "10" at bounding box center [887, 305] width 25 height 22
type input "[DATE]"
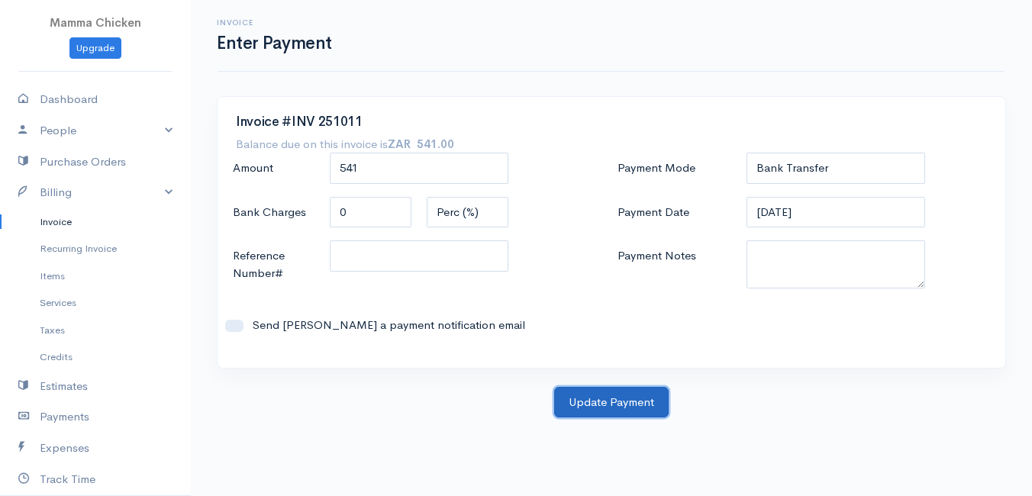
click at [593, 398] on button "Update Payment" at bounding box center [611, 402] width 115 height 31
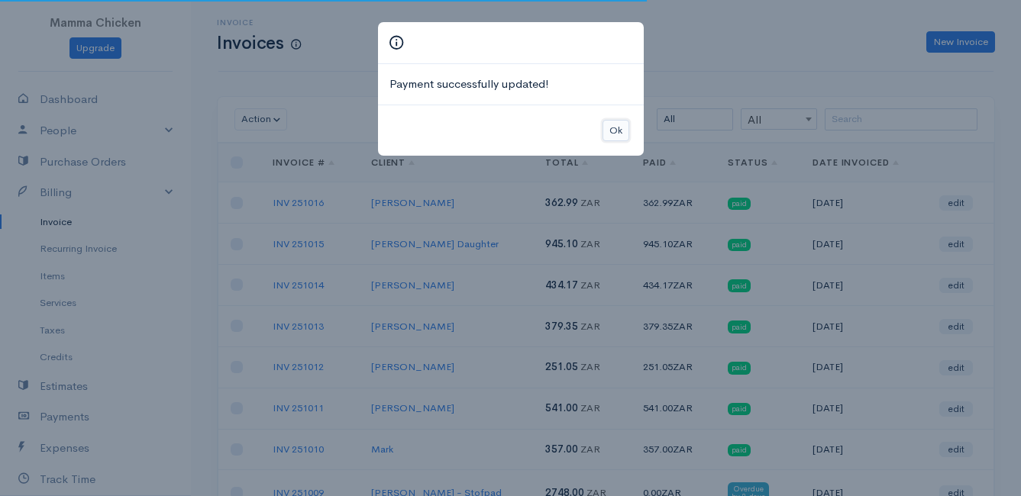
click at [608, 128] on button "Ok" at bounding box center [616, 131] width 27 height 22
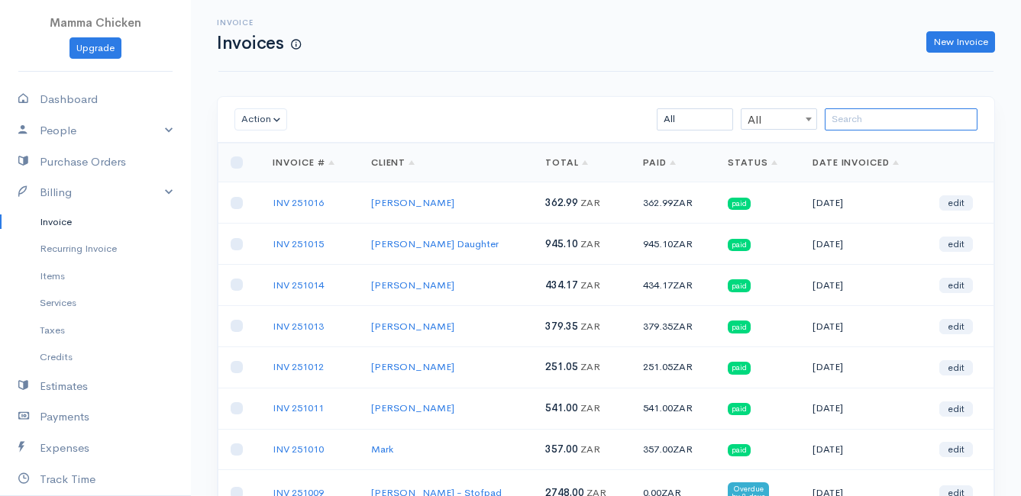
click at [850, 118] on input "search" at bounding box center [901, 119] width 153 height 22
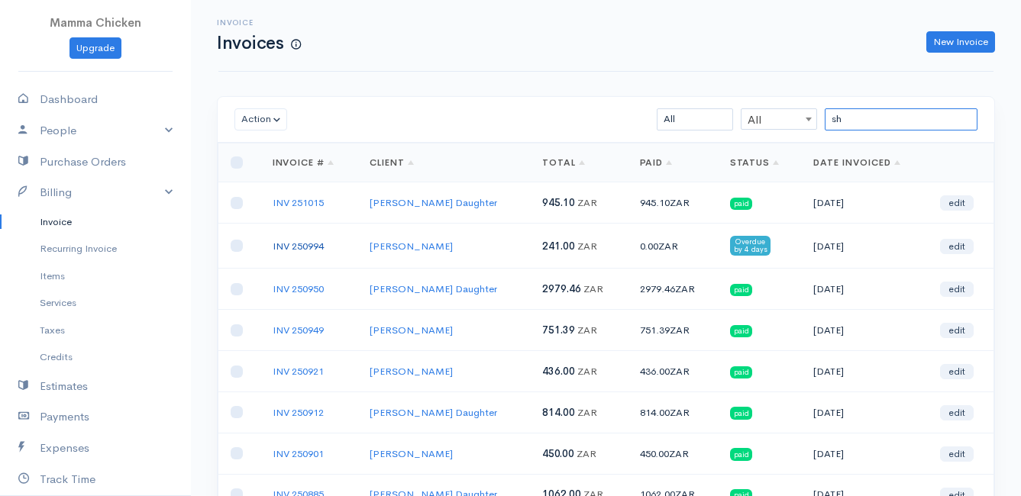
type input "sh"
click at [300, 248] on link "INV 250994" at bounding box center [298, 246] width 51 height 13
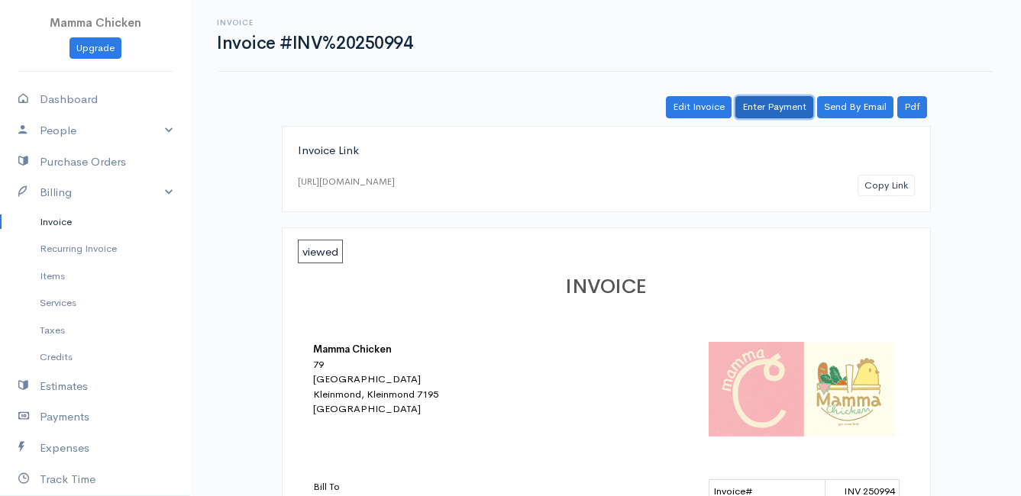
click at [786, 108] on link "Enter Payment" at bounding box center [774, 107] width 78 height 22
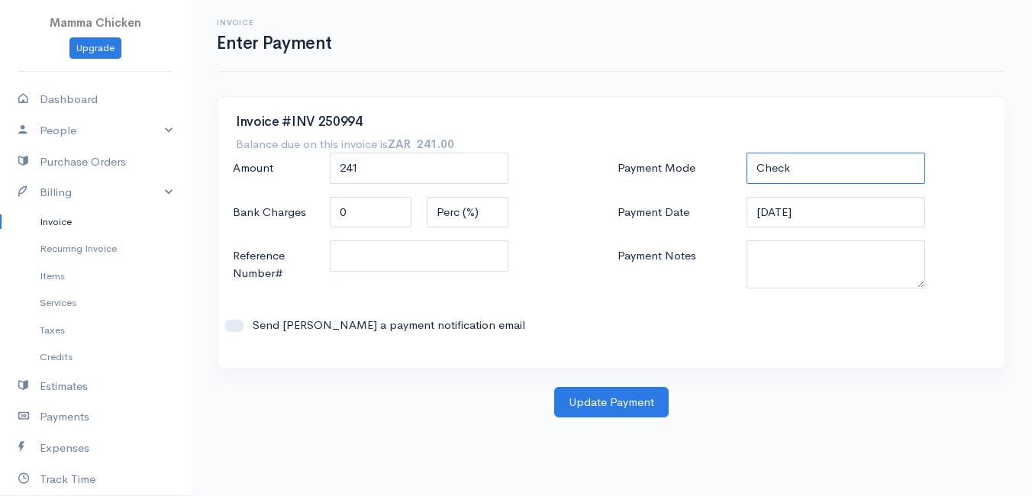
click at [780, 165] on select "Check Bank Transfer Credit Cash Debit ACH VISA MASTERCARD AMEX DISCOVER DINERS …" at bounding box center [836, 168] width 179 height 31
select select "Bank Transfer"
click at [747, 153] on select "Check Bank Transfer Credit Cash Debit ACH VISA MASTERCARD AMEX DISCOVER DINERS …" at bounding box center [836, 168] width 179 height 31
click at [857, 210] on input "[DATE]" at bounding box center [836, 212] width 179 height 31
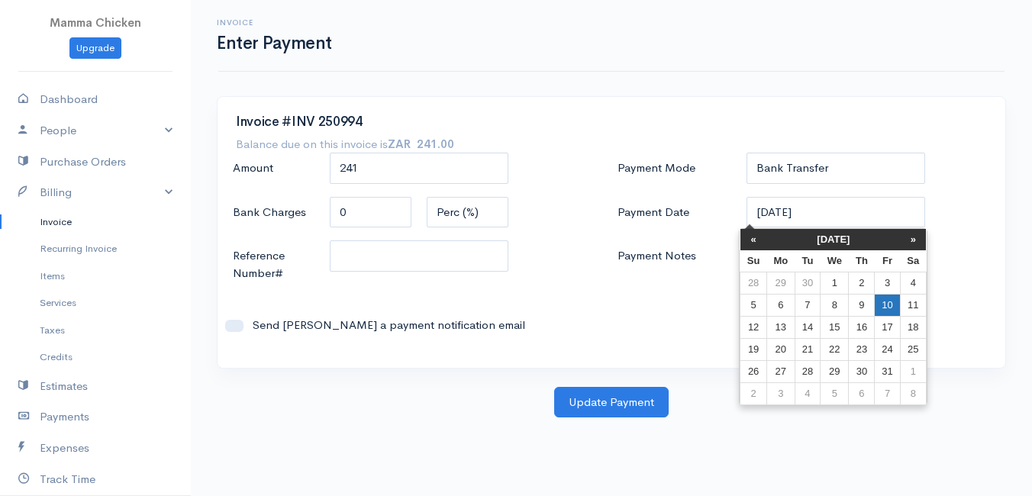
click at [893, 306] on td "10" at bounding box center [887, 305] width 25 height 22
type input "[DATE]"
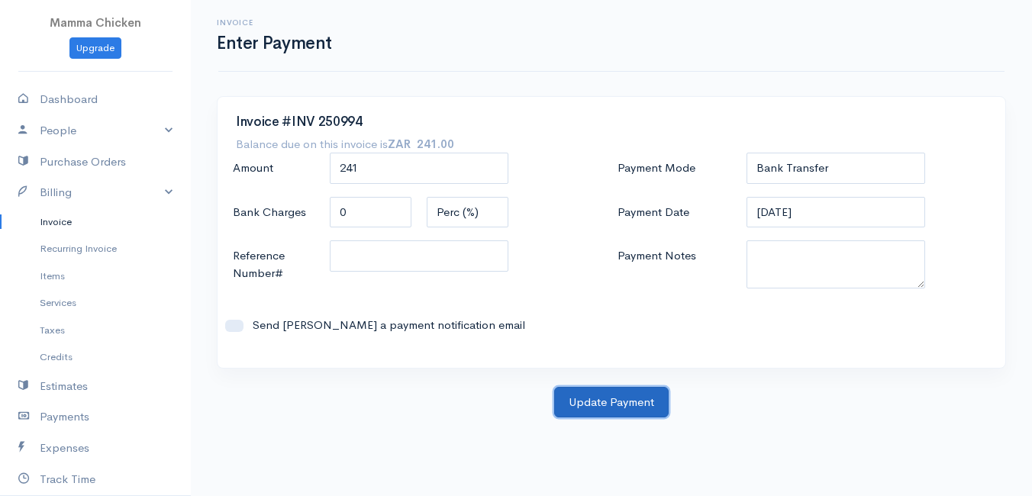
click at [604, 395] on button "Update Payment" at bounding box center [611, 402] width 115 height 31
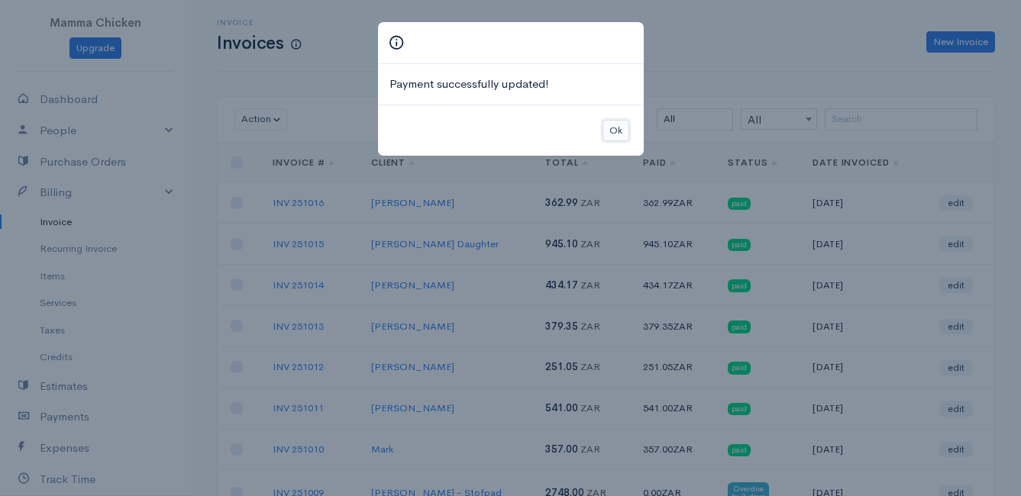
drag, startPoint x: 612, startPoint y: 132, endPoint x: 629, endPoint y: 146, distance: 21.1
click at [613, 132] on button "Ok" at bounding box center [616, 131] width 27 height 22
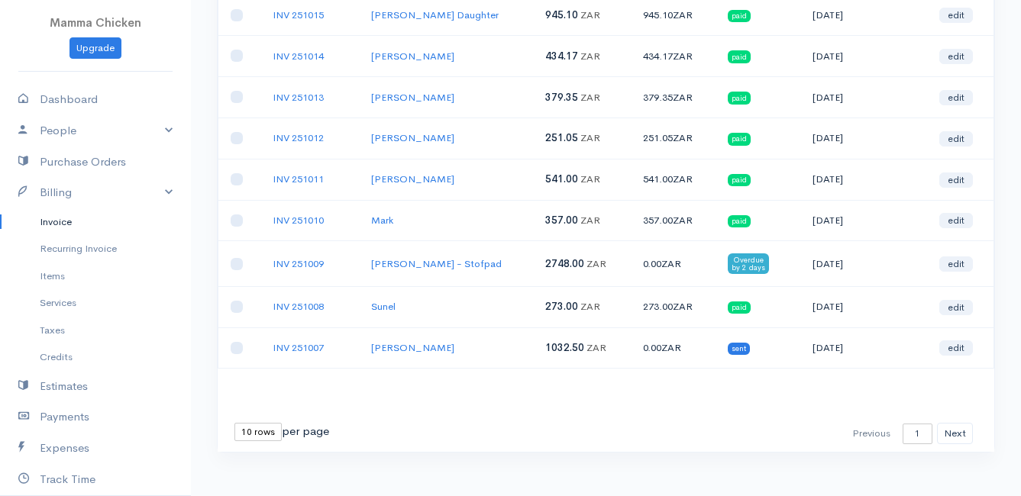
scroll to position [242, 0]
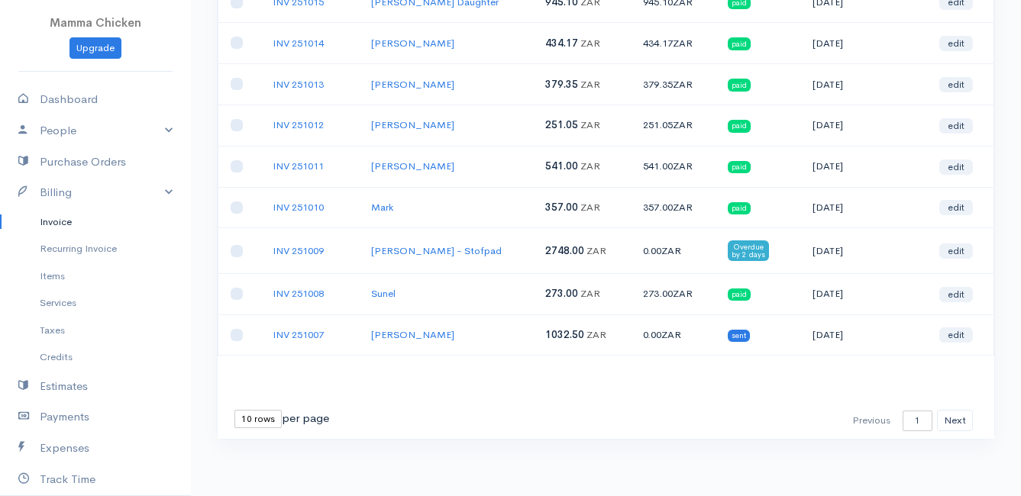
click at [261, 415] on select "10 rows 25 rows 50 rows" at bounding box center [257, 419] width 47 height 18
select select "50"
click at [234, 410] on select "10 rows 25 rows 50 rows" at bounding box center [257, 419] width 47 height 18
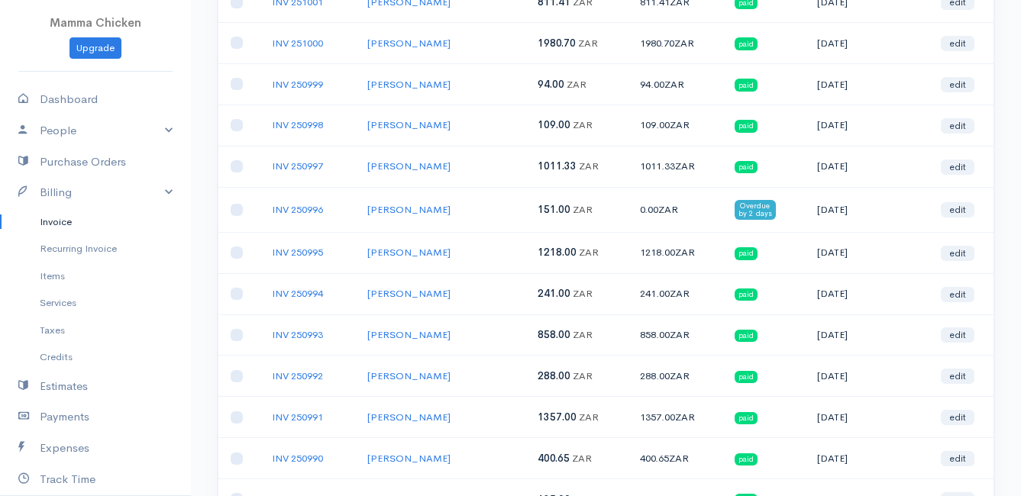
scroll to position [750, 0]
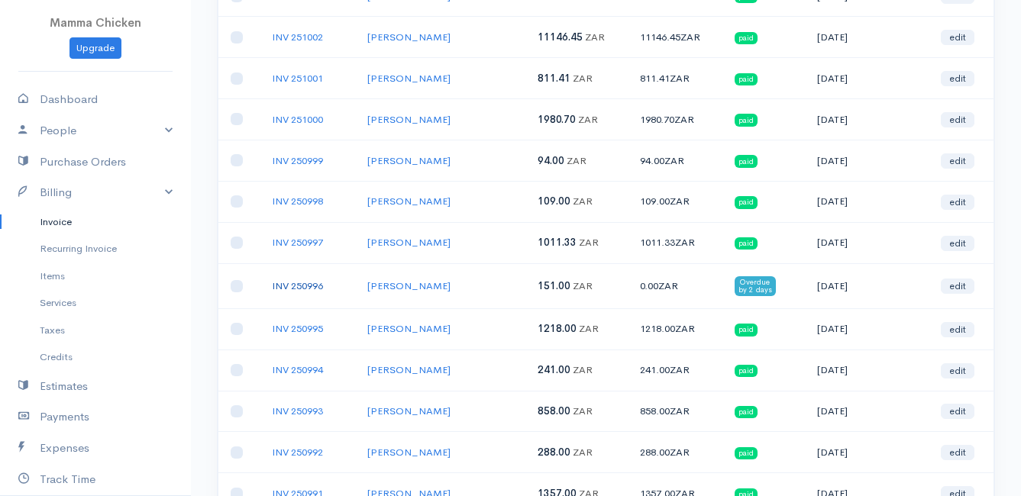
click at [292, 283] on link "INV 250996" at bounding box center [297, 286] width 51 height 13
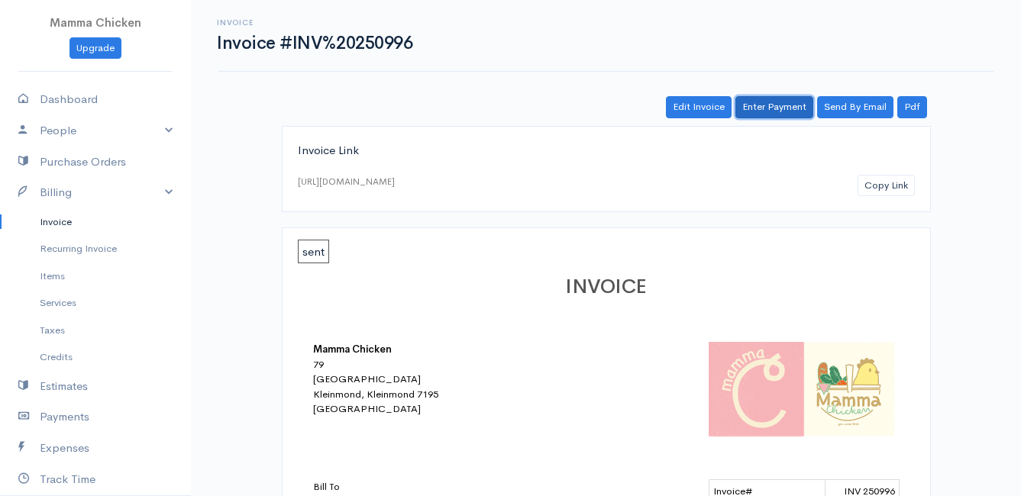
click at [775, 108] on link "Enter Payment" at bounding box center [774, 107] width 78 height 22
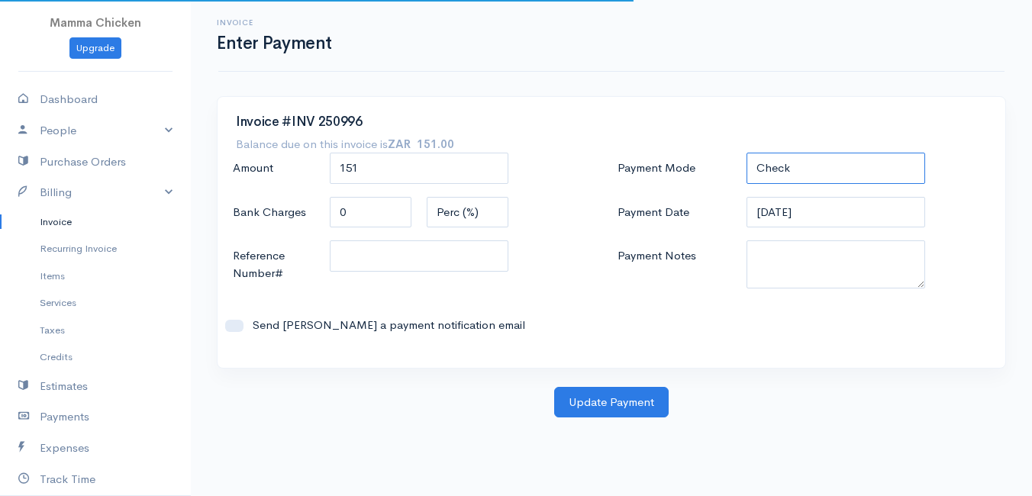
click at [823, 170] on select "Check Bank Transfer Credit Cash Debit ACH VISA MASTERCARD AMEX DISCOVER DINERS …" at bounding box center [836, 168] width 179 height 31
select select "Bank Transfer"
click at [747, 153] on select "Check Bank Transfer Credit Cash Debit ACH VISA MASTERCARD AMEX DISCOVER DINERS …" at bounding box center [836, 168] width 179 height 31
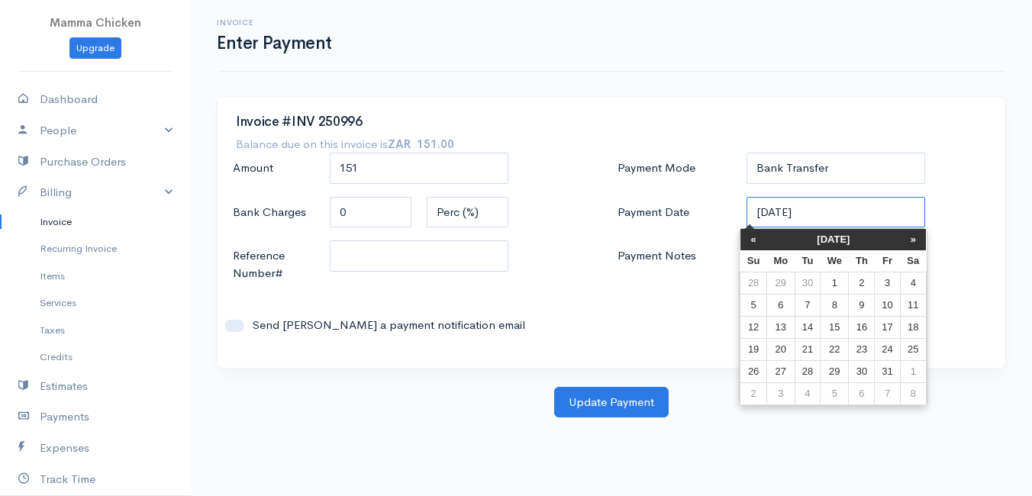
click at [831, 216] on input "[DATE]" at bounding box center [836, 212] width 179 height 31
click at [890, 305] on td "10" at bounding box center [887, 305] width 25 height 22
type input "[DATE]"
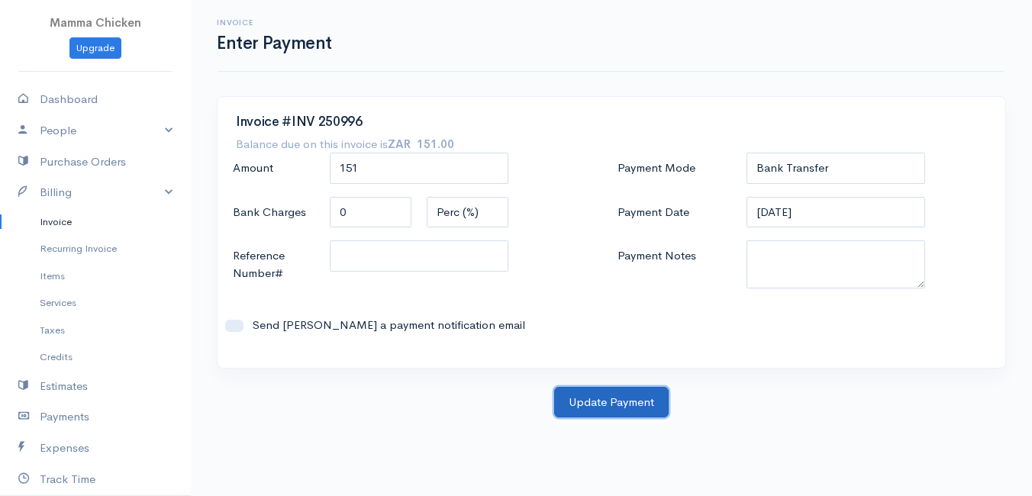
click at [603, 403] on button "Update Payment" at bounding box center [611, 402] width 115 height 31
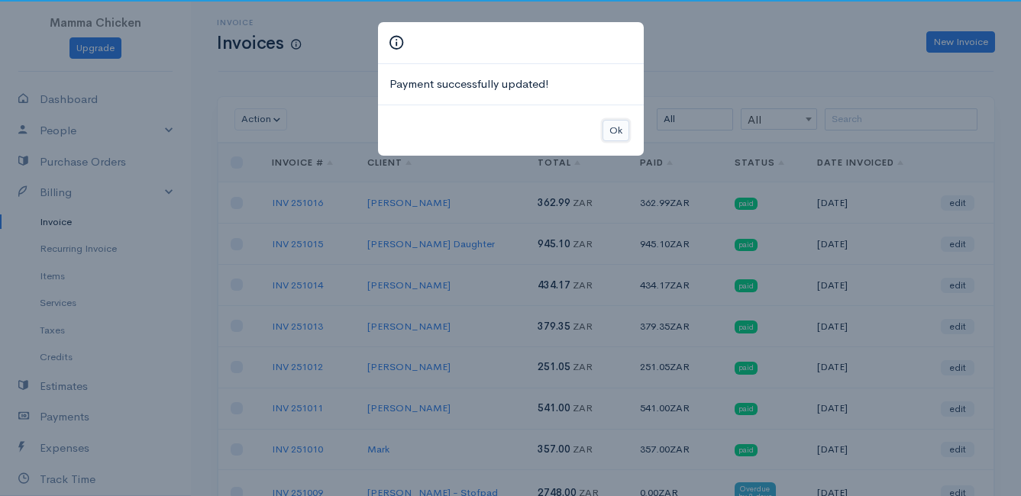
click at [617, 130] on button "Ok" at bounding box center [616, 131] width 27 height 22
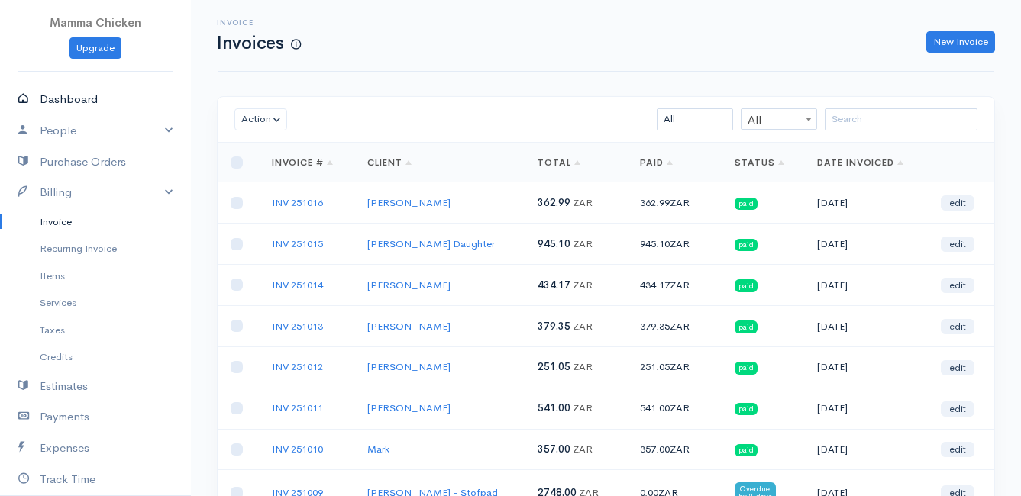
click at [90, 99] on link "Dashboard" at bounding box center [95, 99] width 191 height 31
select select "thistoyear"
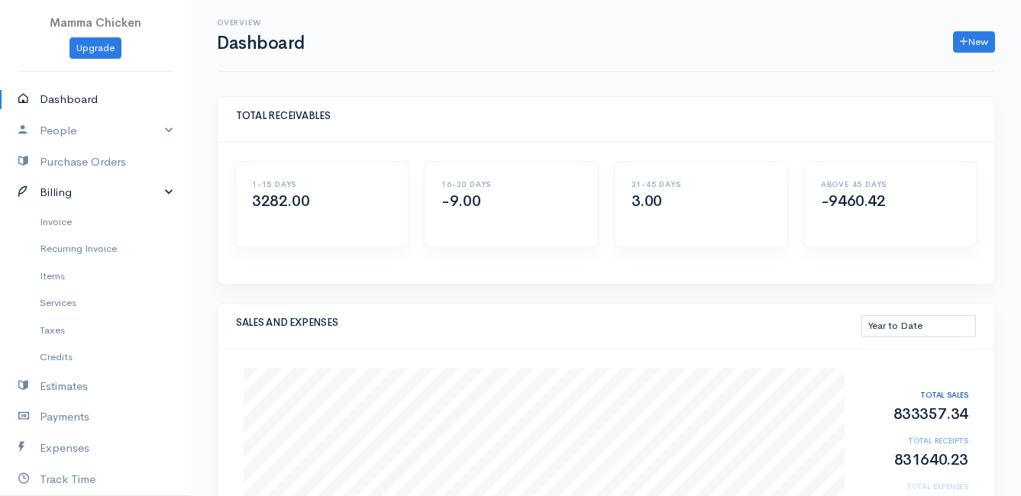
click at [74, 190] on link "Billing" at bounding box center [95, 192] width 191 height 31
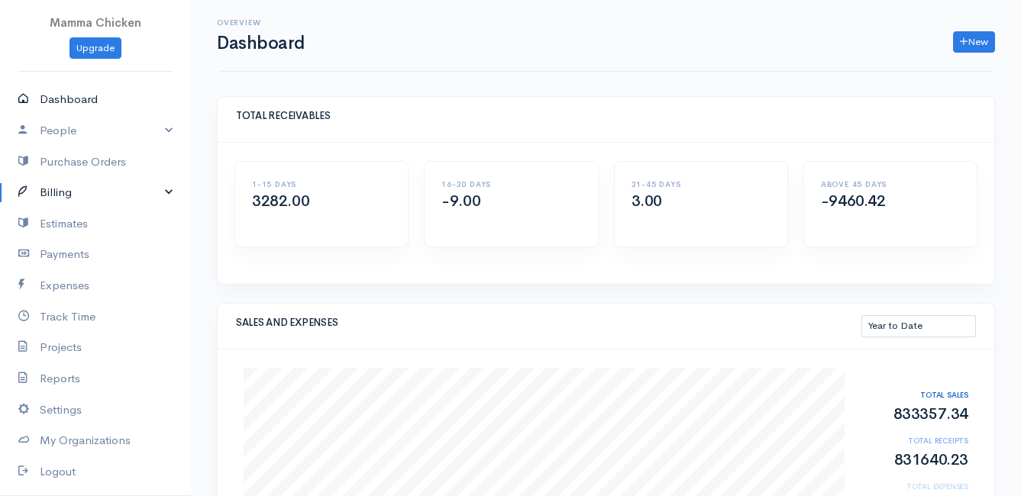
click at [82, 99] on link "Dashboard" at bounding box center [95, 99] width 191 height 31
click at [56, 92] on link "Dashboard" at bounding box center [95, 99] width 191 height 31
click at [84, 190] on link "Billing" at bounding box center [95, 192] width 191 height 31
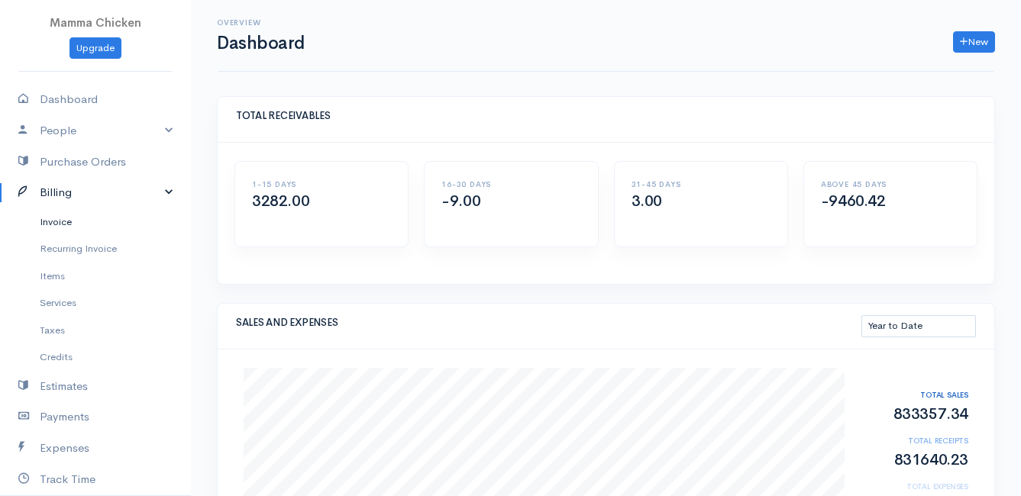
click at [57, 221] on link "Invoice" at bounding box center [95, 221] width 191 height 27
